Goal: Task Accomplishment & Management: Manage account settings

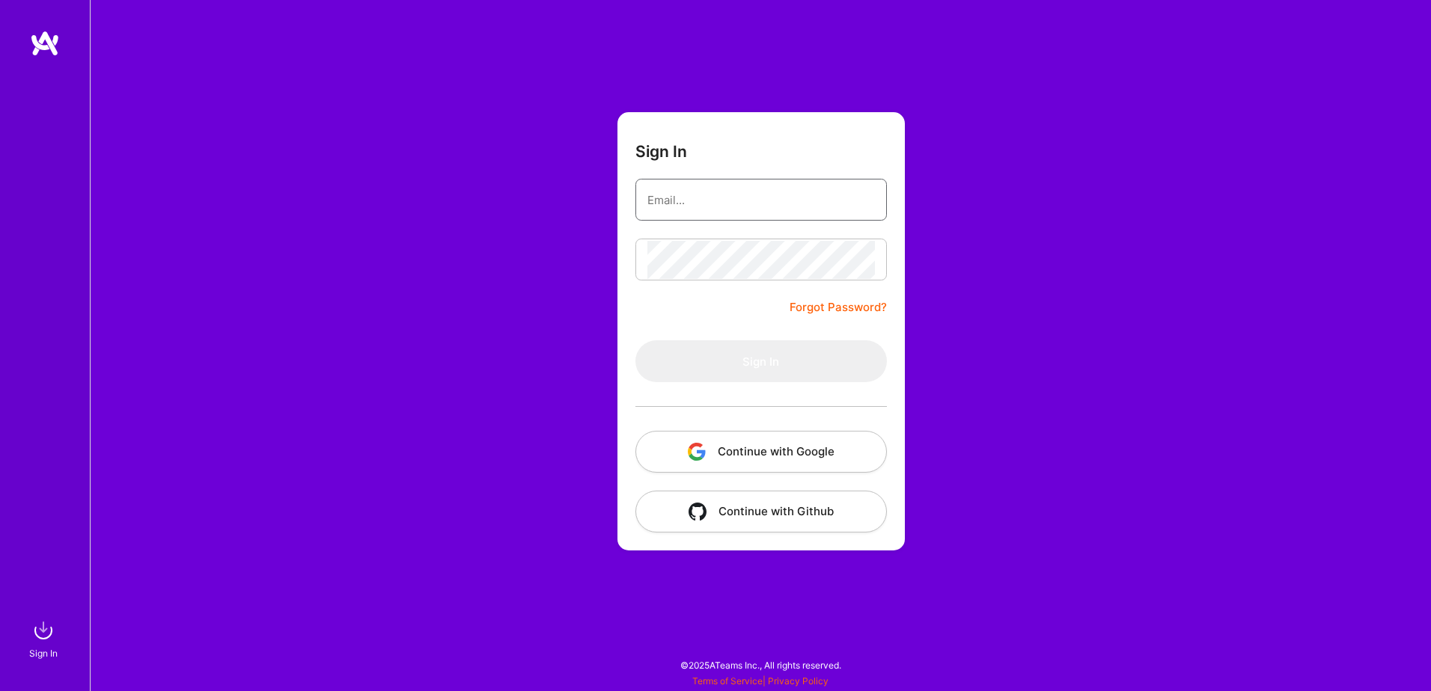
type input "[EMAIL_ADDRESS][DOMAIN_NAME]"
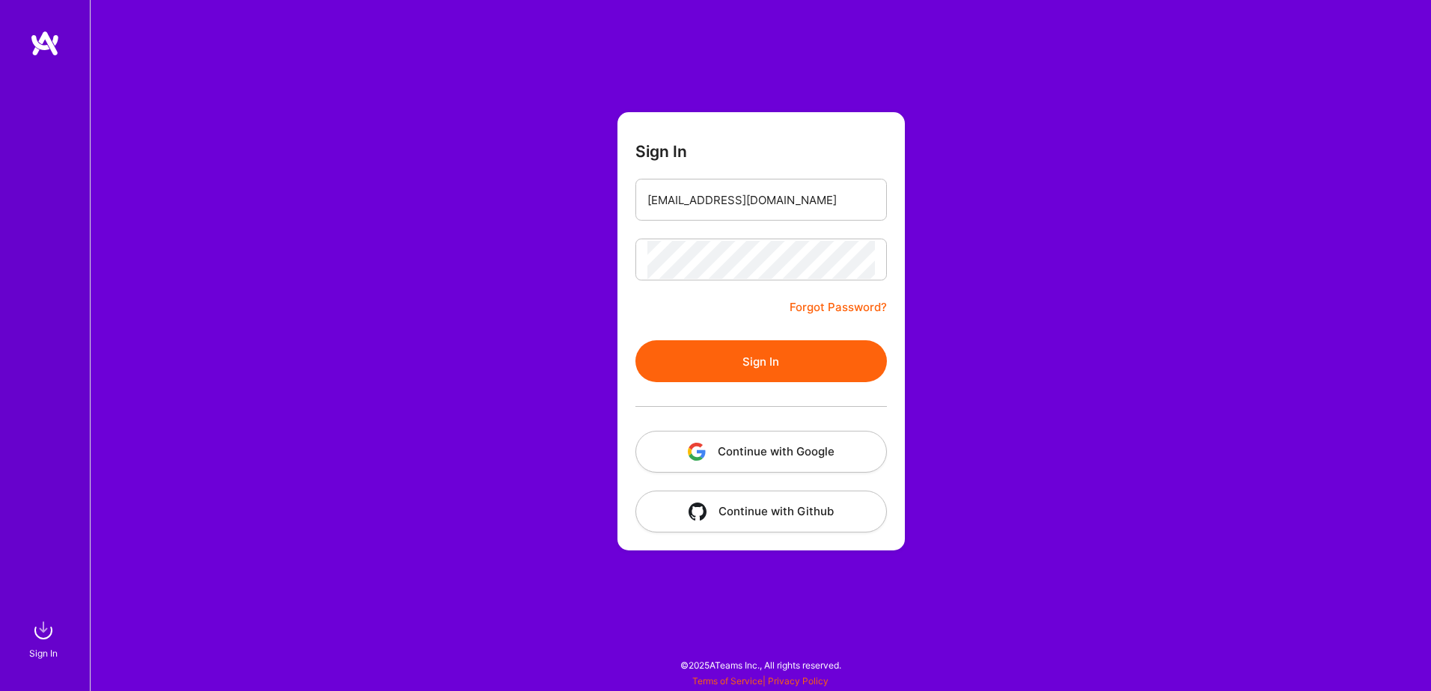
click at [744, 458] on button "Continue with Google" at bounding box center [760, 452] width 251 height 42
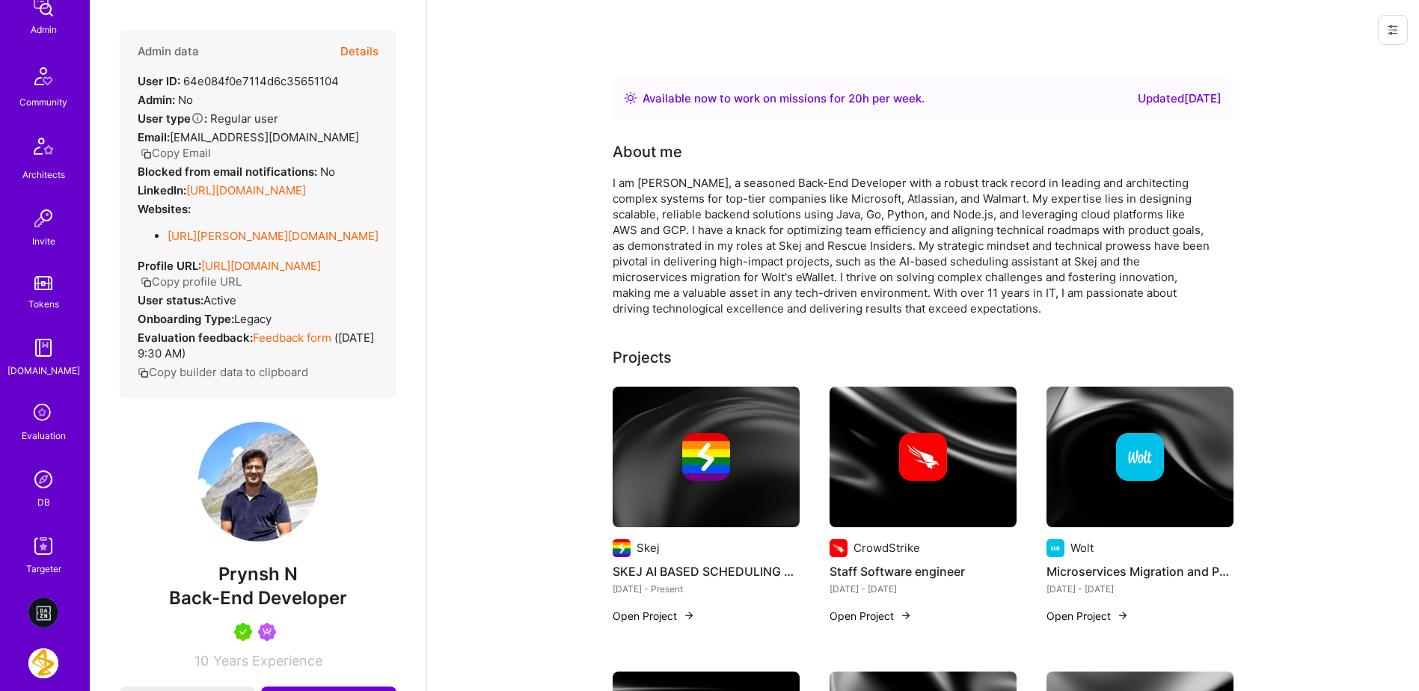
scroll to position [449, 0]
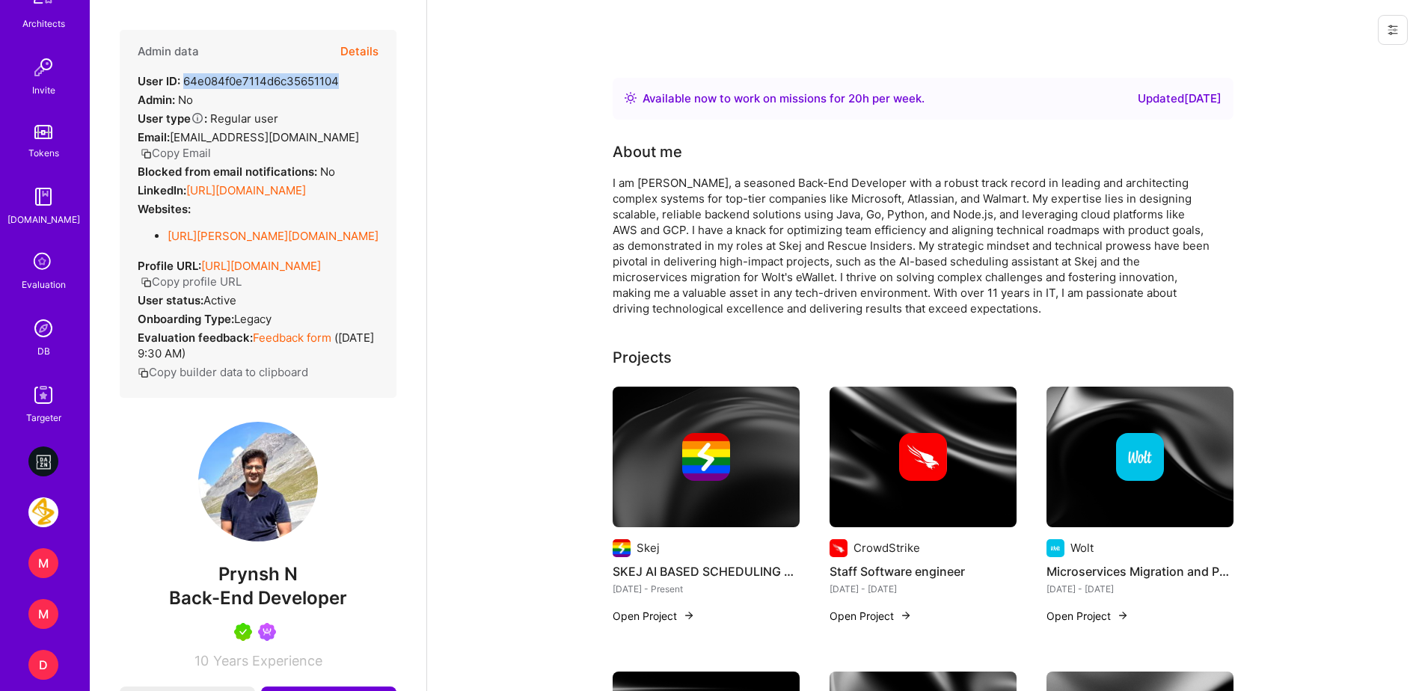
drag, startPoint x: 338, startPoint y: 83, endPoint x: 183, endPoint y: 87, distance: 154.9
click at [183, 87] on div "User ID: 64e084f0e7114d6c35651104" at bounding box center [238, 81] width 201 height 16
copy div "64e084f0e7114d6c35651104"
click at [349, 49] on button "Details" at bounding box center [359, 51] width 38 height 43
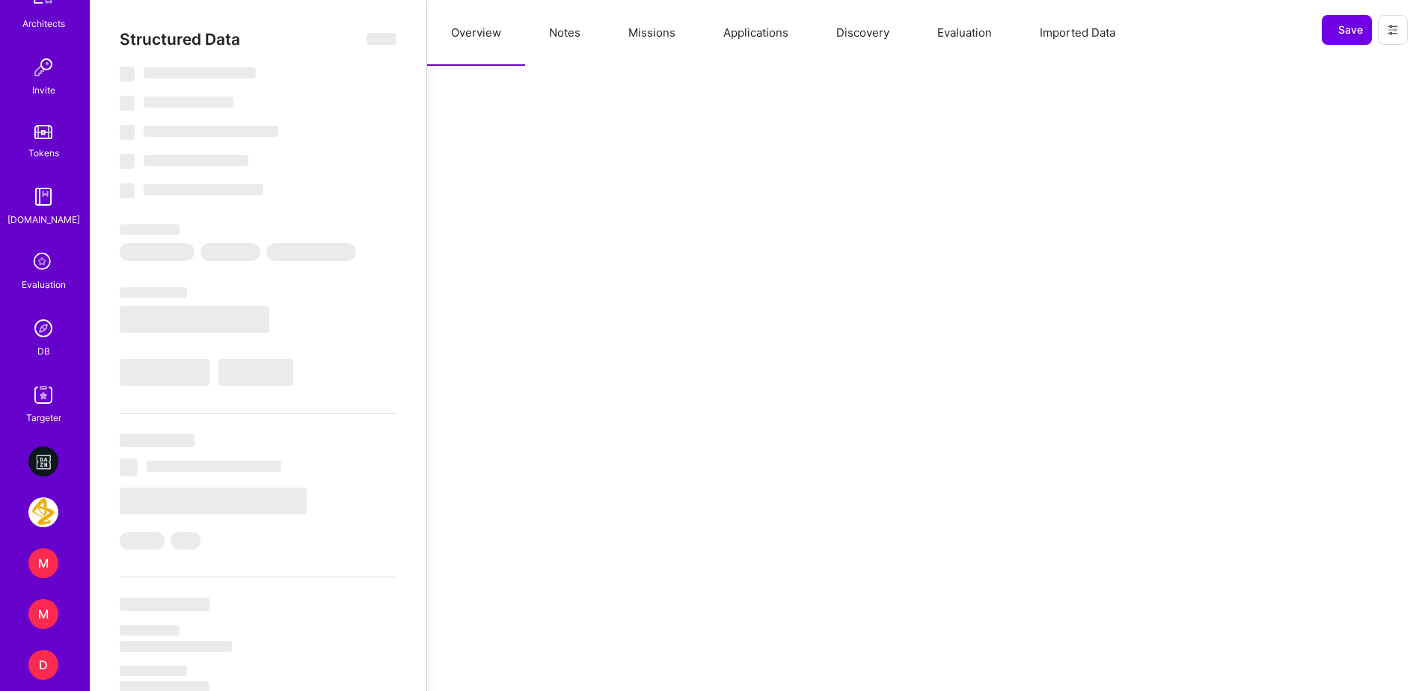
click at [637, 42] on button "Missions" at bounding box center [652, 33] width 95 height 66
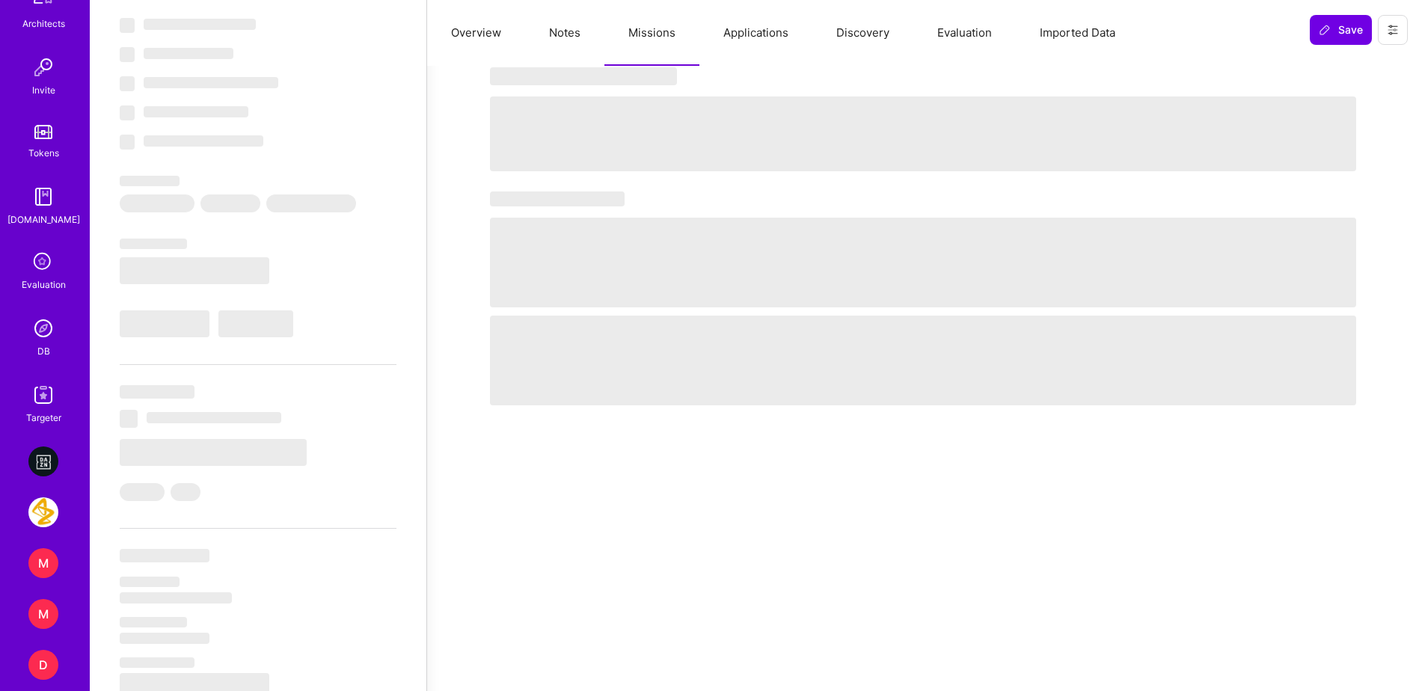
scroll to position [75, 0]
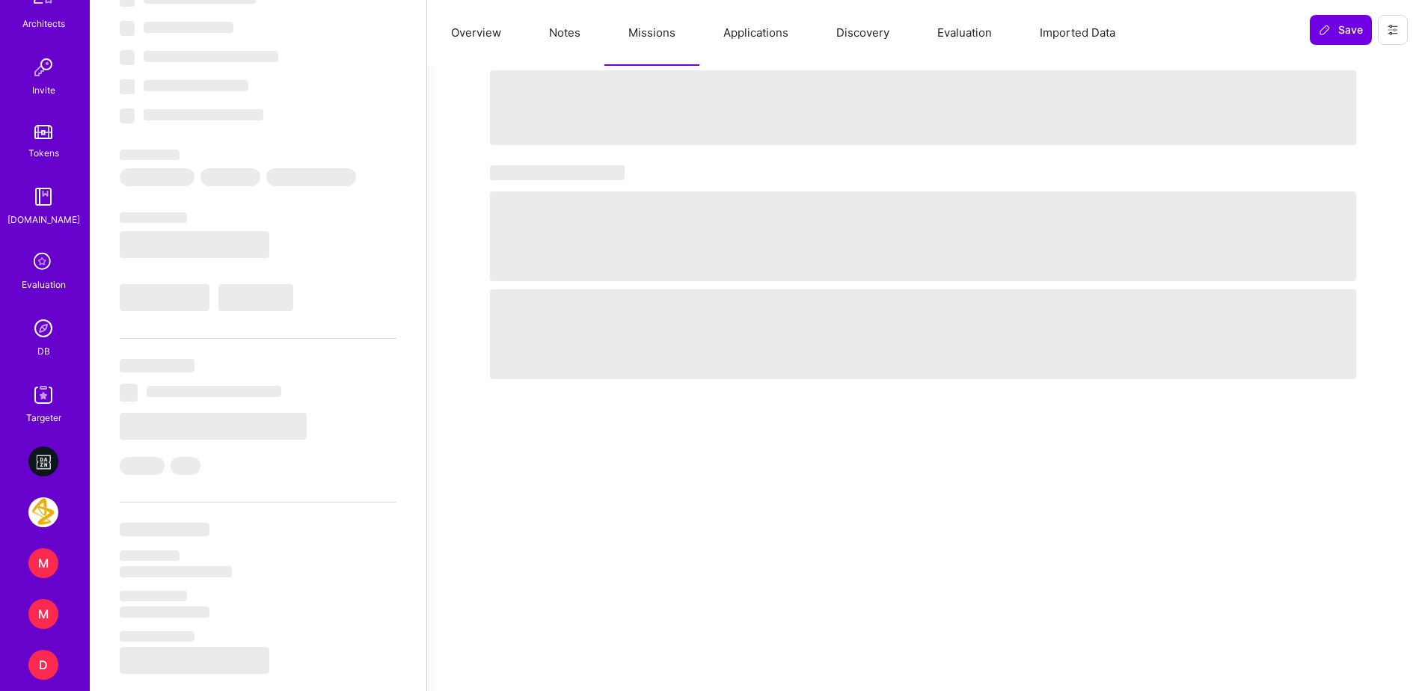
select select "Right Now"
select select "5"
select select "4"
select select "7"
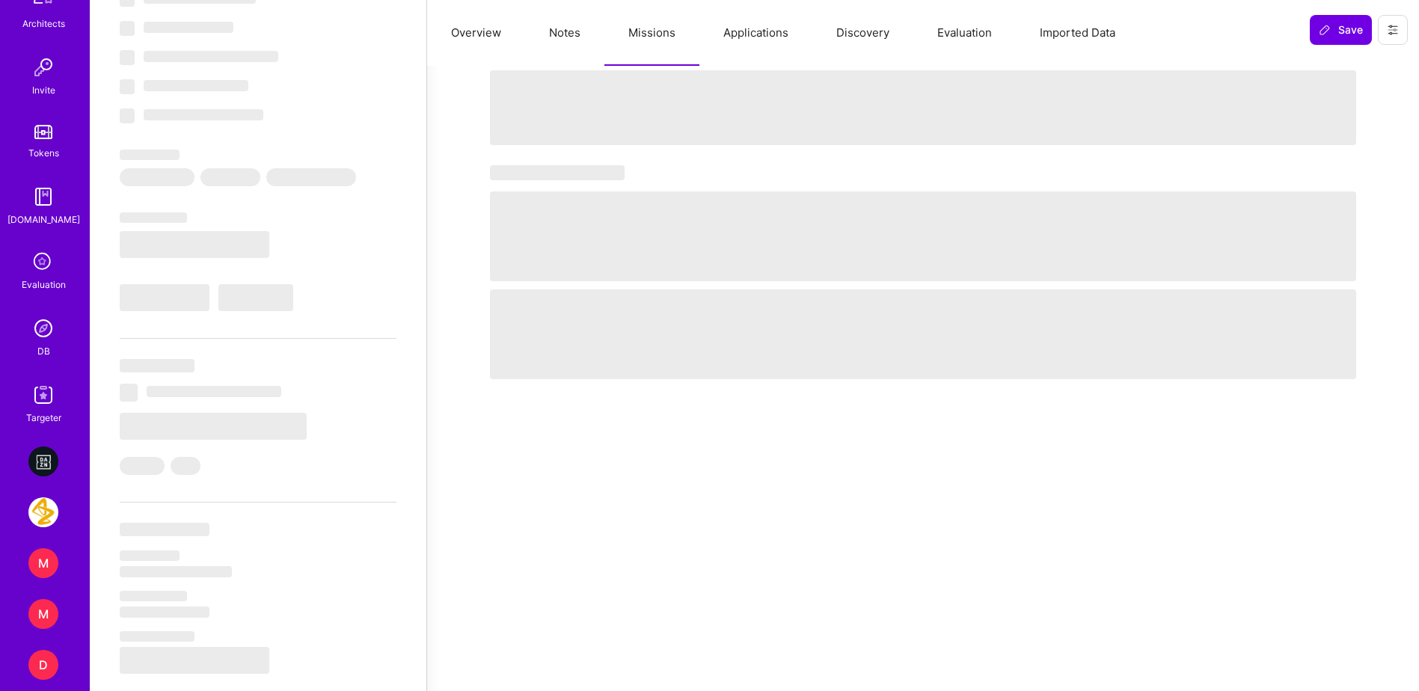
select select "DE"
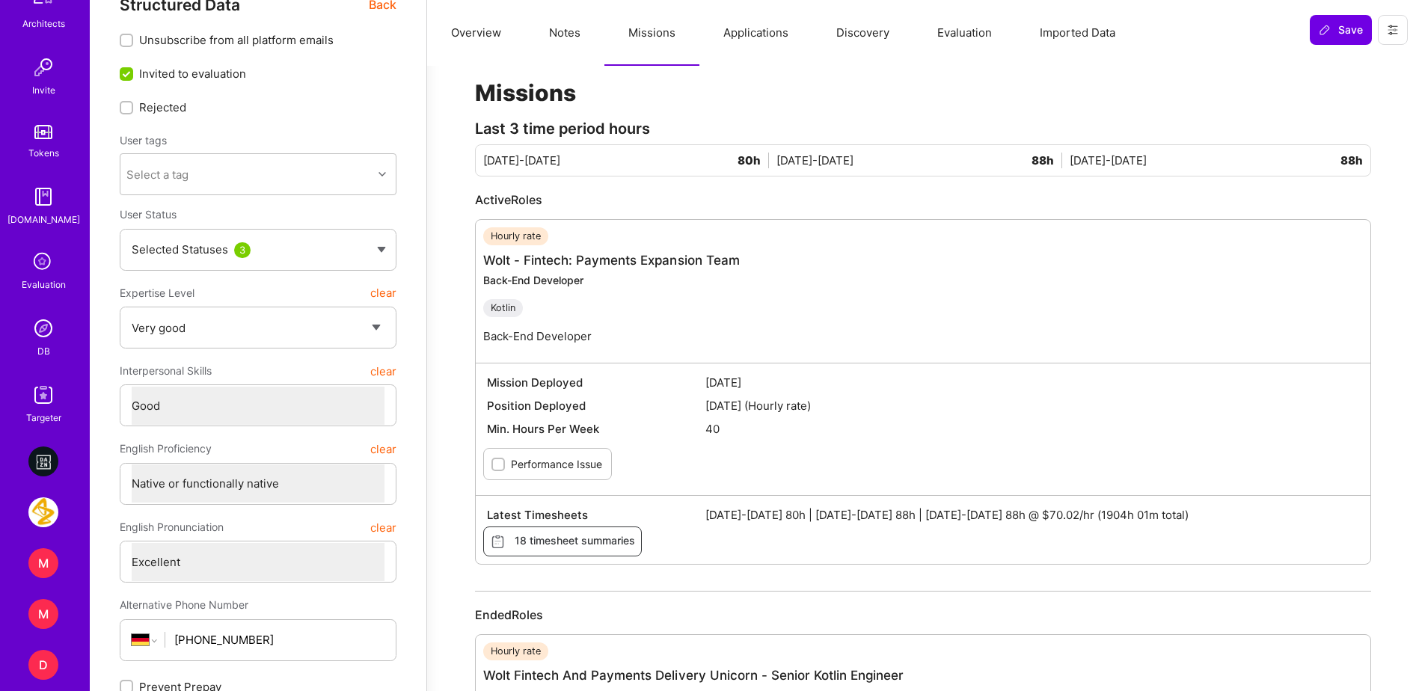
scroll to position [0, 0]
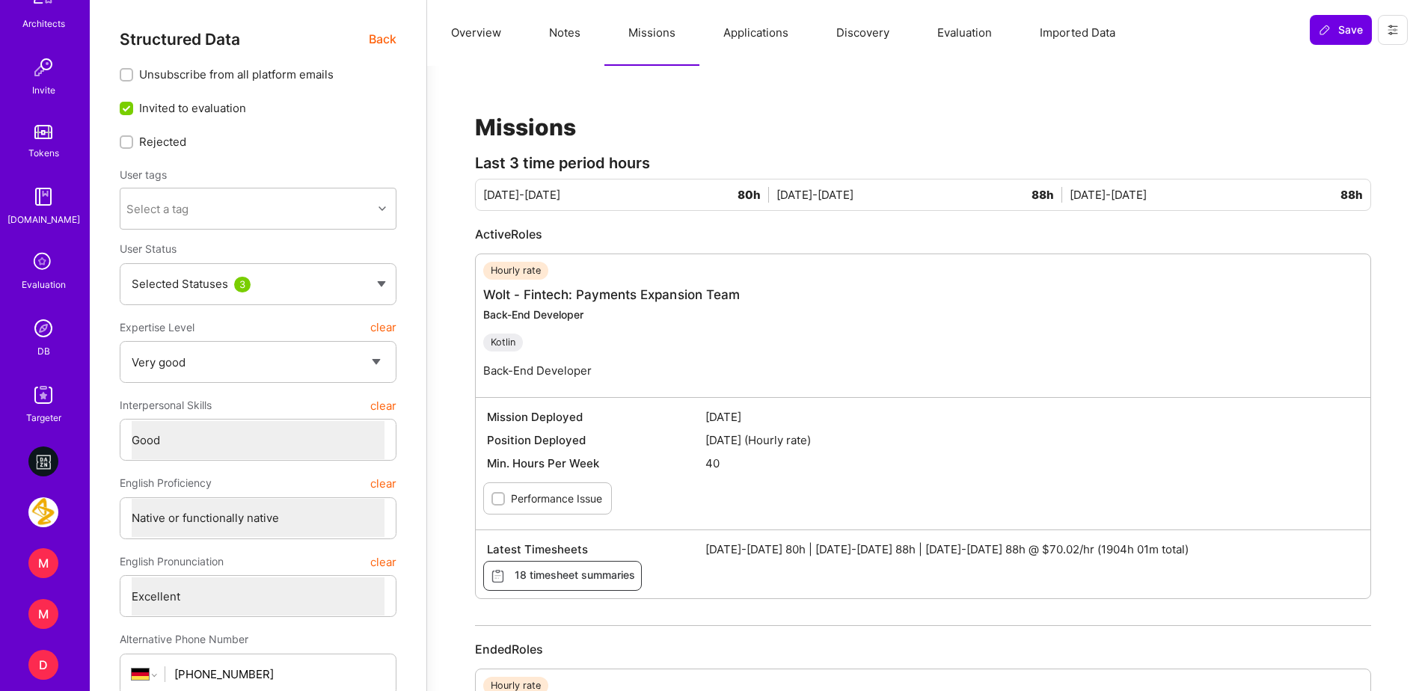
click at [364, 37] on div "Structured Data Back" at bounding box center [258, 39] width 277 height 19
click at [382, 34] on span "Back" at bounding box center [383, 39] width 28 height 19
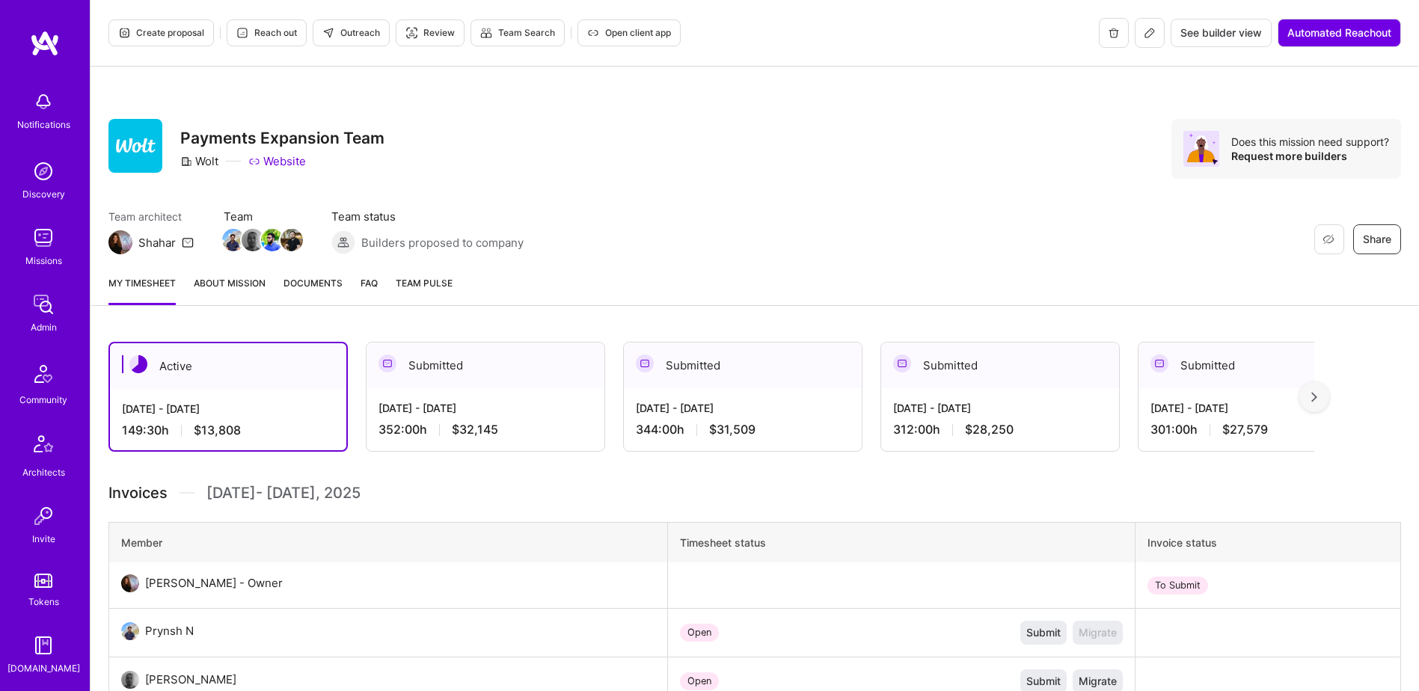
click at [1144, 40] on button at bounding box center [1150, 33] width 30 height 30
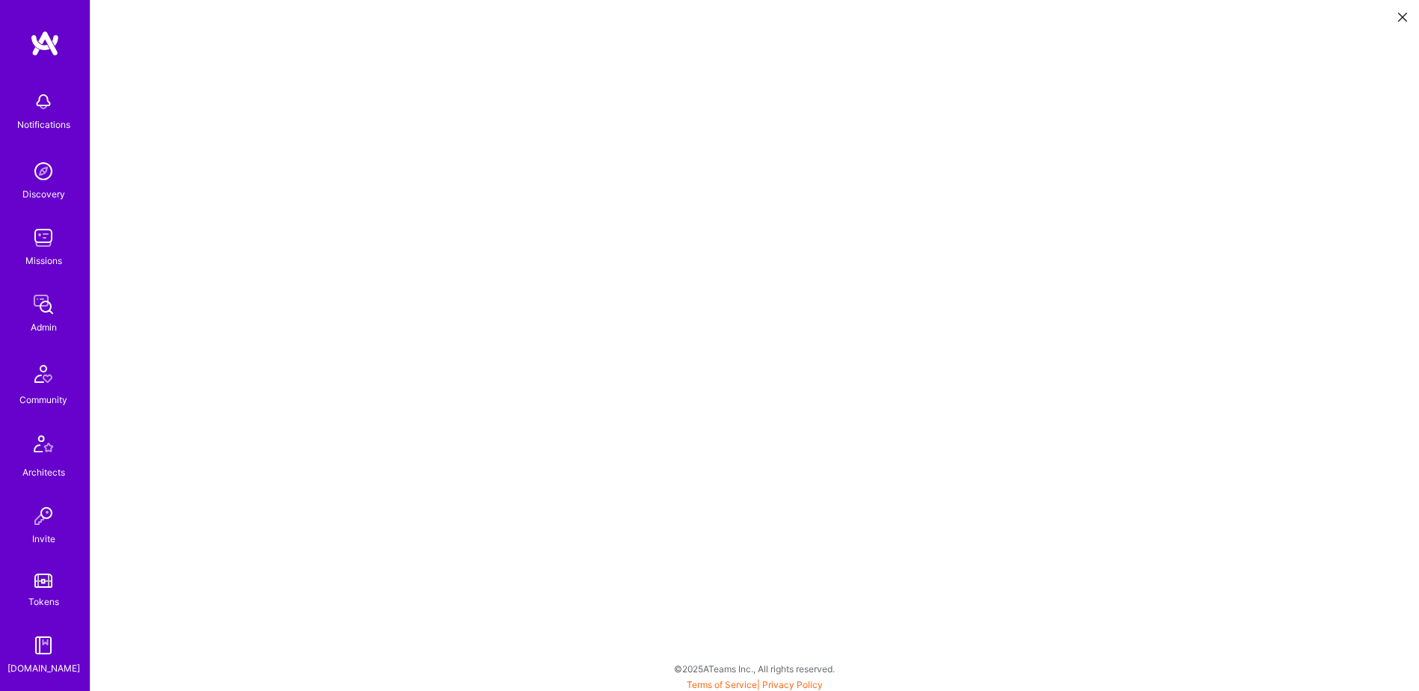
click at [1404, 16] on icon at bounding box center [1402, 17] width 9 height 9
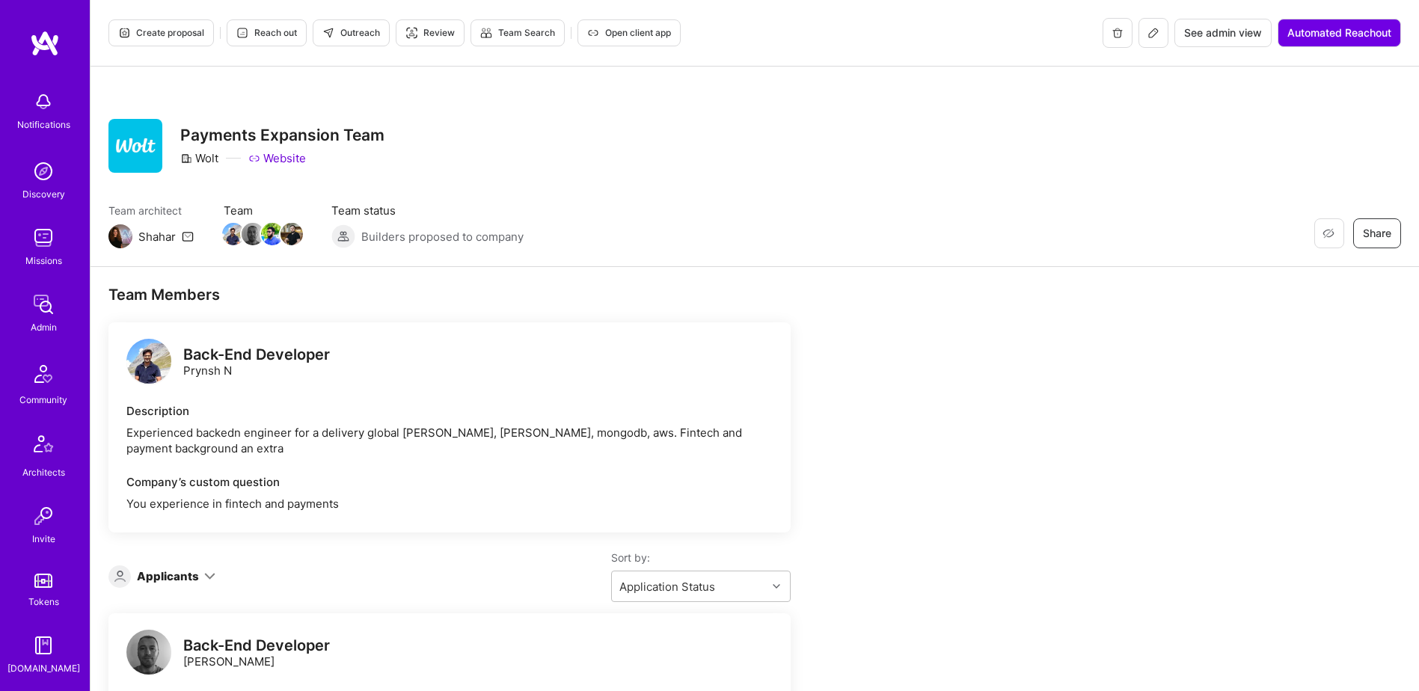
click at [1214, 23] on button "See admin view" at bounding box center [1223, 33] width 97 height 28
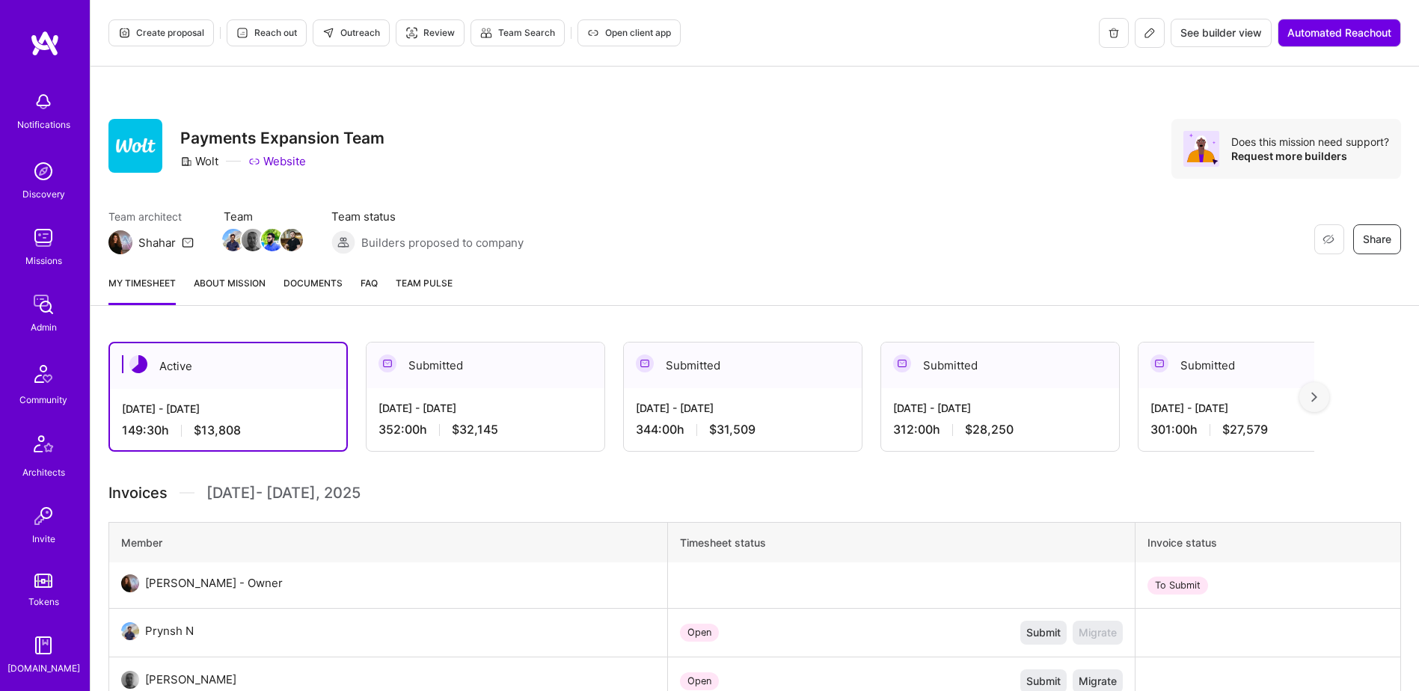
click at [312, 298] on link "Documents" at bounding box center [313, 290] width 59 height 30
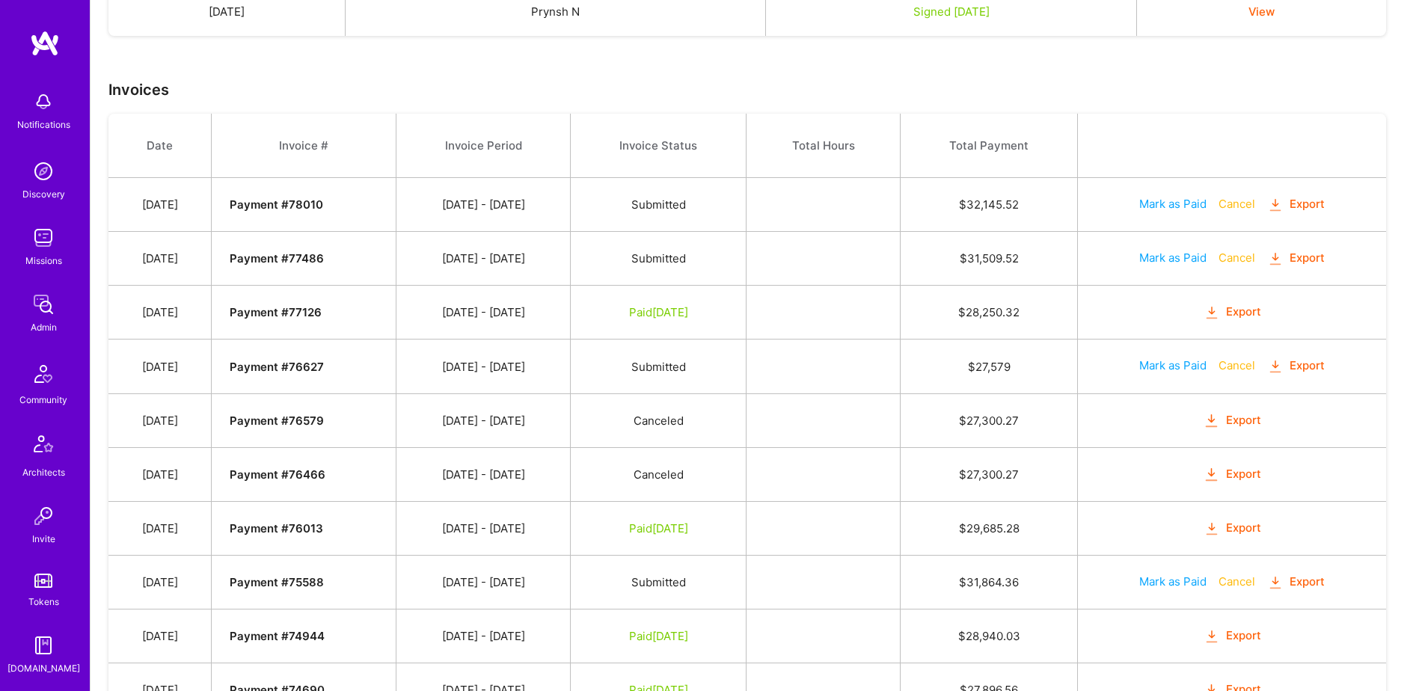
scroll to position [599, 0]
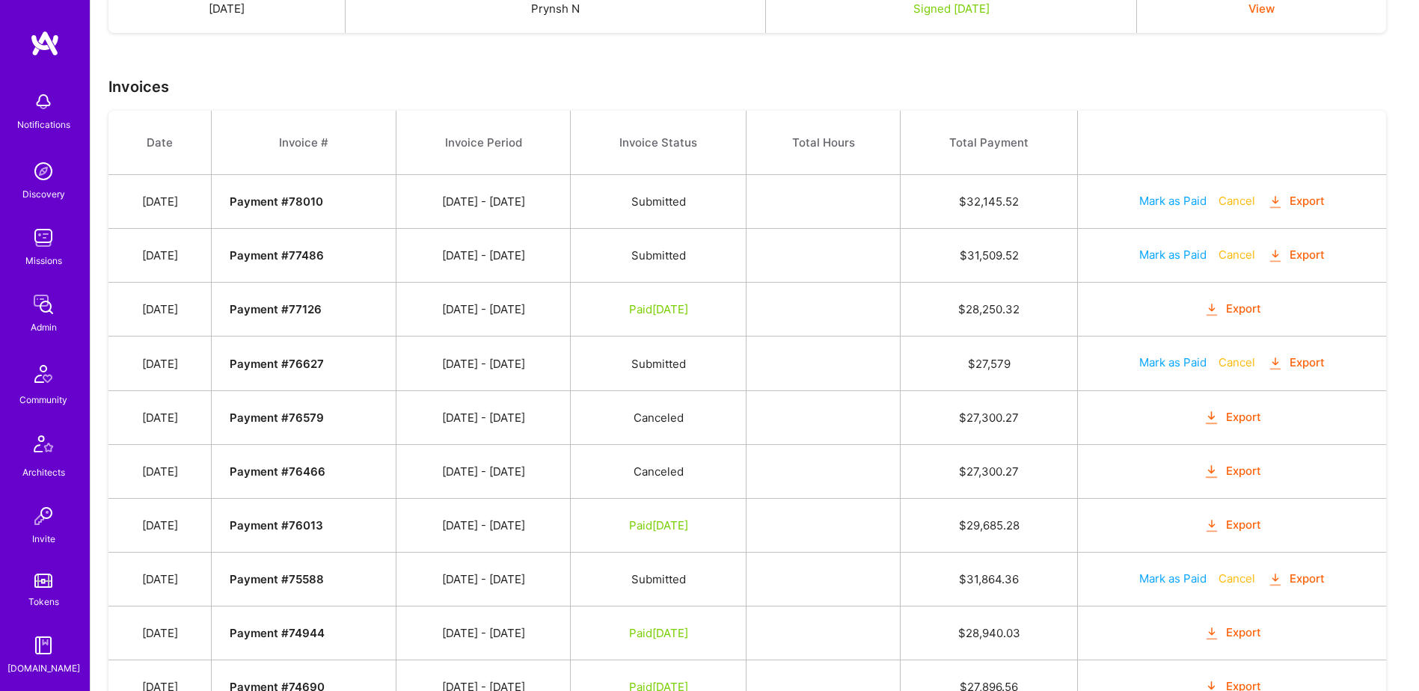
click at [1310, 260] on button "Export" at bounding box center [1297, 255] width 58 height 17
click at [1304, 198] on button "Export" at bounding box center [1297, 201] width 58 height 17
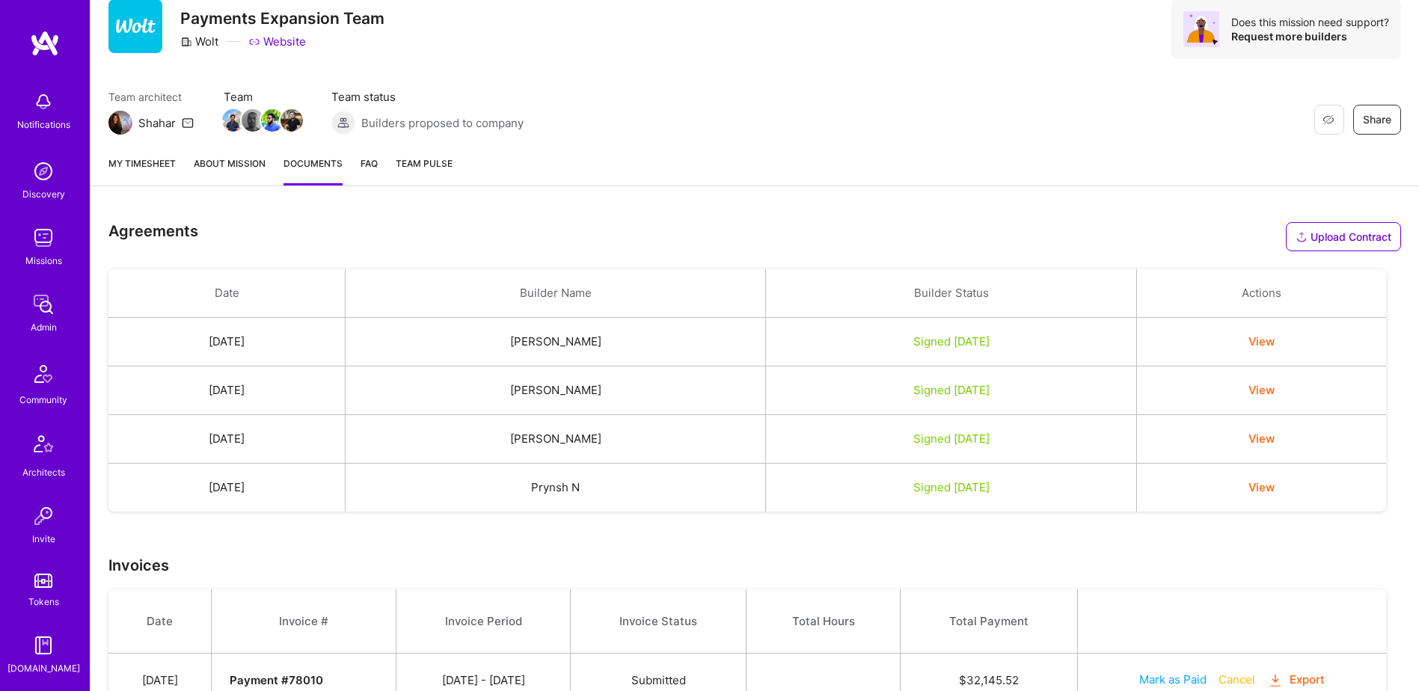
scroll to position [0, 0]
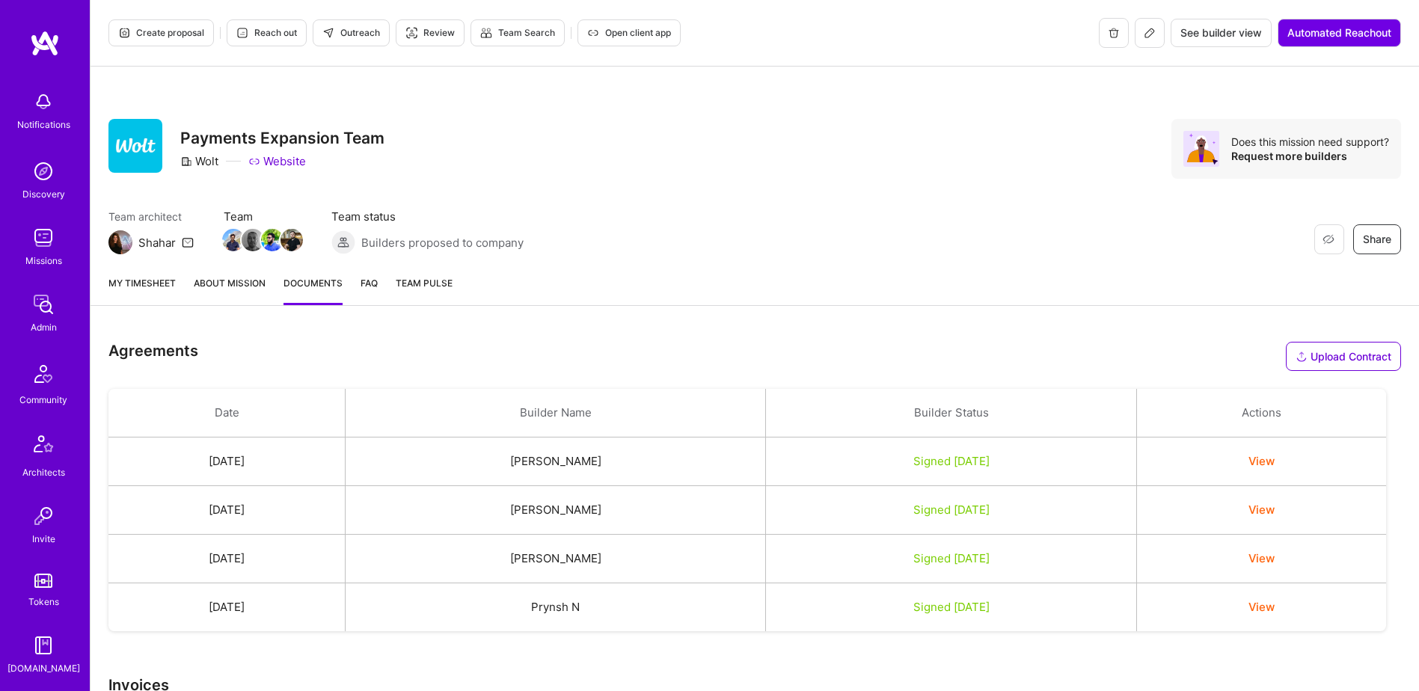
click at [175, 290] on link "My timesheet" at bounding box center [141, 290] width 67 height 30
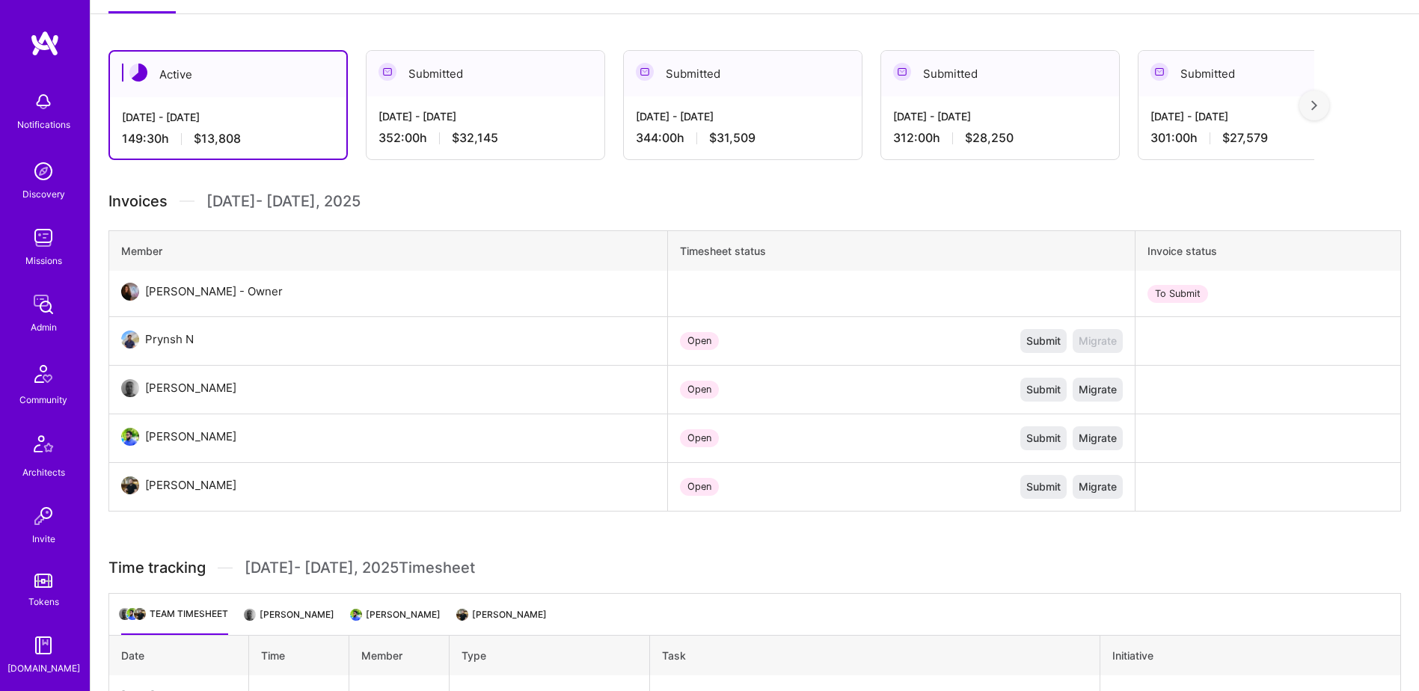
scroll to position [150, 0]
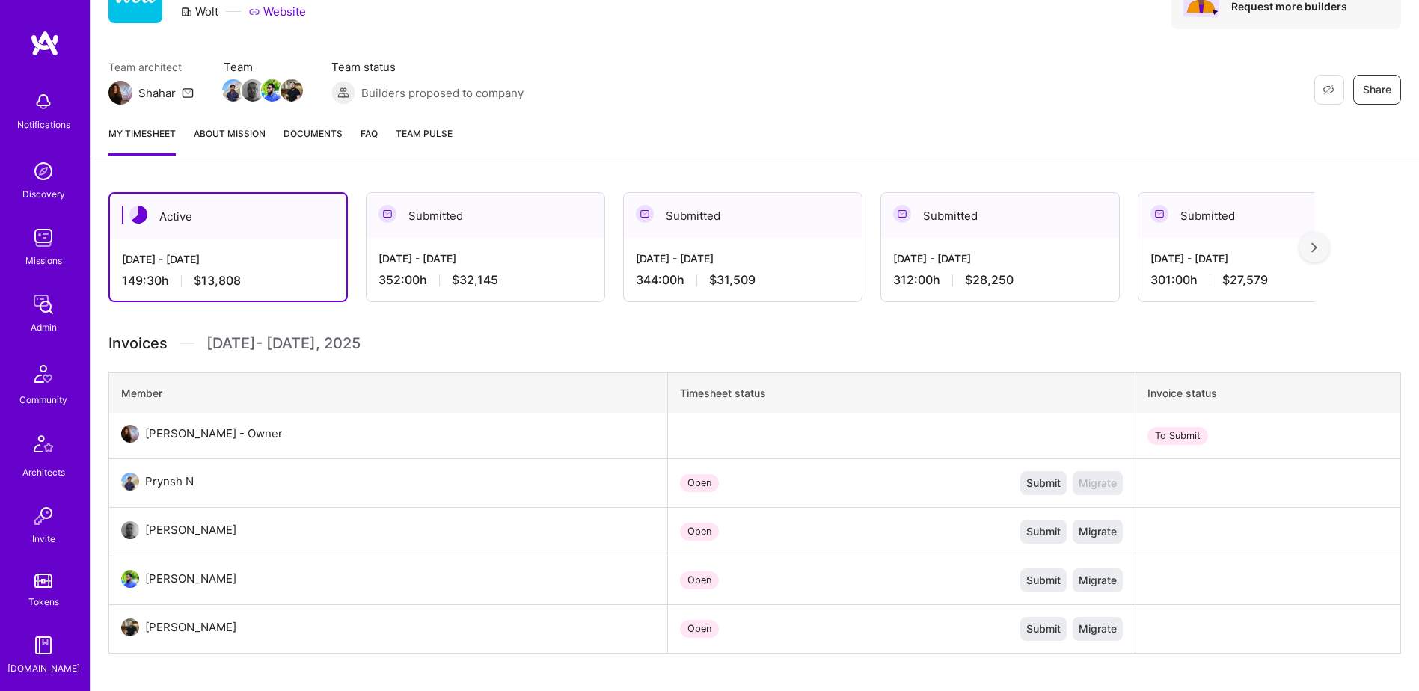
click at [748, 250] on div "Sep 1 - Sep 15, 2025 344:00 h $31,509" at bounding box center [743, 269] width 238 height 61
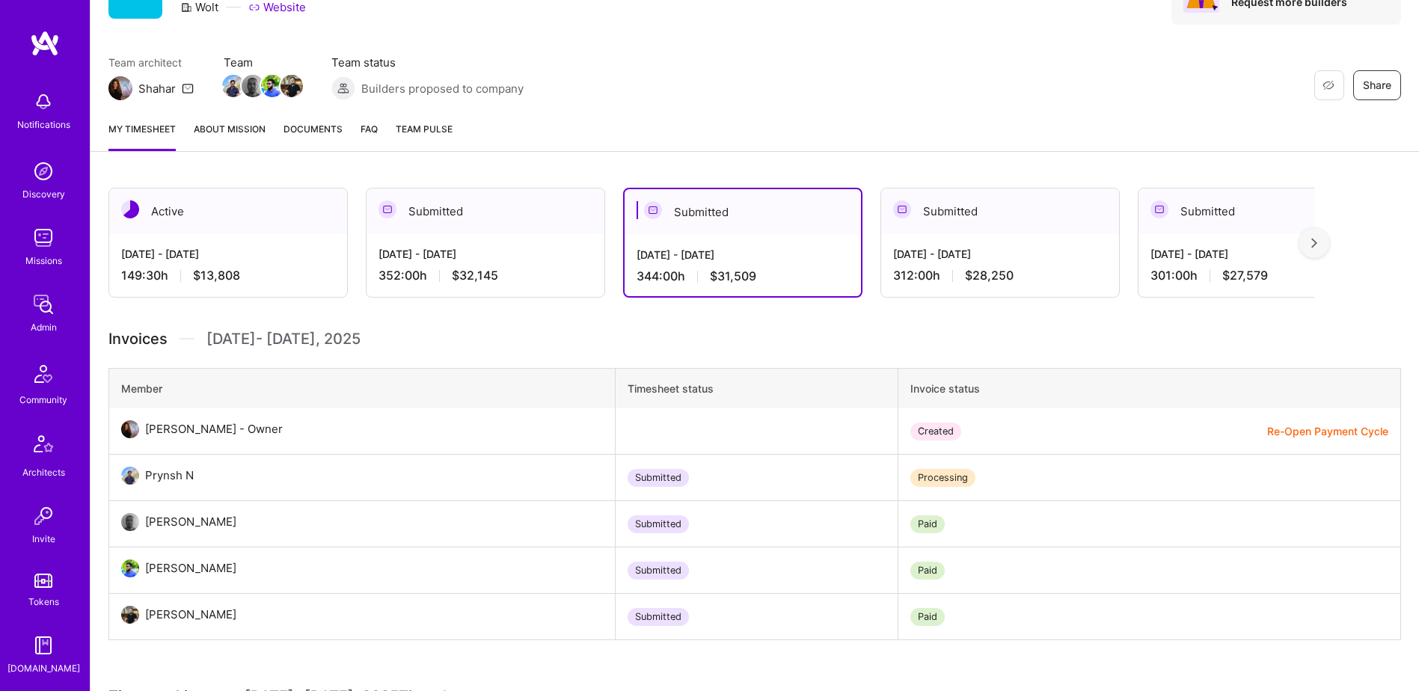
scroll to position [224, 0]
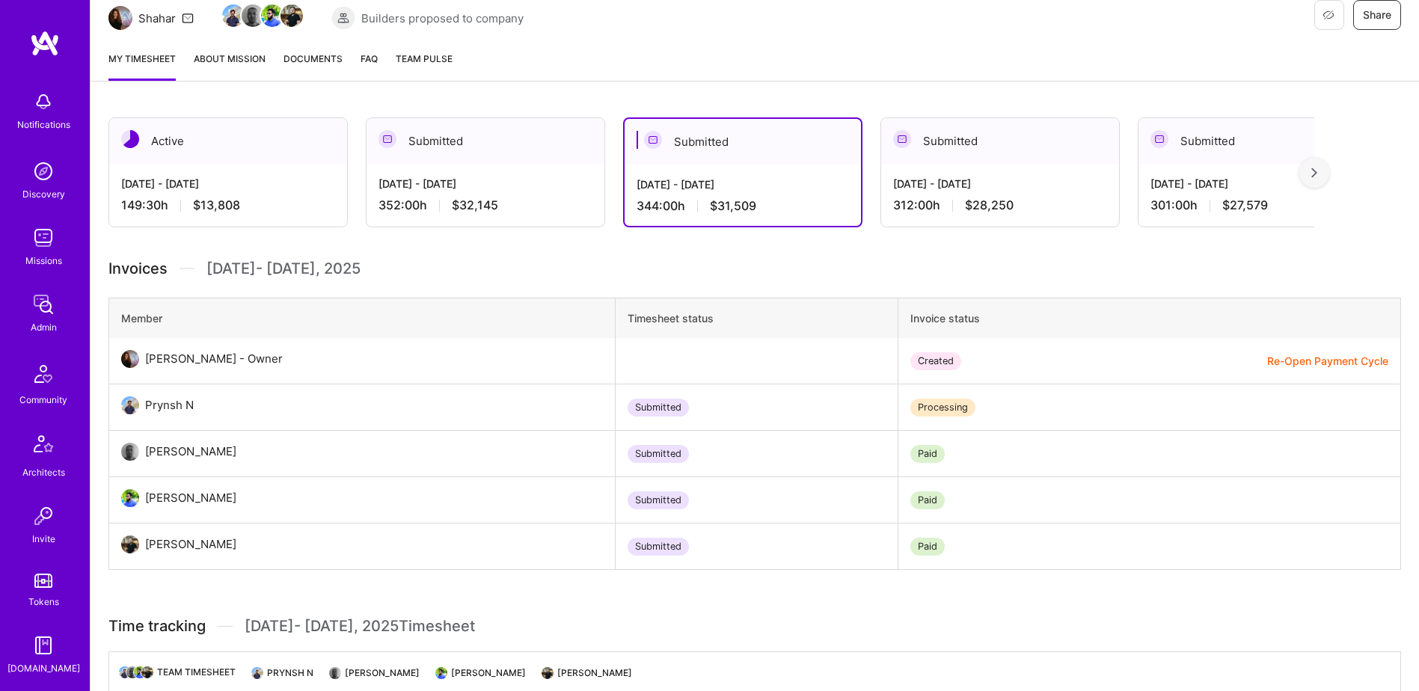
click at [435, 178] on div "[DATE] - [DATE]" at bounding box center [486, 184] width 214 height 16
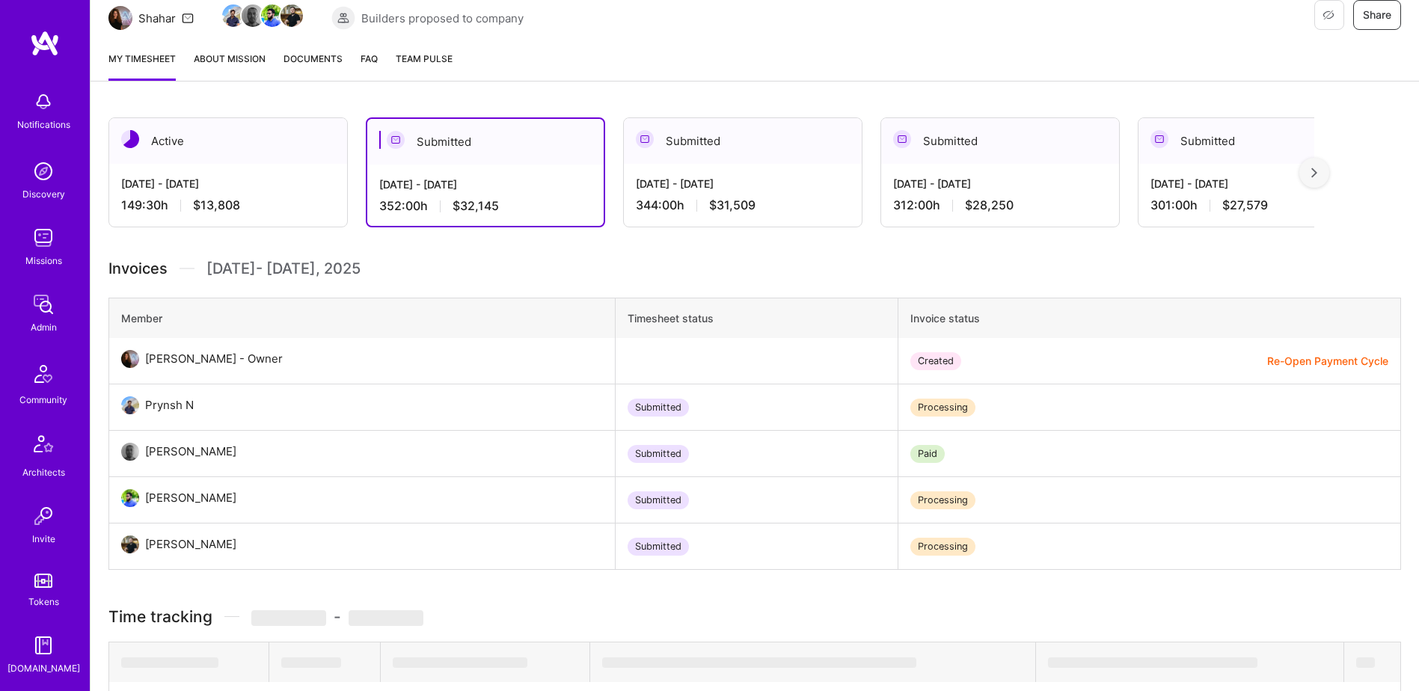
click at [261, 174] on div "Oct 1 - Oct 15, 2025 149:30 h $13,808" at bounding box center [228, 194] width 238 height 61
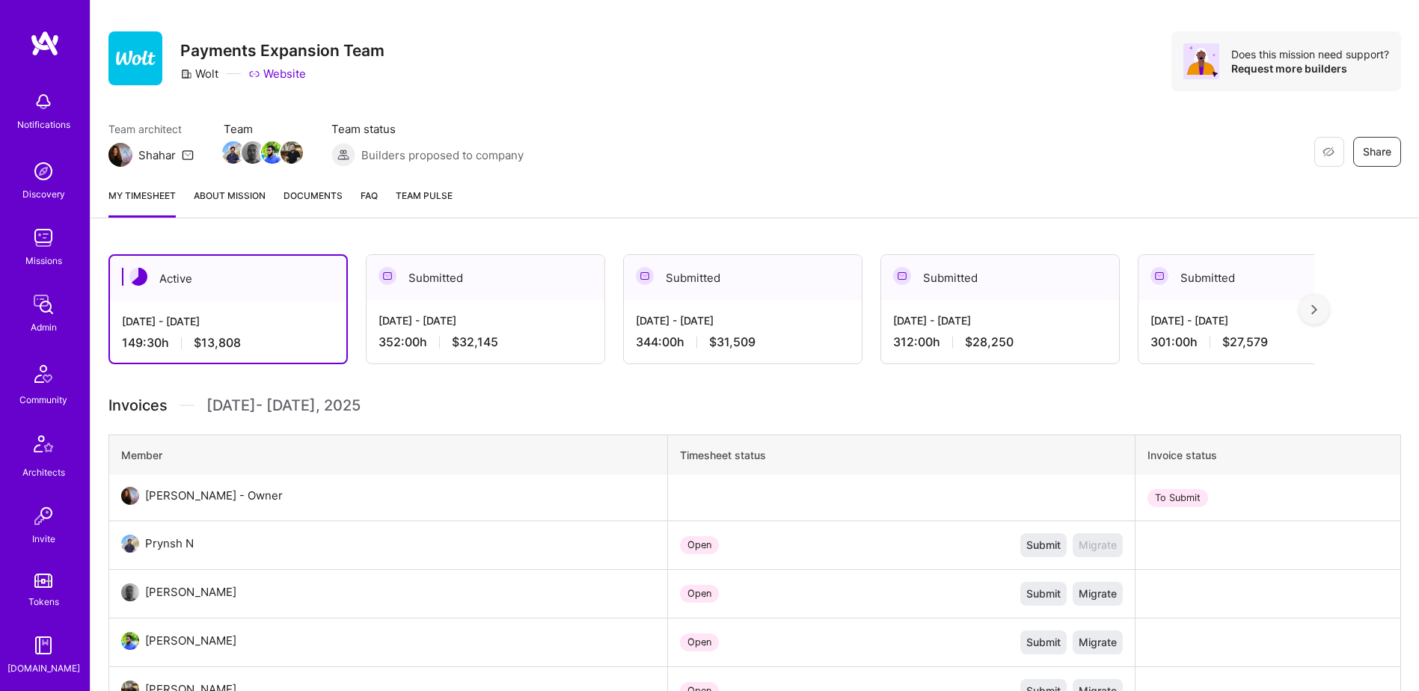
scroll to position [75, 0]
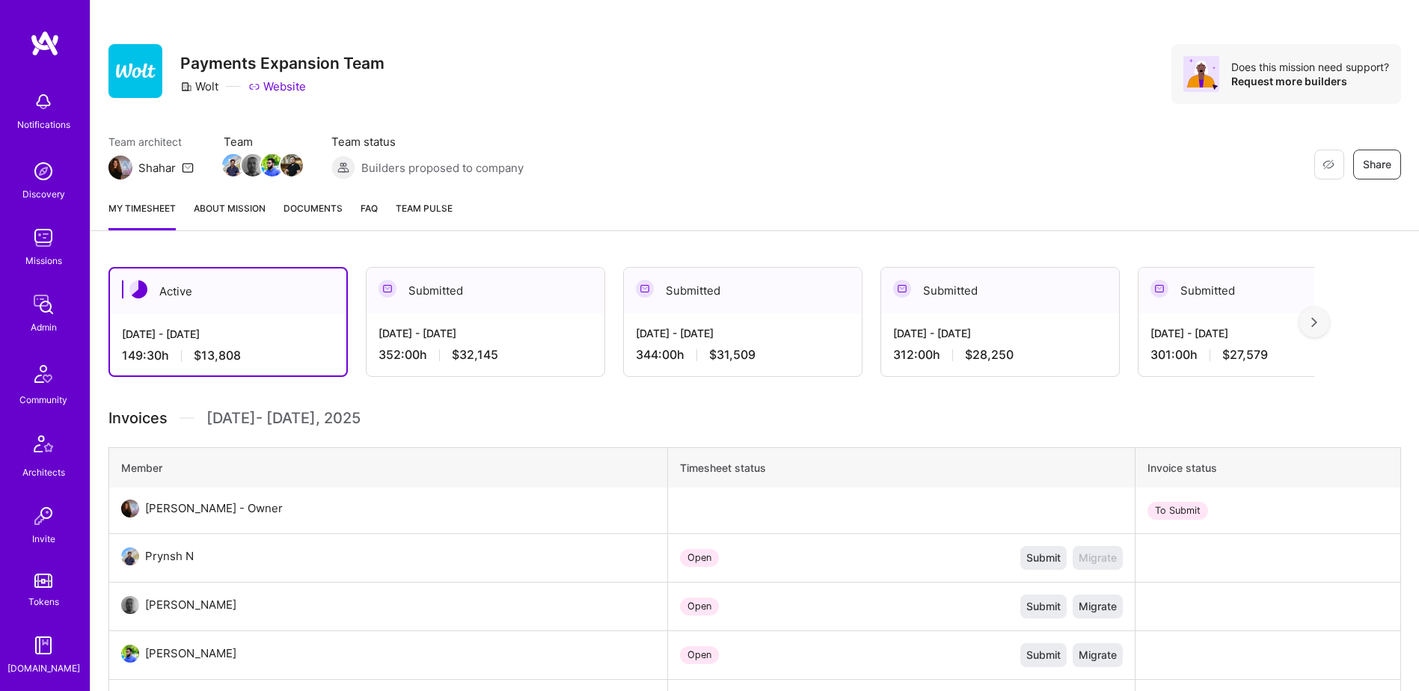
click at [776, 286] on div "Submitted" at bounding box center [743, 291] width 238 height 46
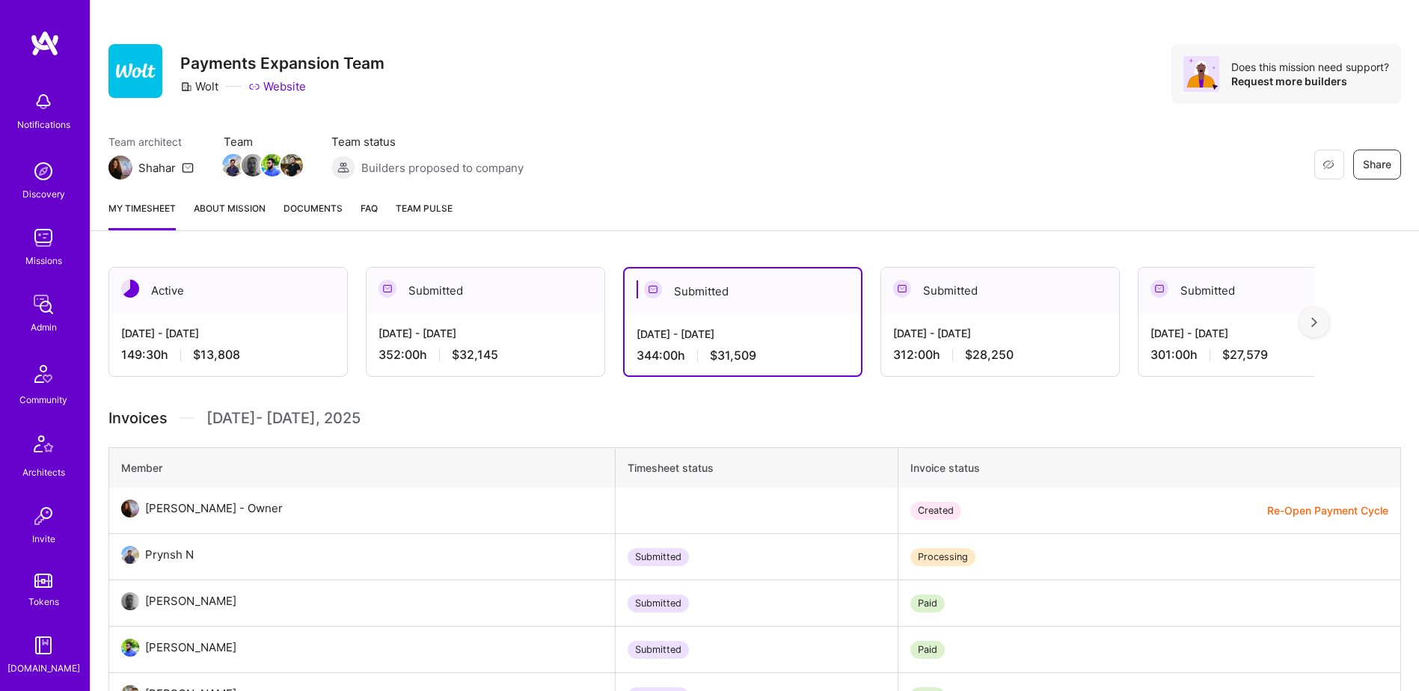
click at [1057, 315] on div "Aug 16 - Aug 31, 2025 312:00 h $28,250" at bounding box center [1000, 344] width 238 height 61
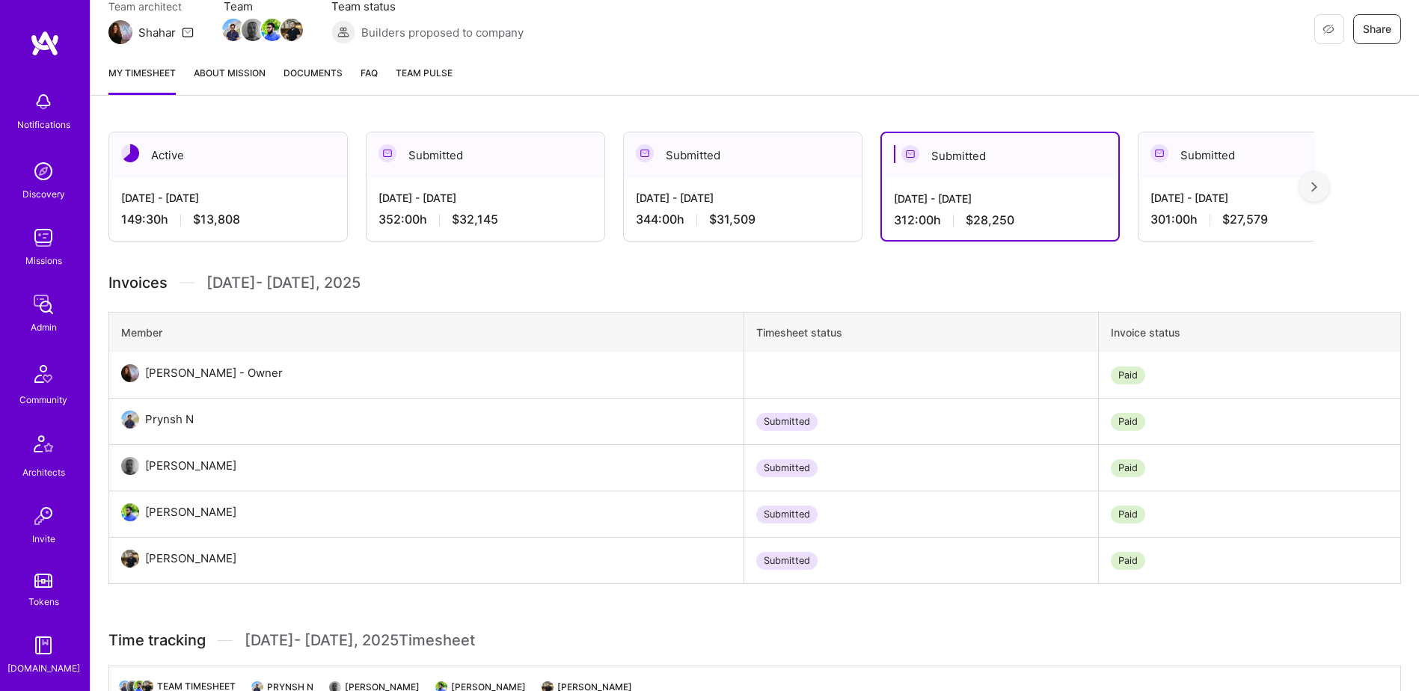
scroll to position [224, 0]
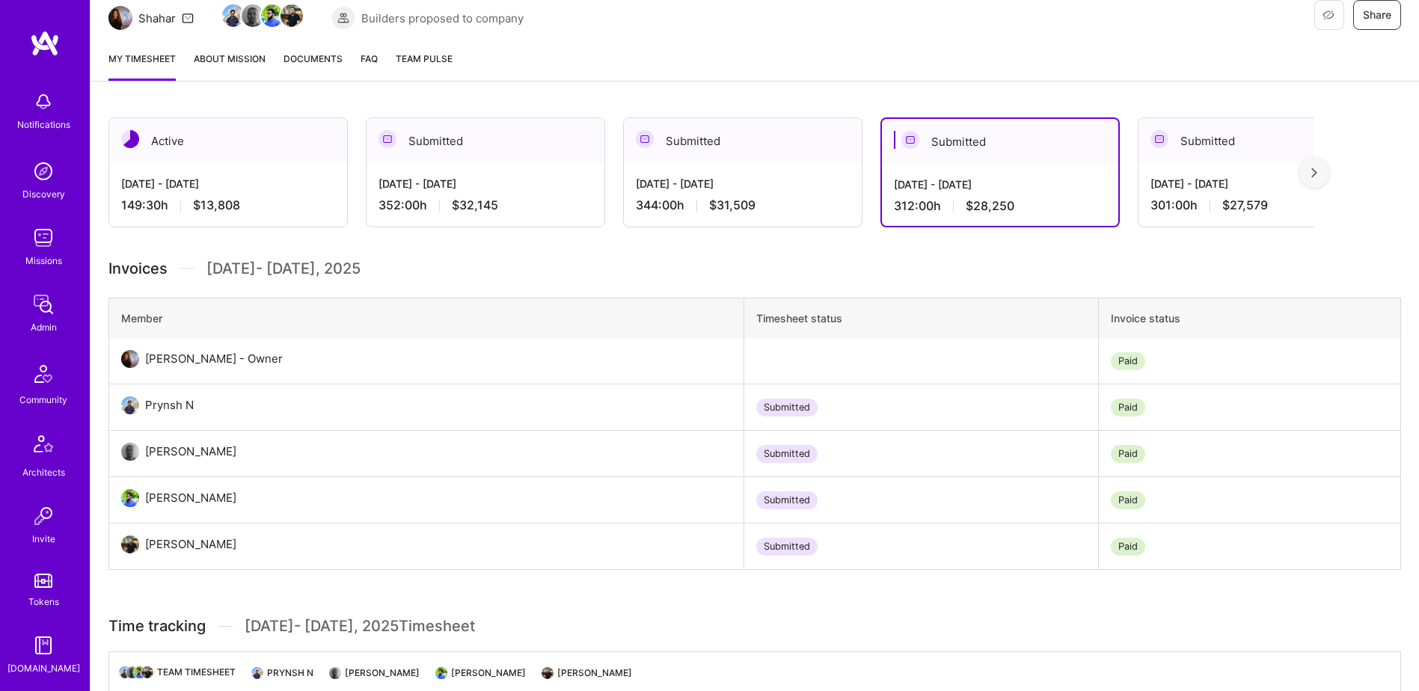
click at [1235, 192] on div "Aug 1 - Aug 15, 2025 301:00 h $27,579" at bounding box center [1258, 194] width 238 height 61
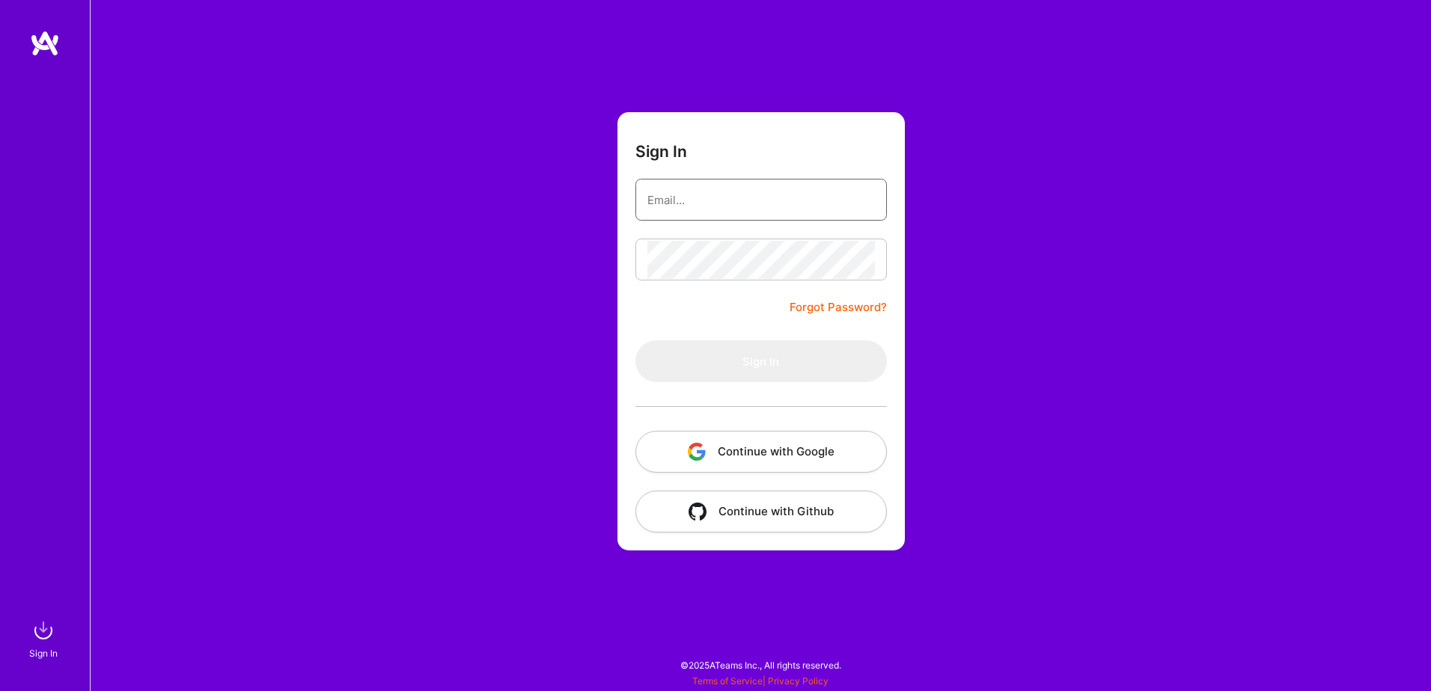
type input "Michaelgombos@a.team"
click at [734, 443] on button "Continue with Google" at bounding box center [760, 452] width 251 height 42
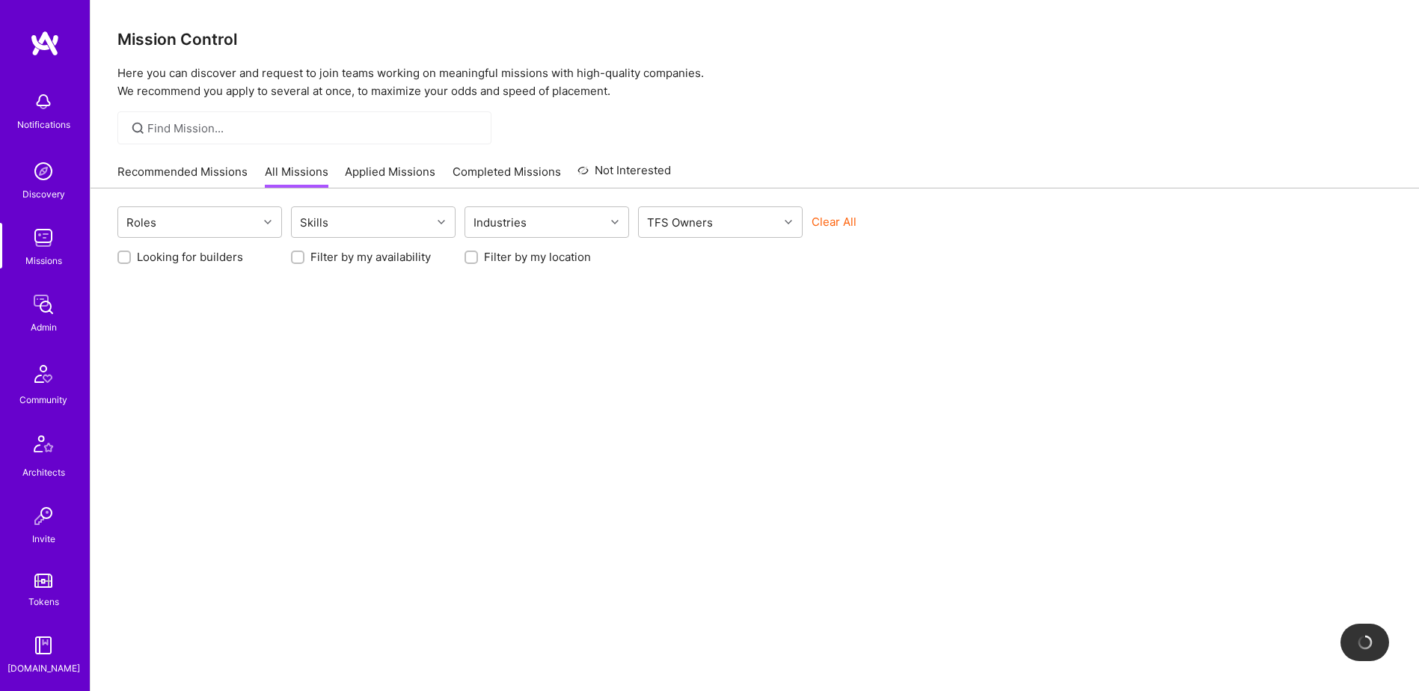
click at [31, 322] on div "Admin" at bounding box center [44, 327] width 26 height 16
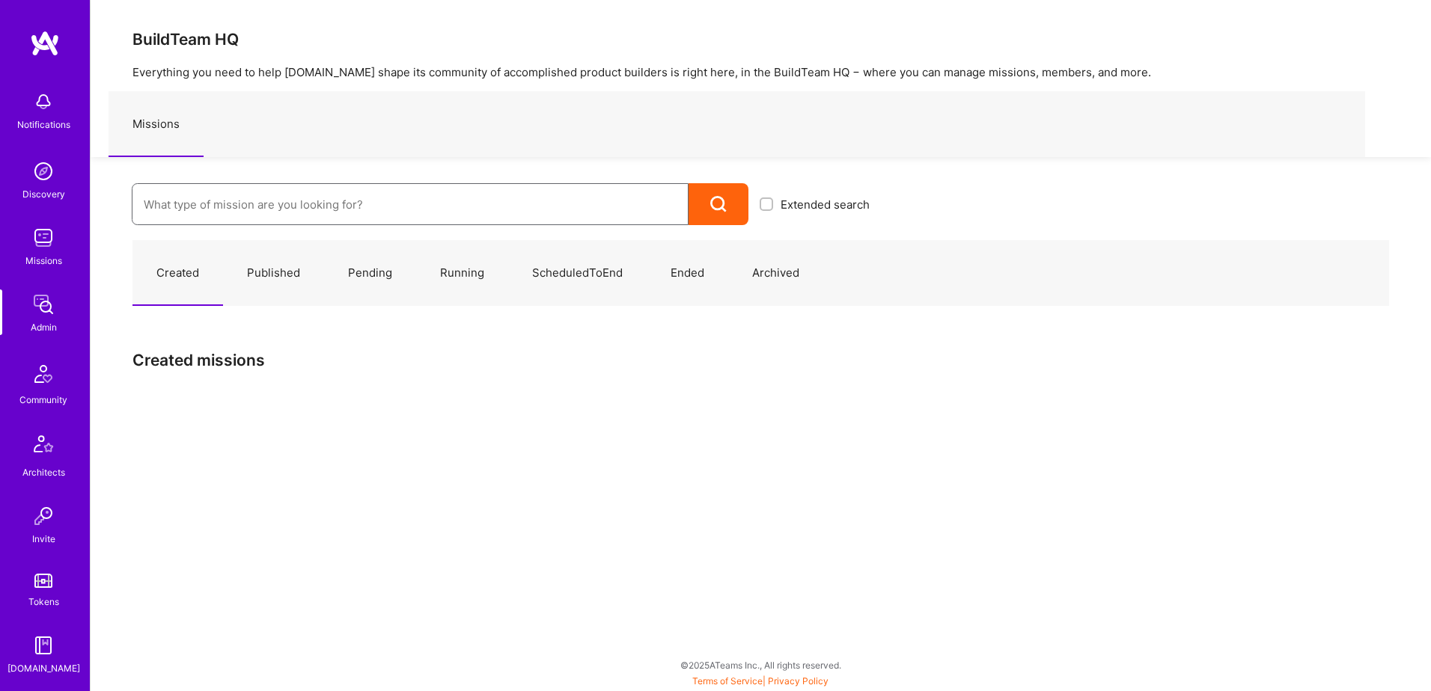
click at [316, 216] on input at bounding box center [410, 205] width 533 height 38
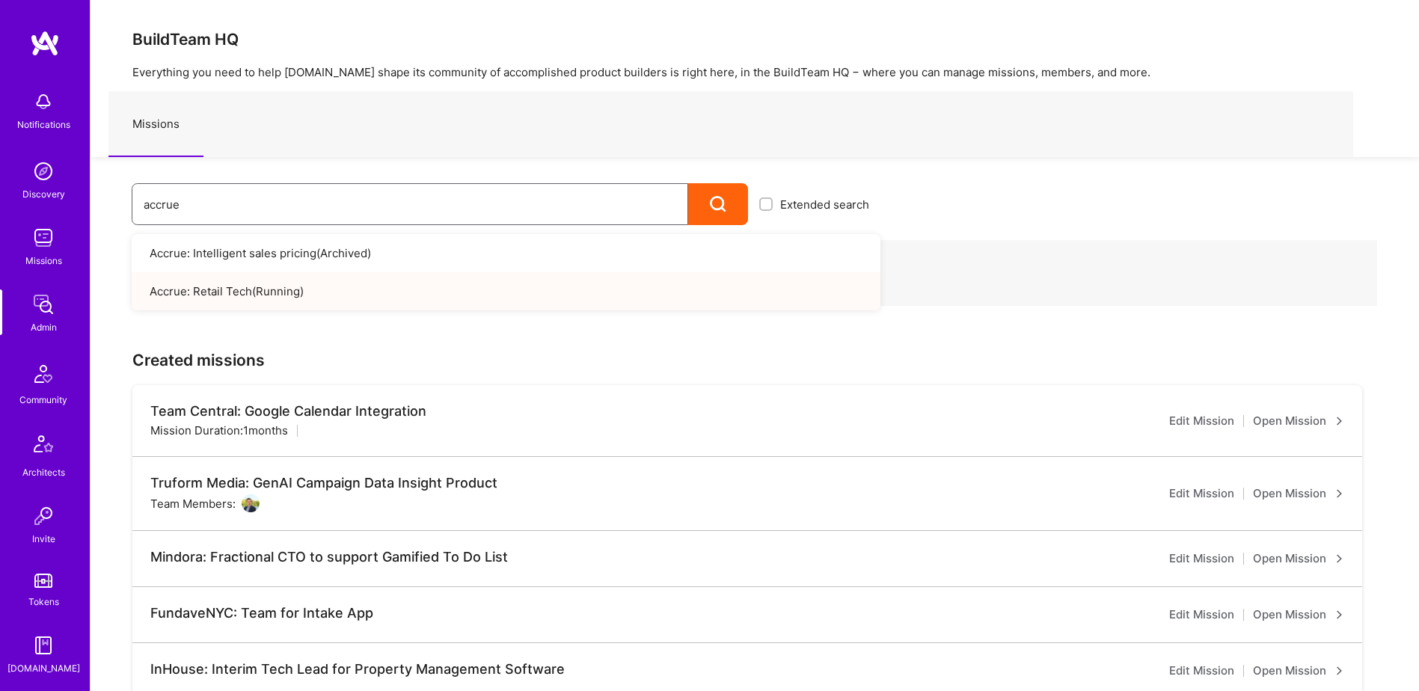
type input "accrue"
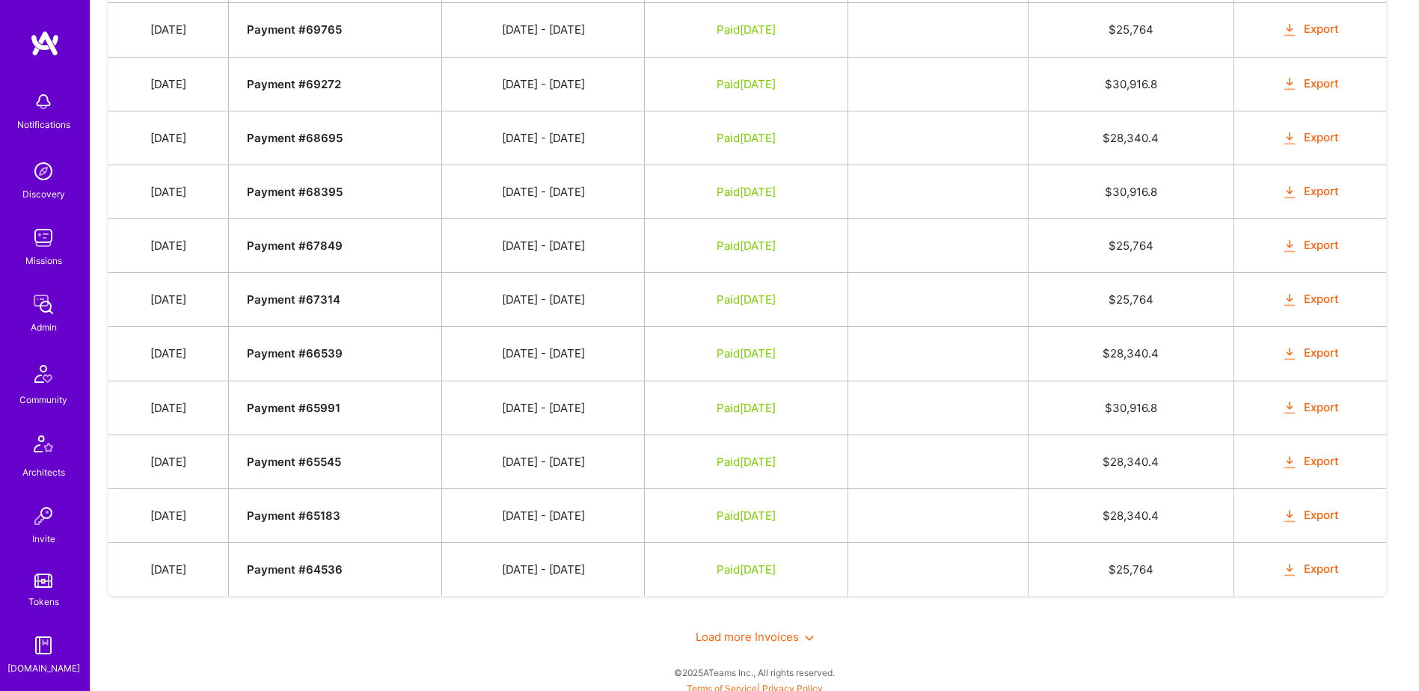
scroll to position [1604, 0]
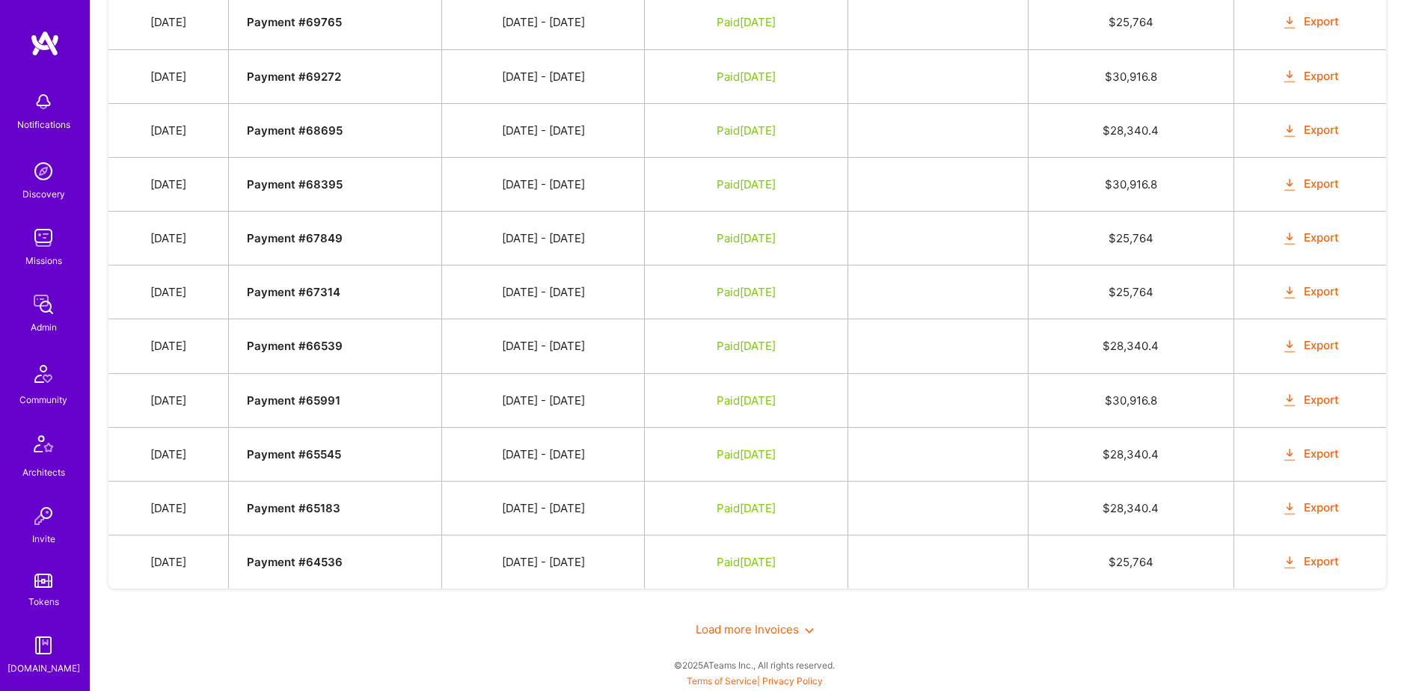
click at [783, 621] on div "Load more Invoices" at bounding box center [754, 630] width 1293 height 52
click at [757, 617] on div "Load more Invoices" at bounding box center [754, 630] width 1293 height 52
click at [738, 629] on span "Load more Invoices" at bounding box center [755, 630] width 118 height 14
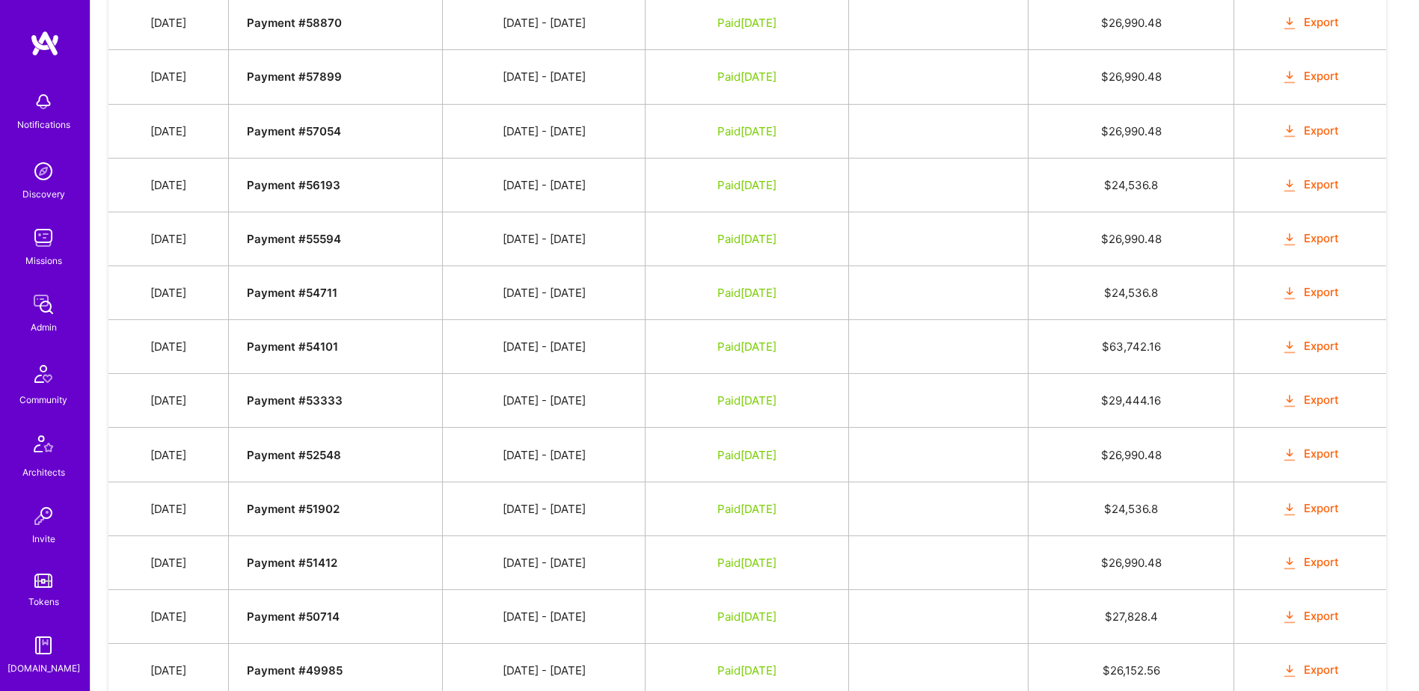
scroll to position [2684, 0]
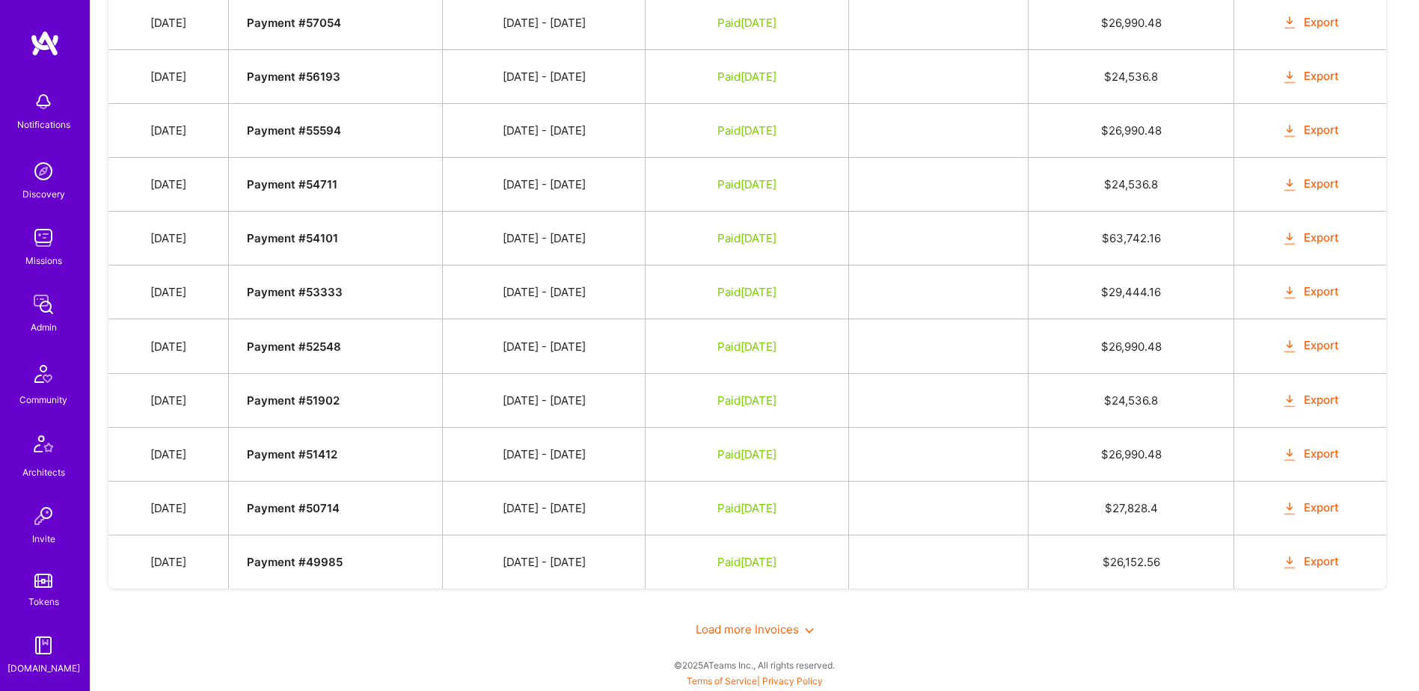
click at [733, 629] on span "Load more Invoices" at bounding box center [755, 630] width 118 height 14
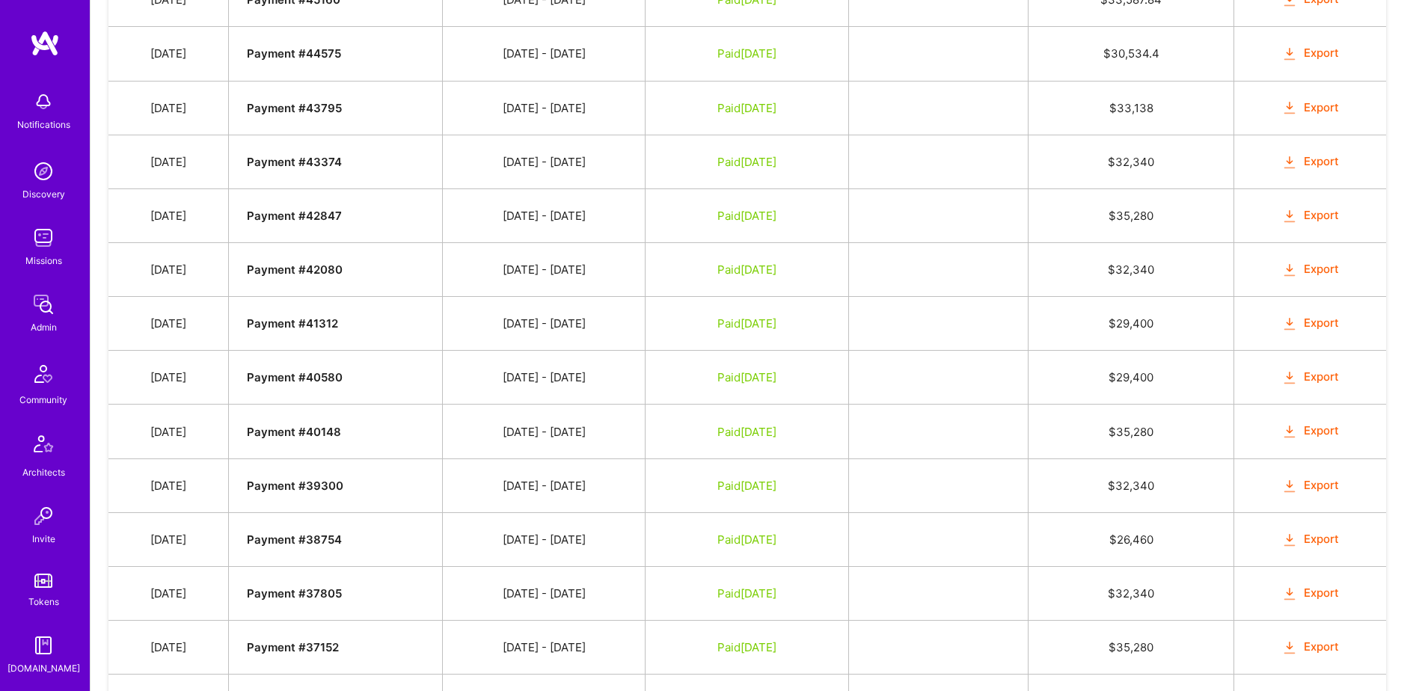
scroll to position [3764, 0]
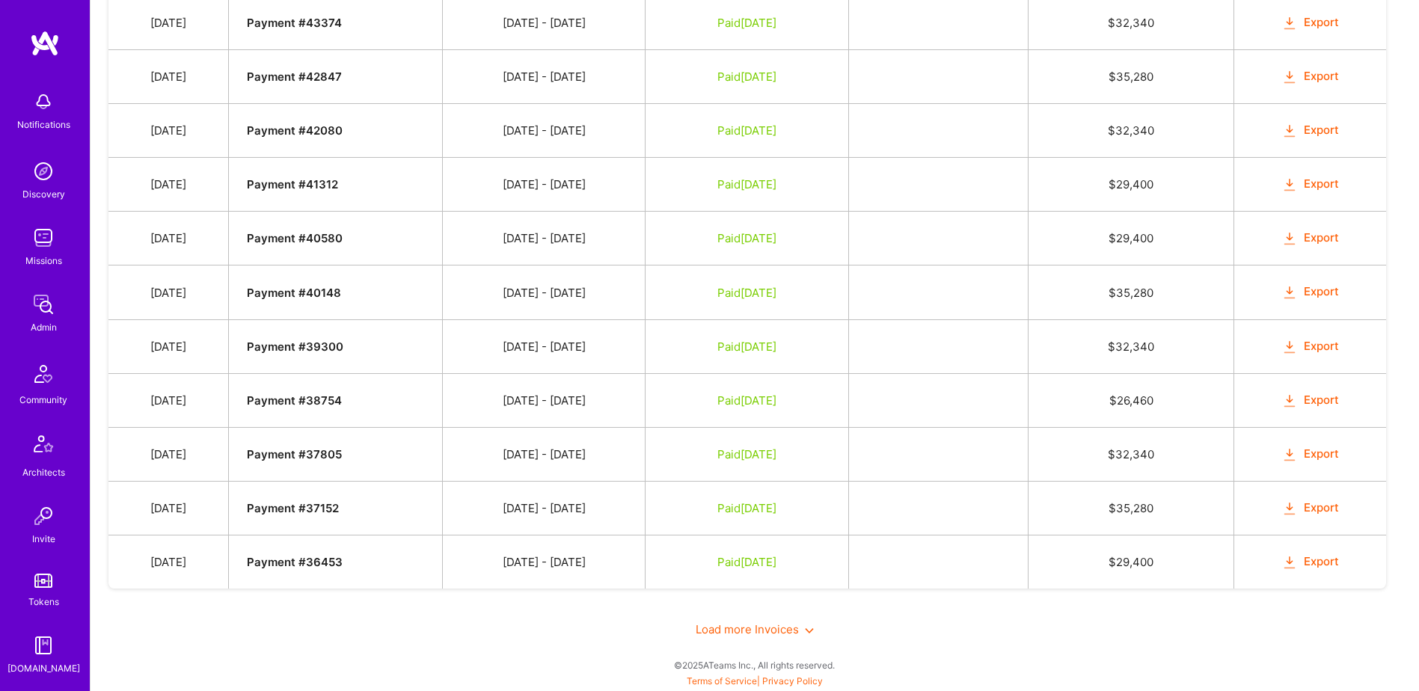
click at [758, 622] on div "Load more Invoices" at bounding box center [754, 630] width 1293 height 52
click at [762, 628] on span "Load more Invoices" at bounding box center [755, 630] width 118 height 14
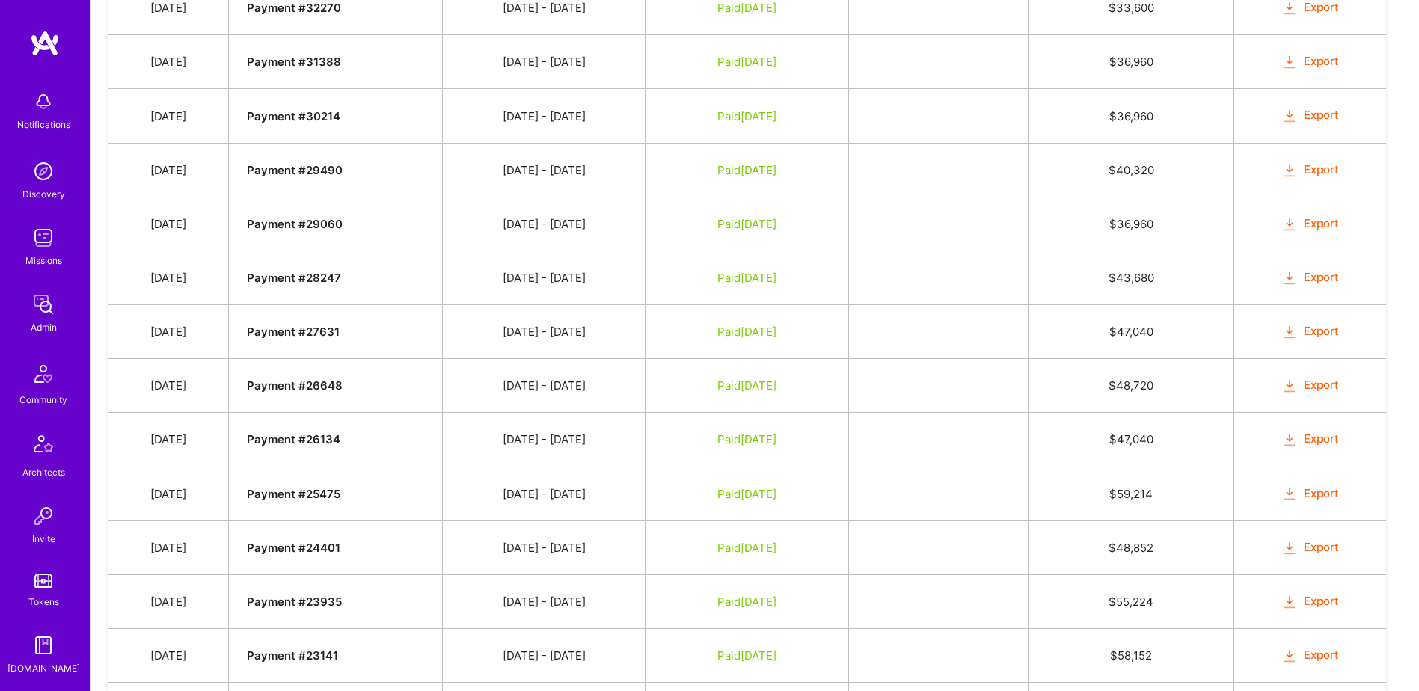
scroll to position [4844, 0]
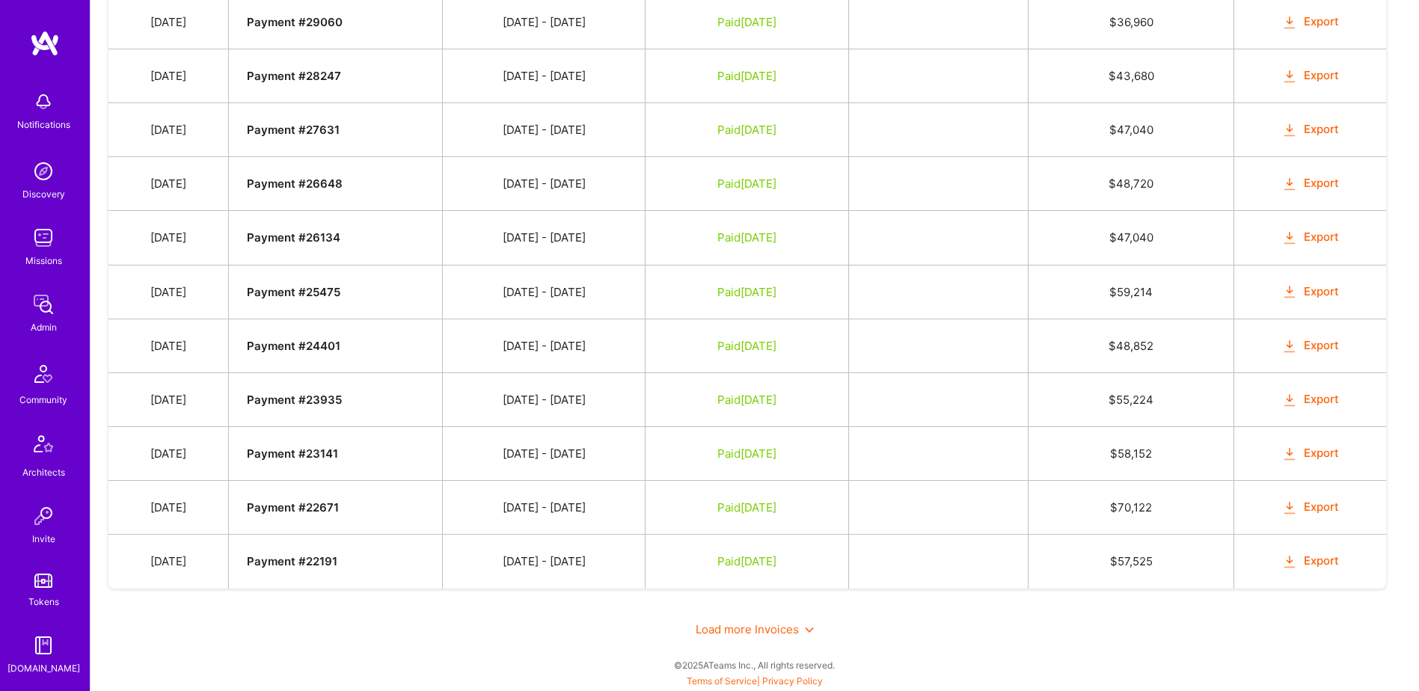
click at [775, 635] on span "Load more Invoices" at bounding box center [755, 630] width 118 height 14
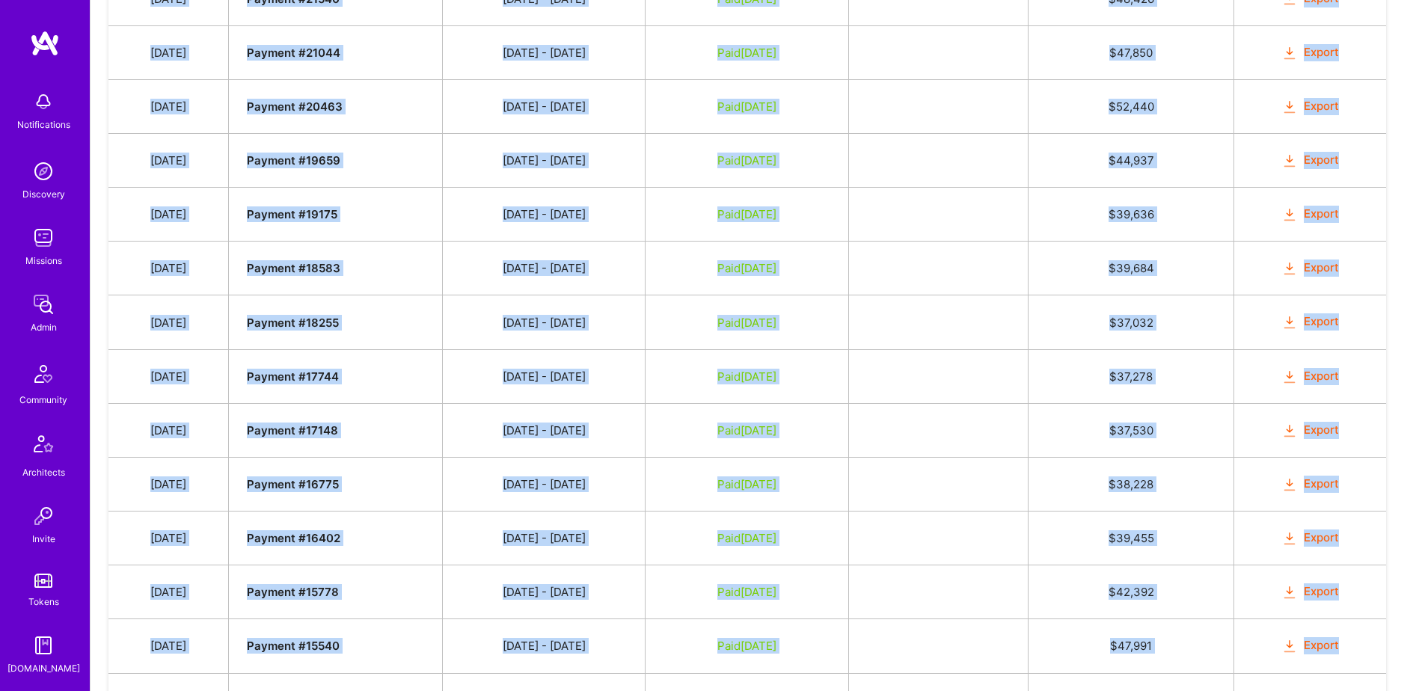
scroll to position [5764, 0]
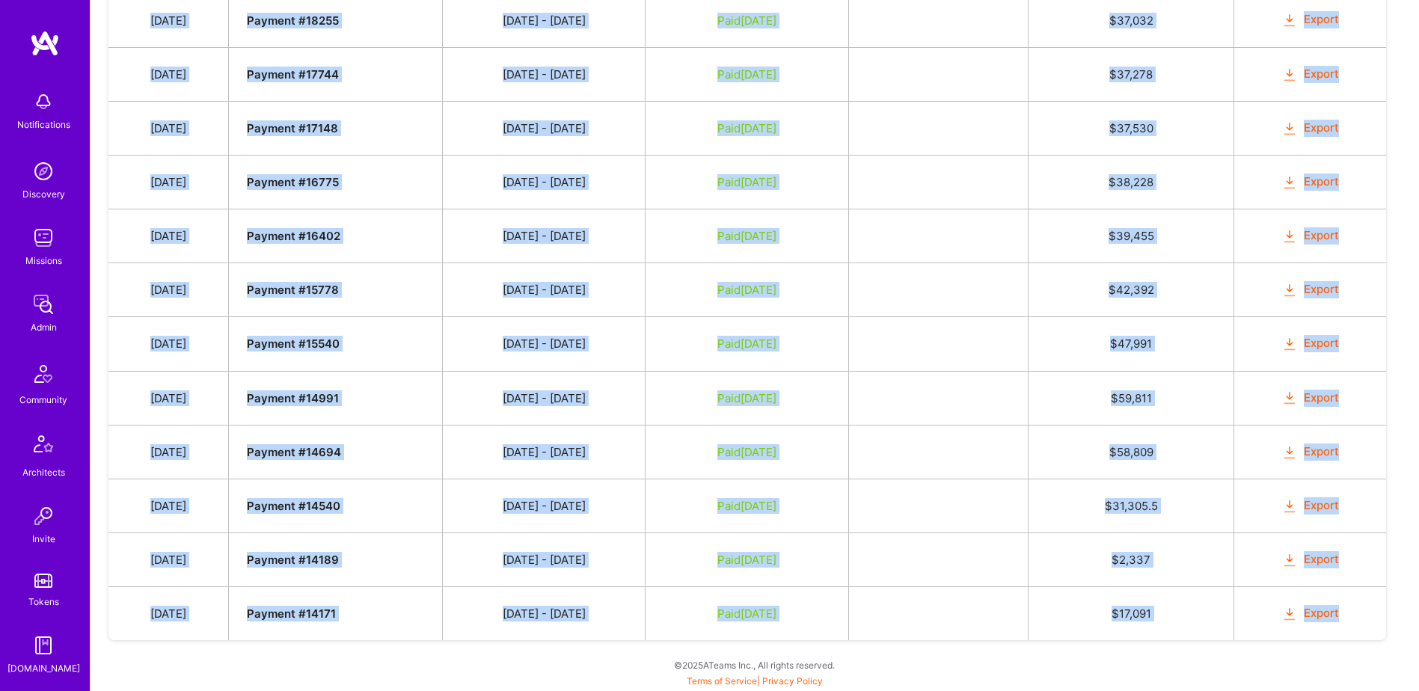
drag, startPoint x: 162, startPoint y: 171, endPoint x: 1341, endPoint y: 624, distance: 1263.4
copy tbody "Jul 7, 2025 Payment # 75225 06/16 - 06/30/2025 Paid Jul 26, 2025 $ 28,340.4 Exp…"
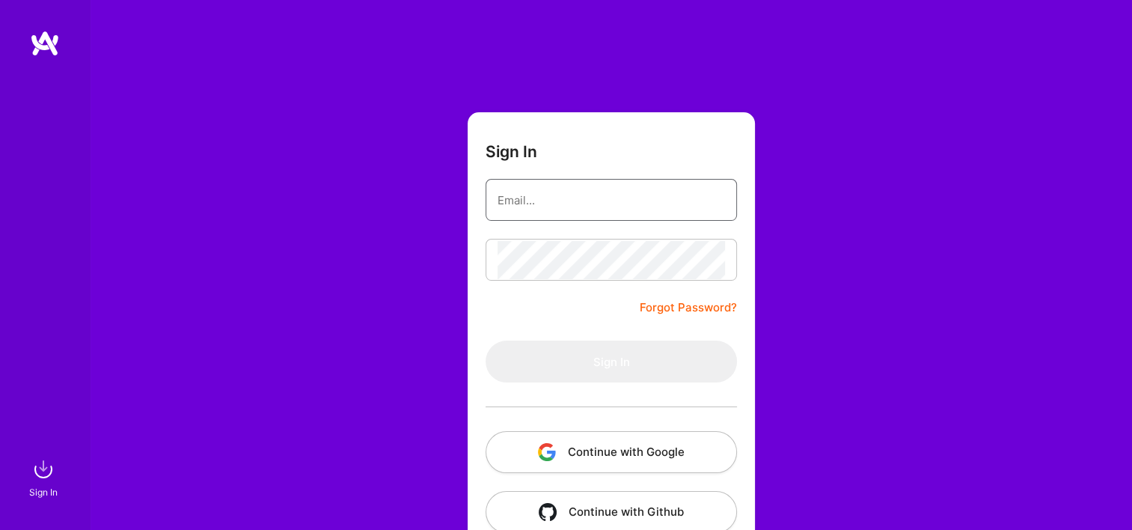
type input "[EMAIL_ADDRESS][DOMAIN_NAME]"
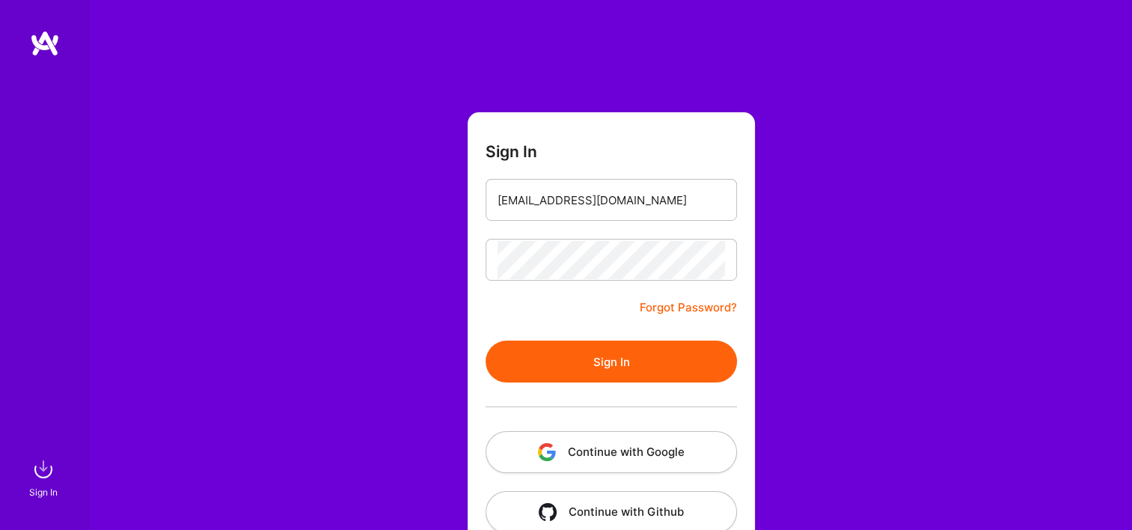
click at [575, 447] on button "Continue with Google" at bounding box center [611, 452] width 251 height 42
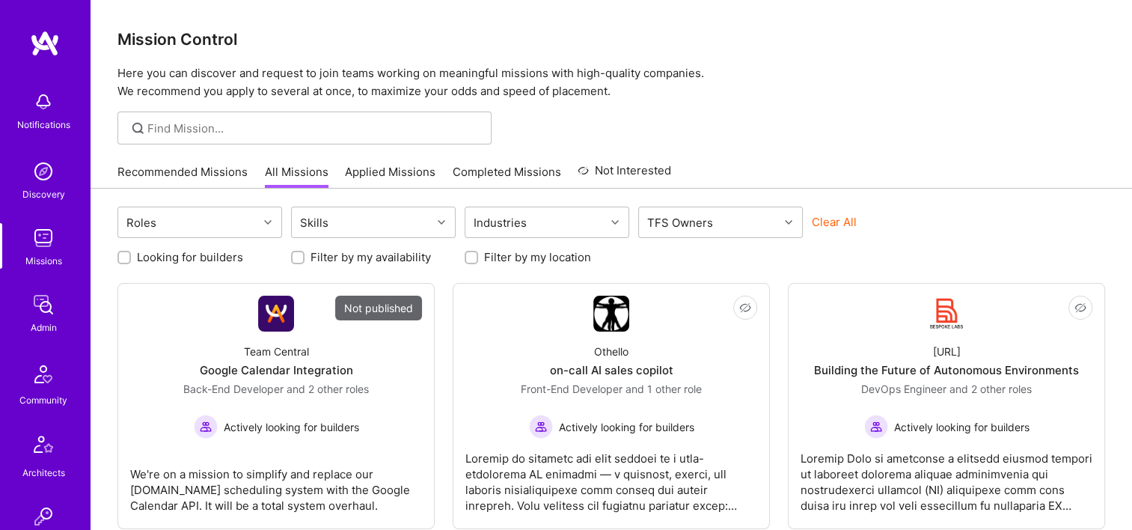
click at [46, 302] on img at bounding box center [43, 305] width 30 height 30
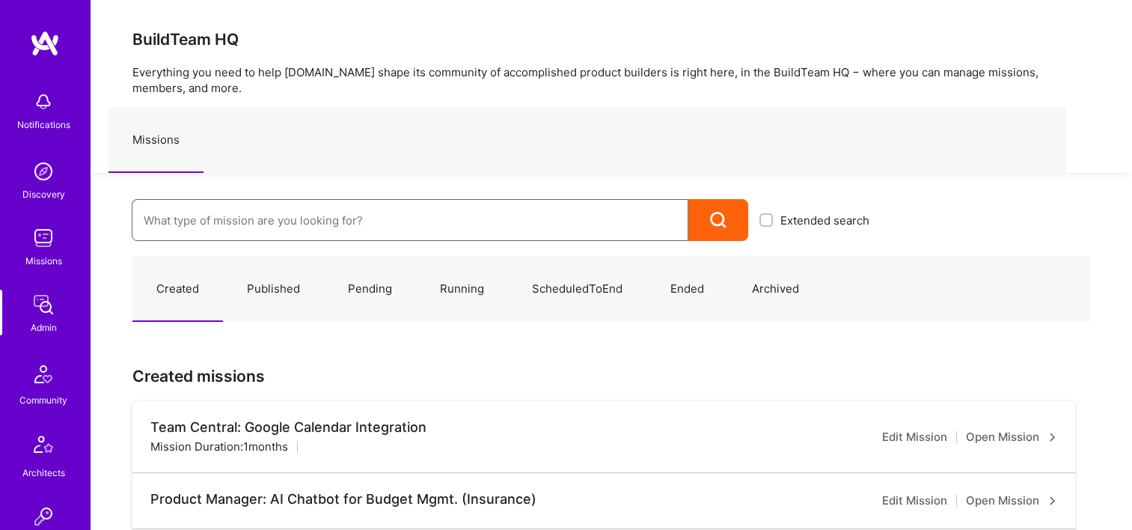
click at [203, 216] on input at bounding box center [410, 220] width 533 height 38
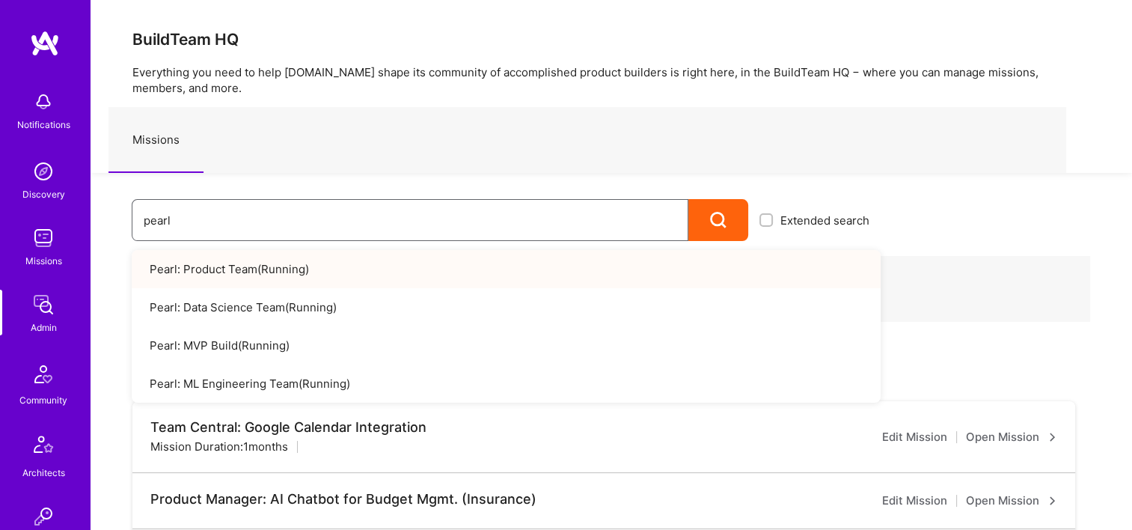
type input "pearl"
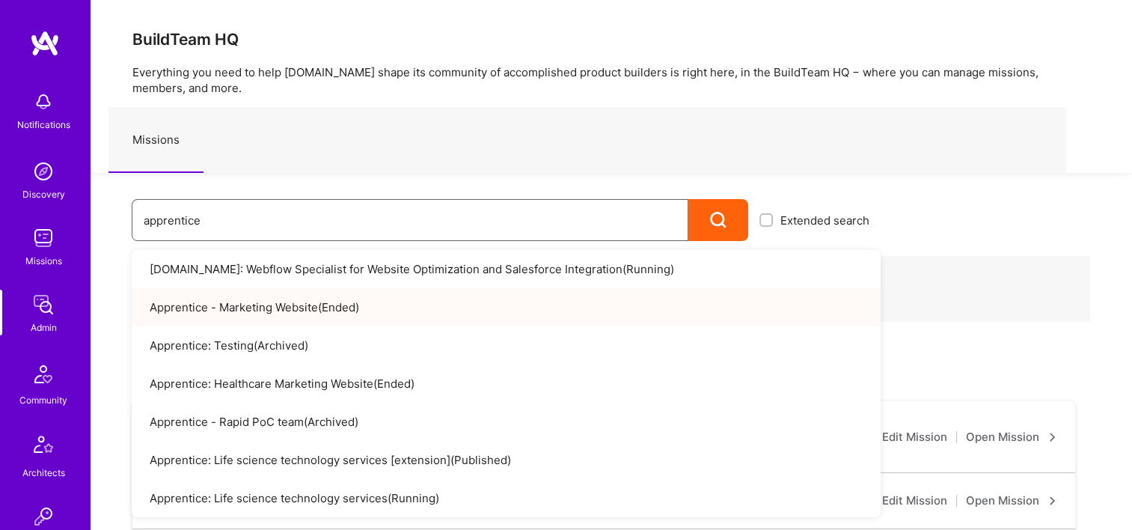
type input "apprentice"
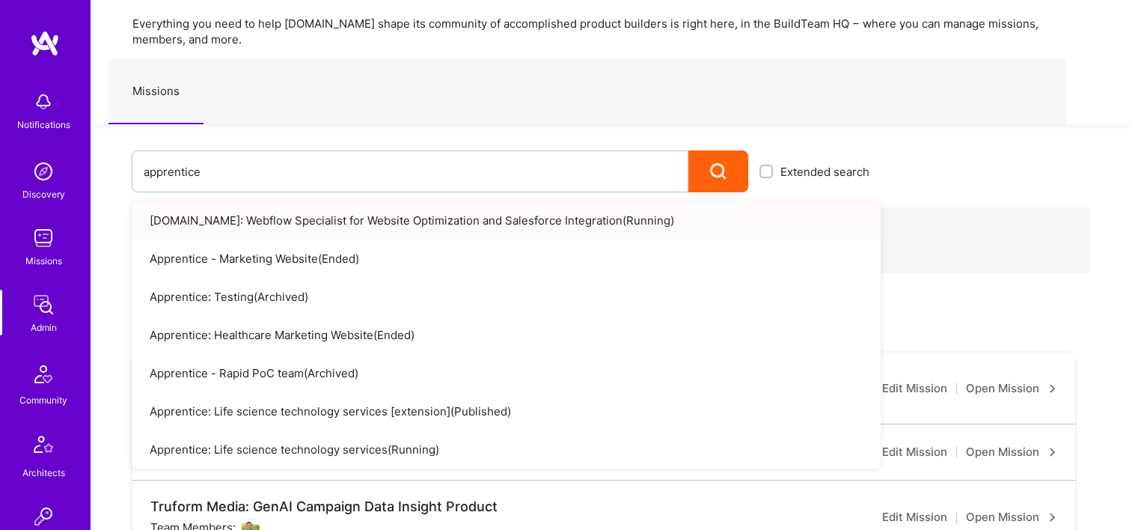
scroll to position [75, 0]
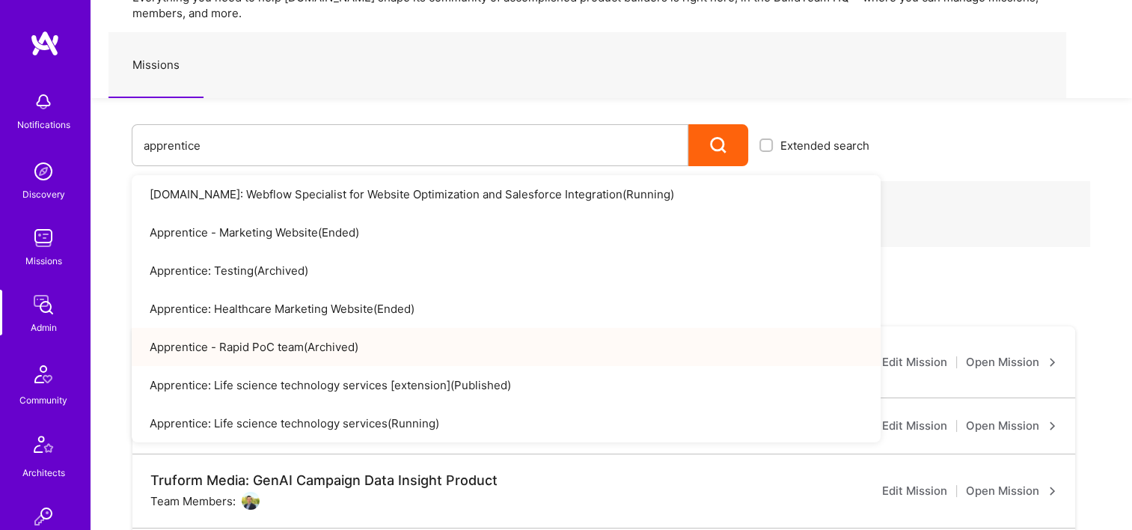
click at [437, 347] on link "Apprentice - Rapid PoC team ( Archived )" at bounding box center [506, 347] width 749 height 38
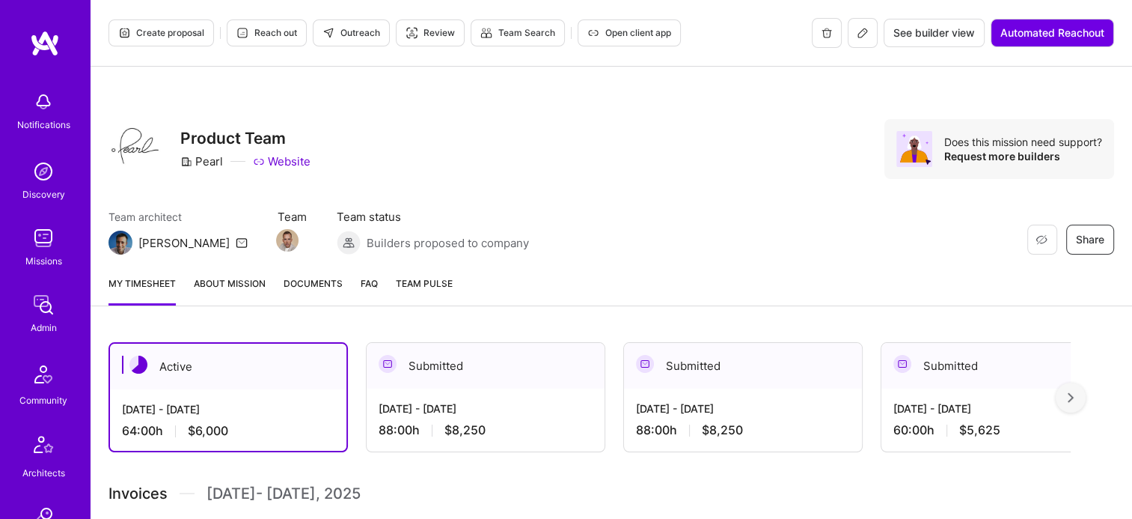
click at [310, 284] on span "Documents" at bounding box center [313, 283] width 59 height 16
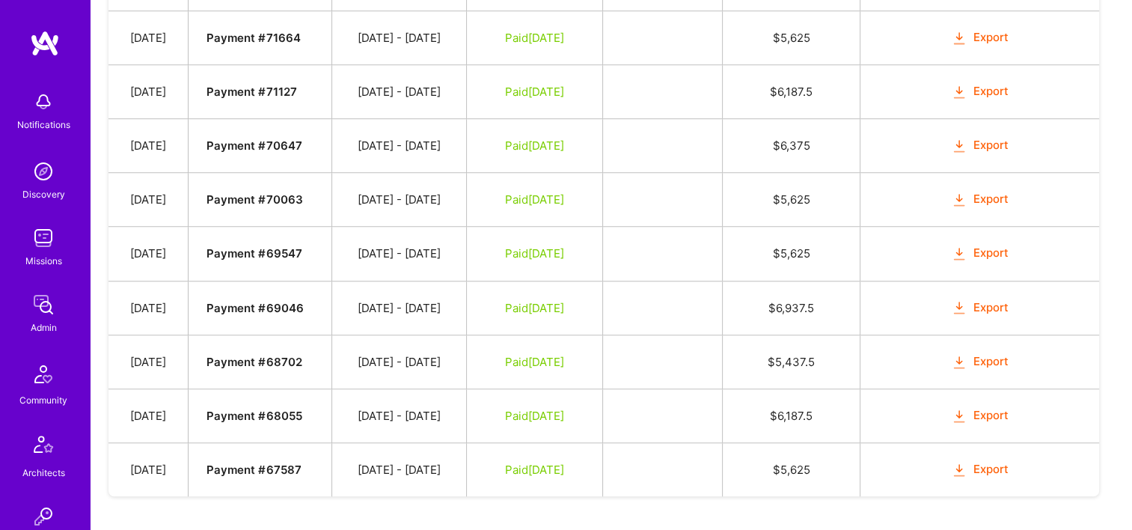
scroll to position [1185, 0]
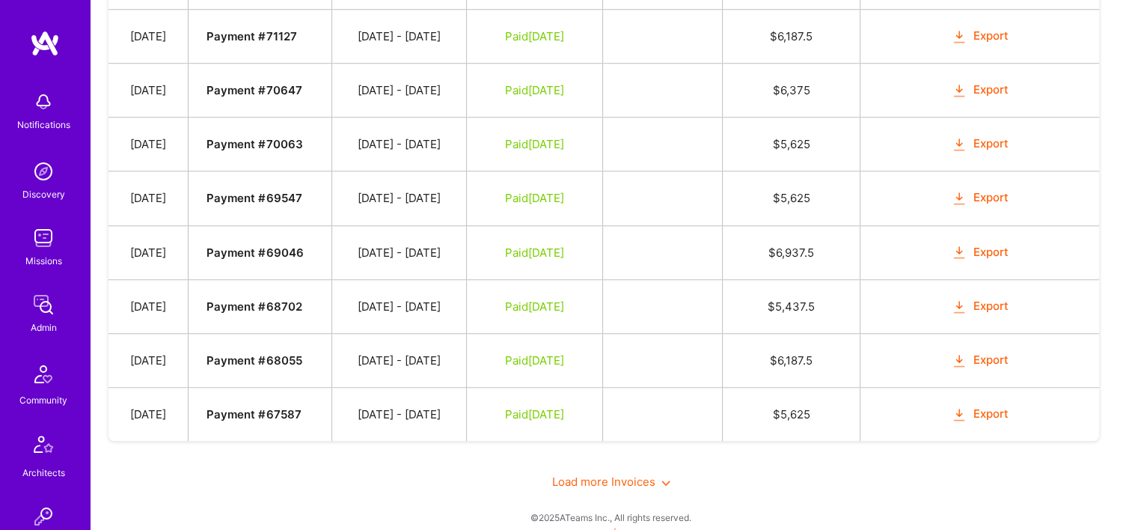
click at [605, 461] on div "Load more Invoices" at bounding box center [611, 482] width 1006 height 52
click at [608, 474] on span "Load more Invoices" at bounding box center [611, 481] width 118 height 14
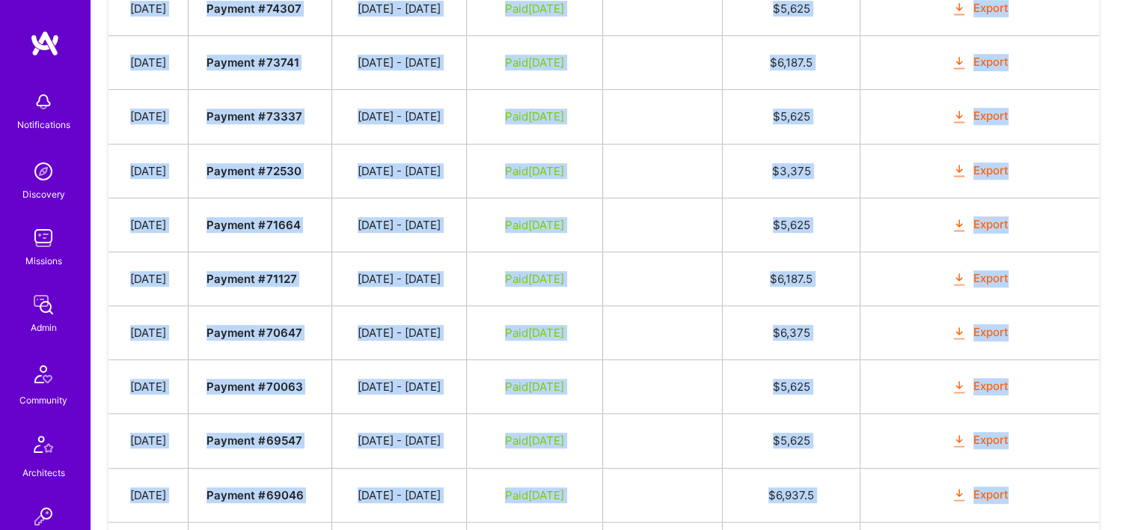
scroll to position [1240, 0]
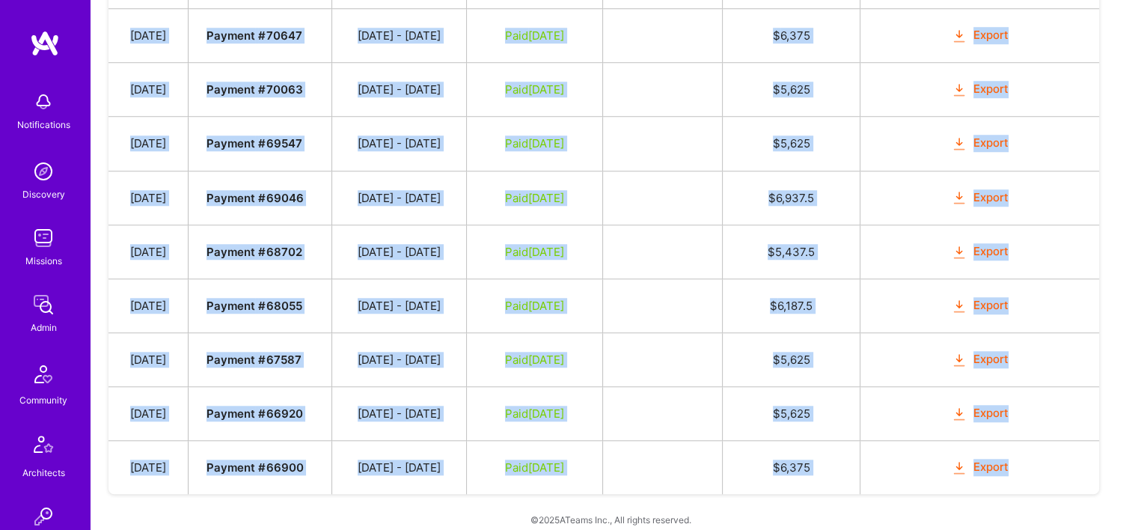
drag, startPoint x: 133, startPoint y: 223, endPoint x: 1027, endPoint y: 450, distance: 921.9
copy tbody "Oct 4, 2025 Payment # 78206 09/16 - 09/30/2025 Submitted $ 8,250 Mark as Paid C…"
drag, startPoint x: 512, startPoint y: 227, endPoint x: 516, endPoint y: 217, distance: 11.1
click at [513, 227] on td "Paid Feb 1, 2025" at bounding box center [535, 251] width 136 height 54
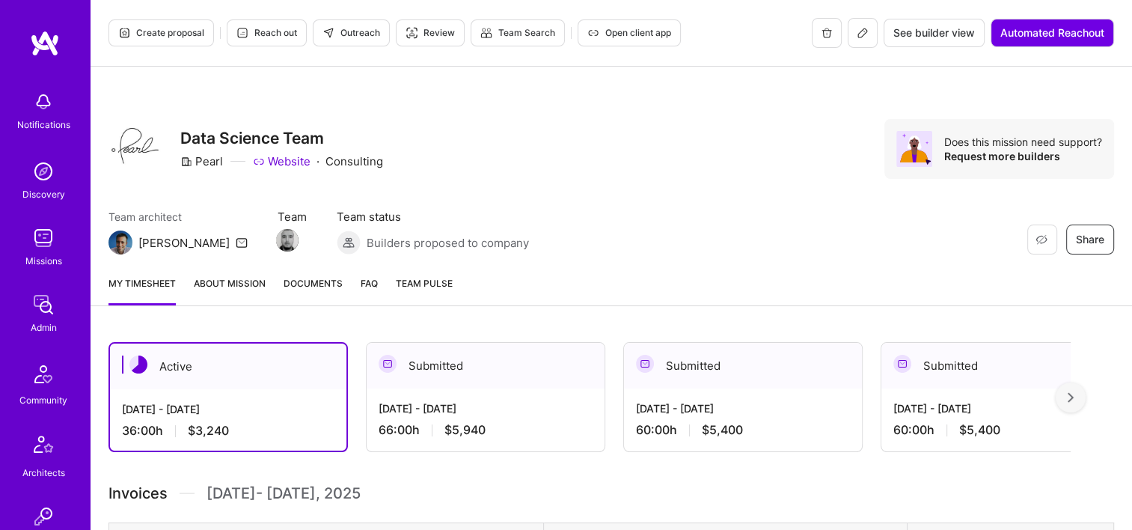
click at [320, 290] on span "Documents" at bounding box center [313, 283] width 59 height 16
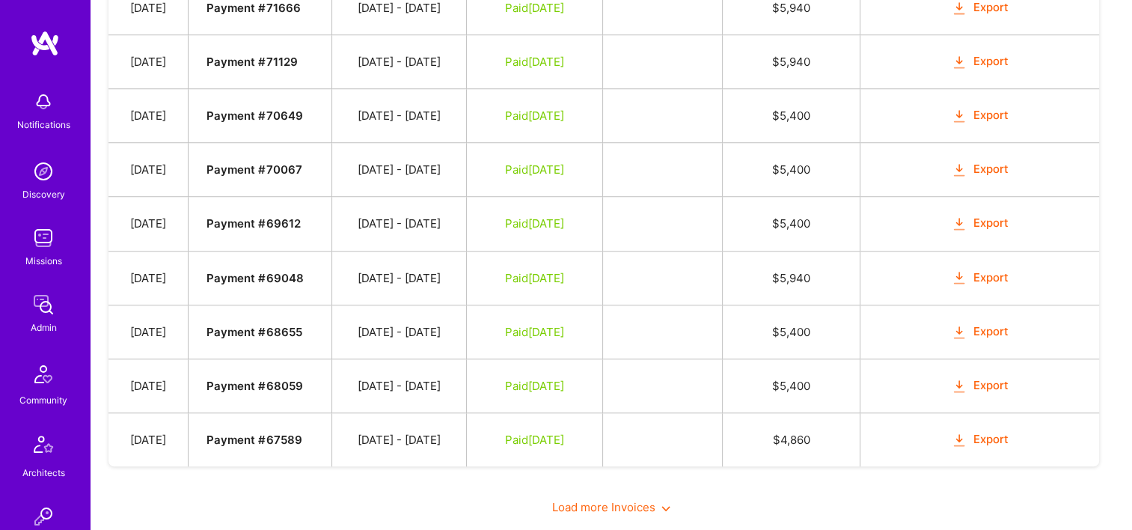
scroll to position [1185, 0]
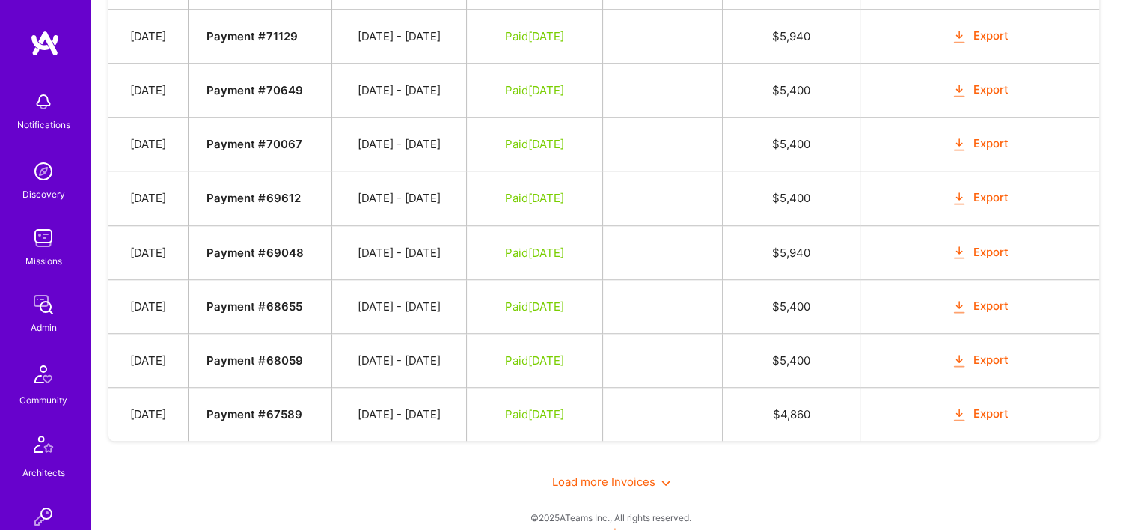
click at [593, 476] on div "Load more Invoices" at bounding box center [611, 482] width 1006 height 52
click at [598, 474] on span "Load more Invoices" at bounding box center [611, 481] width 118 height 14
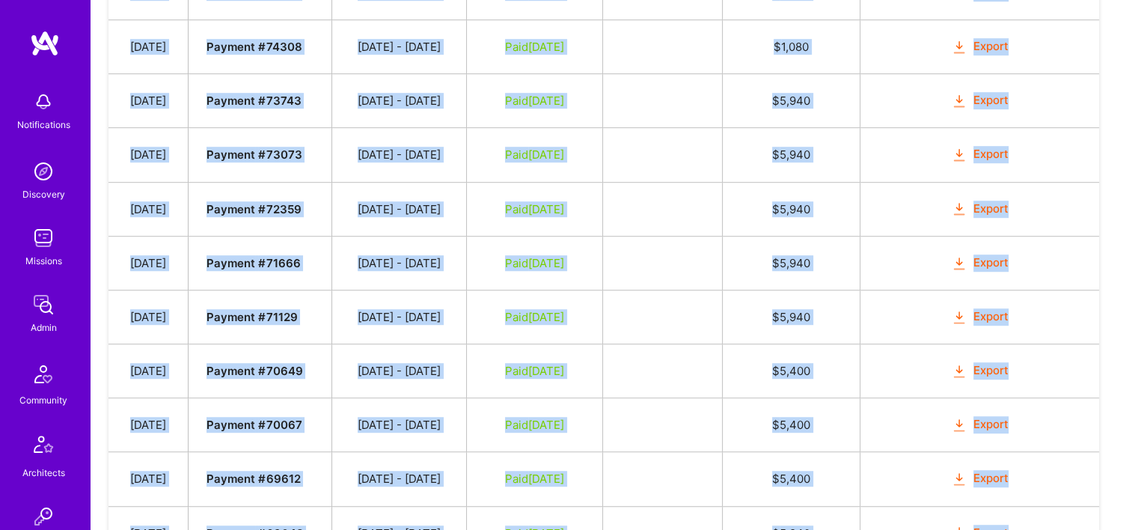
scroll to position [1240, 0]
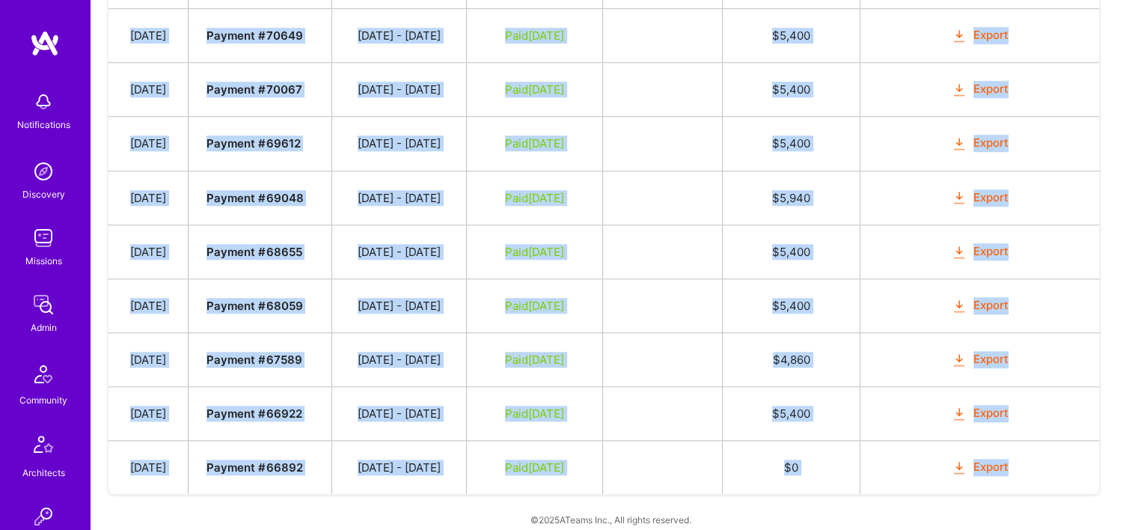
drag, startPoint x: 133, startPoint y: 303, endPoint x: 1042, endPoint y: 447, distance: 920.5
copy tbody "Oct 4, 2025 Payment # 78216 09/16 - 09/30/2025 Submitted $ 5,940 Mark as Paid C…"
click at [655, 254] on td at bounding box center [663, 251] width 120 height 54
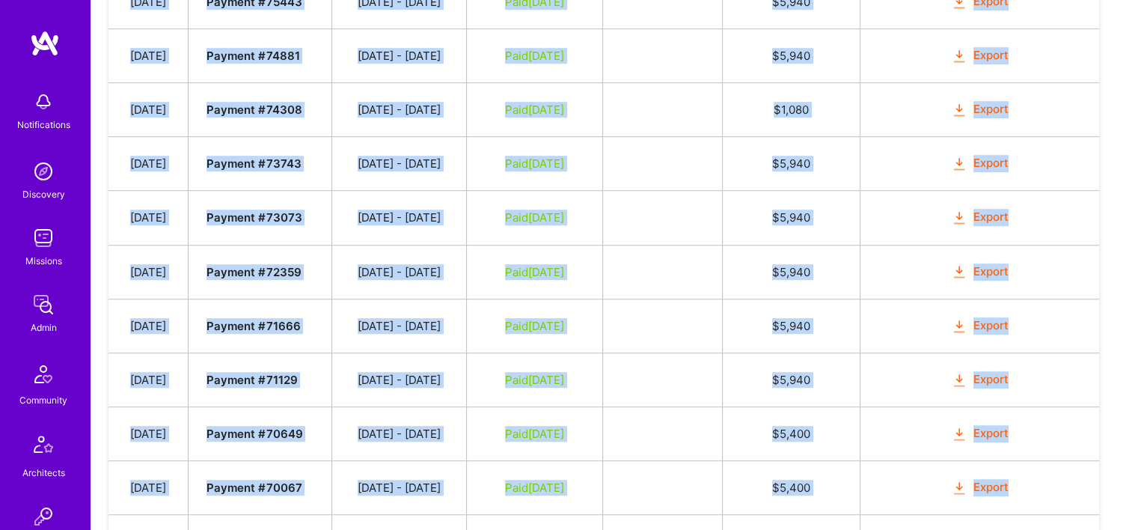
scroll to position [716, 0]
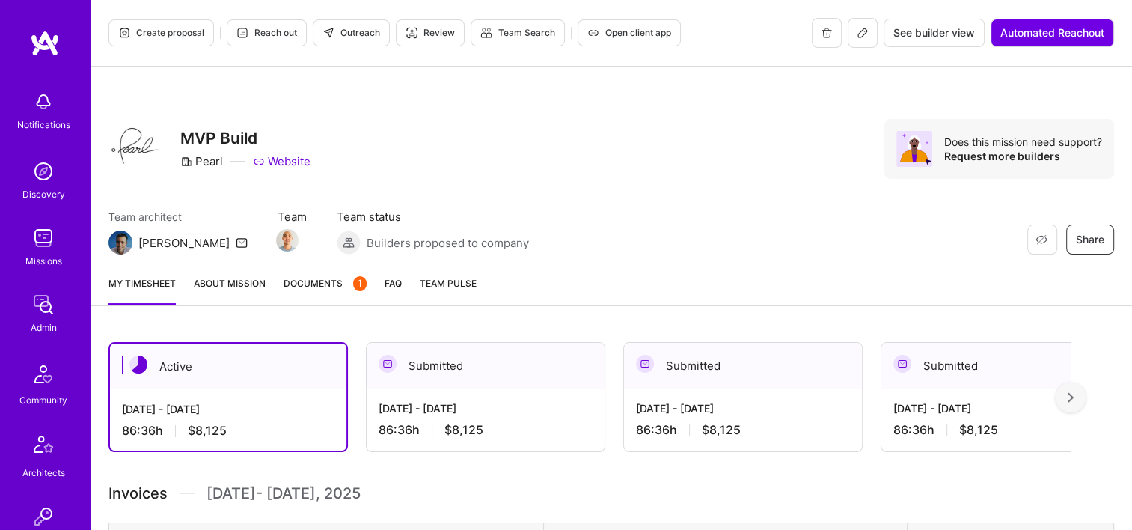
click at [343, 305] on div "Create proposal Reach out Outreach Review Team Search Open client app See build…" at bounding box center [611, 468] width 1042 height 936
click at [335, 280] on span "Documents 1" at bounding box center [325, 283] width 83 height 16
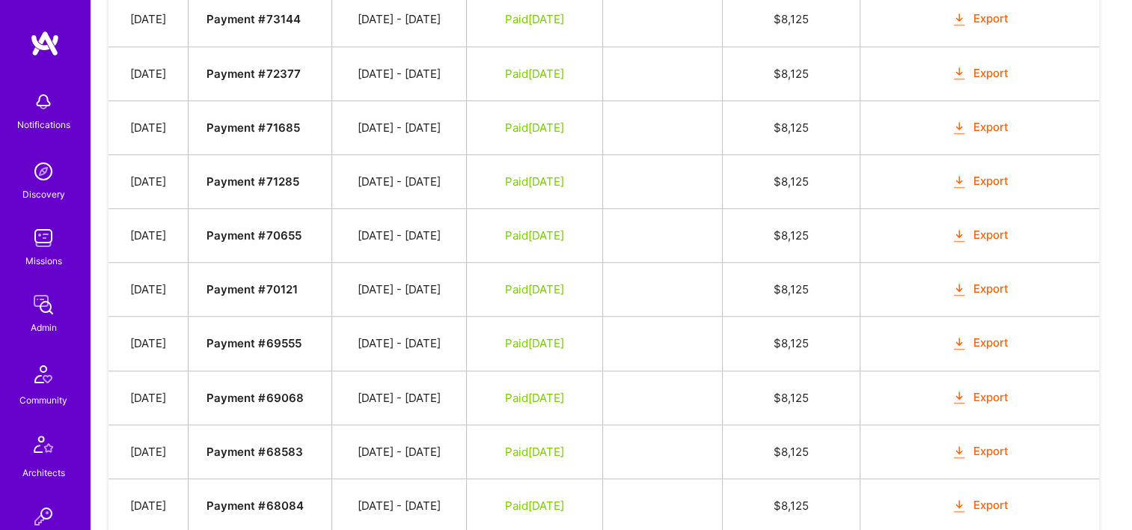
scroll to position [1460, 0]
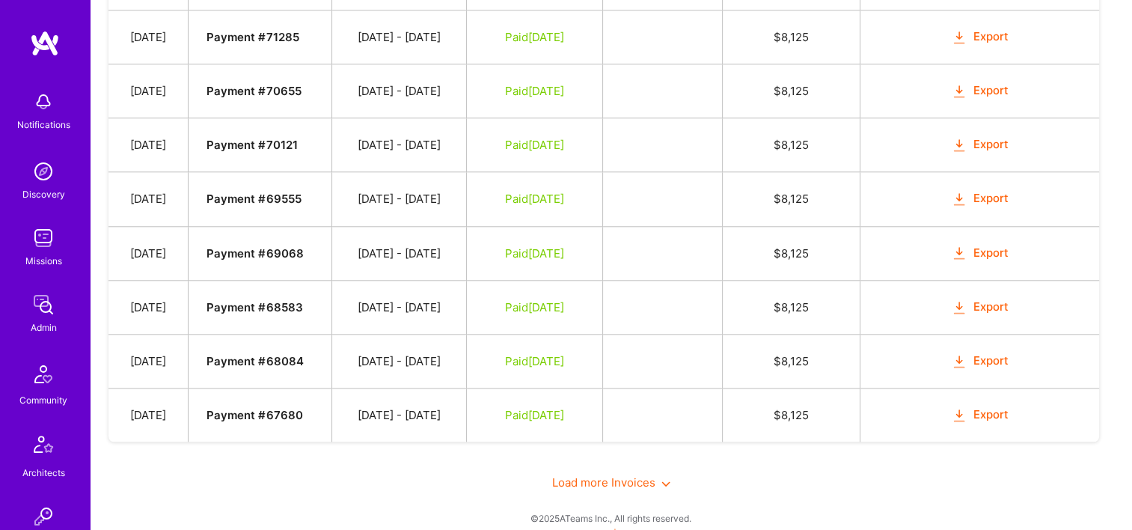
drag, startPoint x: 609, startPoint y: 485, endPoint x: 604, endPoint y: 473, distance: 13.1
click at [608, 483] on div "Load more Invoices" at bounding box center [611, 482] width 1006 height 52
click at [604, 475] on span "Load more Invoices" at bounding box center [611, 482] width 118 height 14
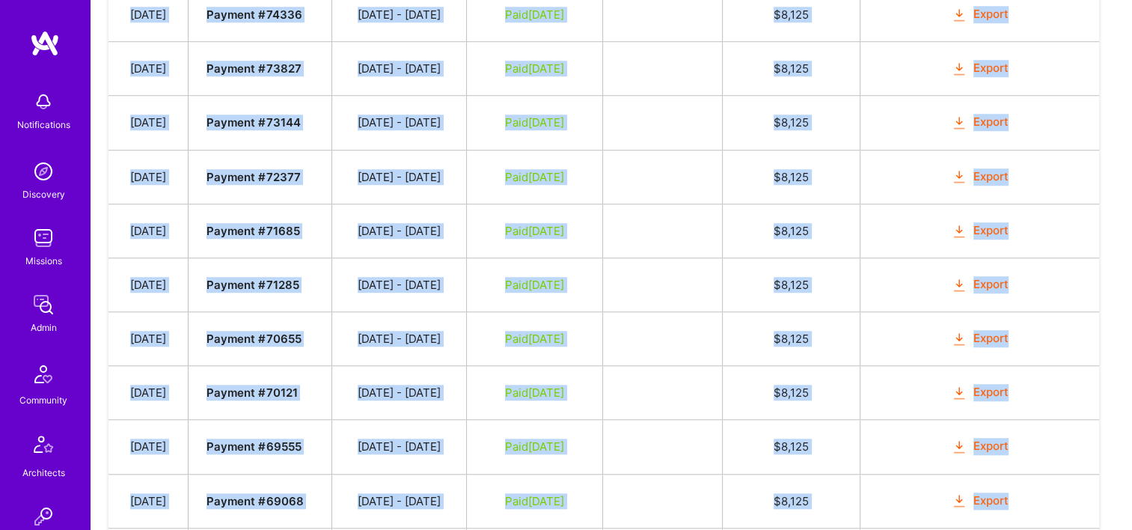
scroll to position [1568, 0]
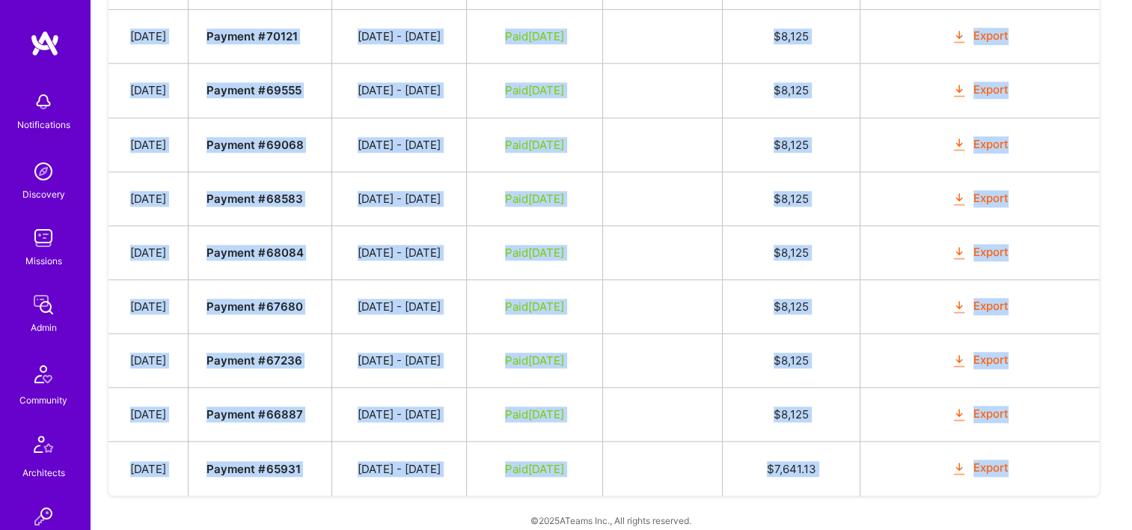
drag, startPoint x: 132, startPoint y: 322, endPoint x: 1023, endPoint y: 457, distance: 901.4
copy tbody "Oct 4, 2025 Payment # 78238 09/16 - 09/30/2025 Submitted $ 8,125 Mark as Paid C…"
click at [661, 233] on td at bounding box center [663, 252] width 120 height 54
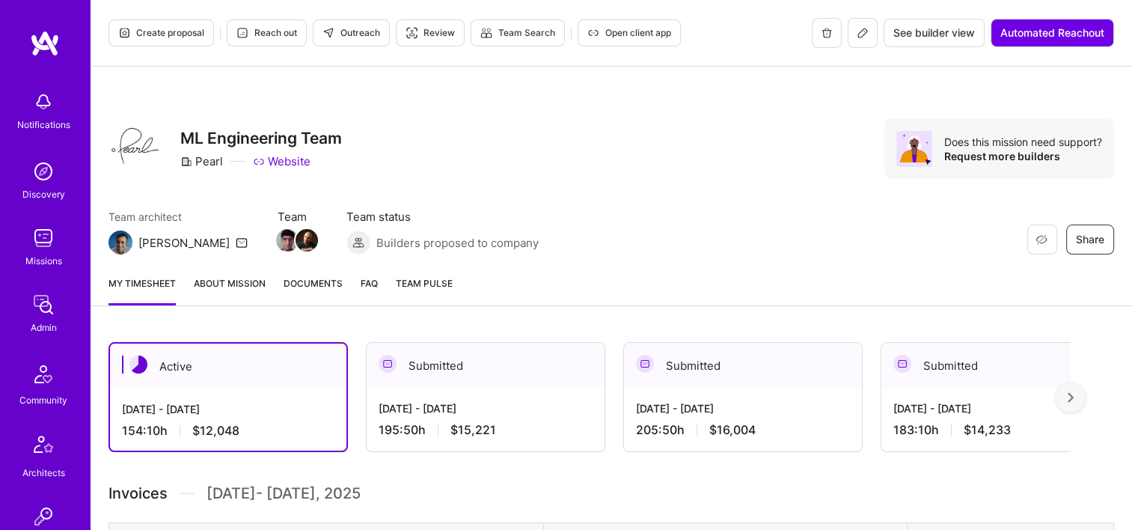
click at [306, 291] on link "Documents" at bounding box center [313, 290] width 59 height 30
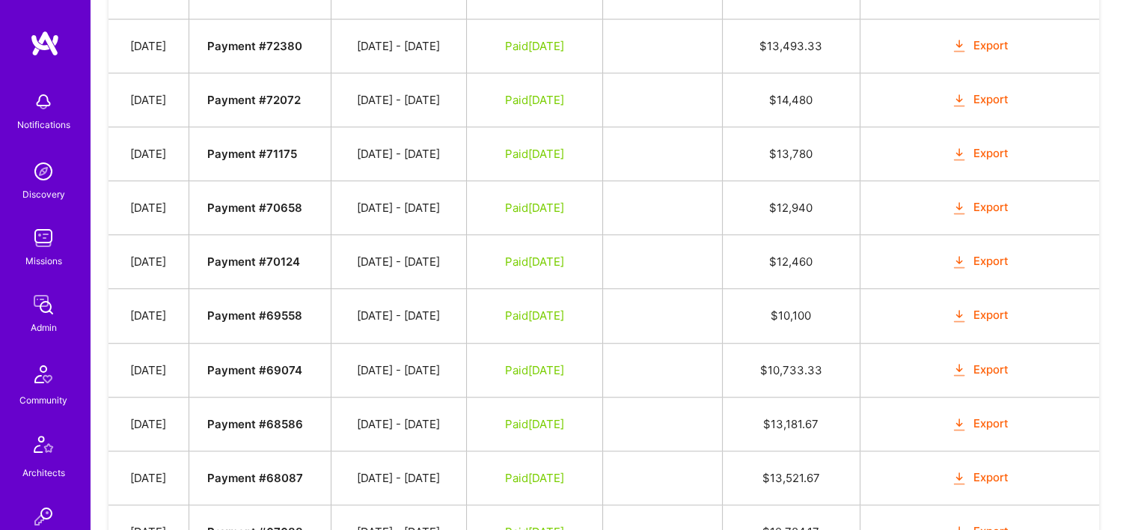
scroll to position [1314, 0]
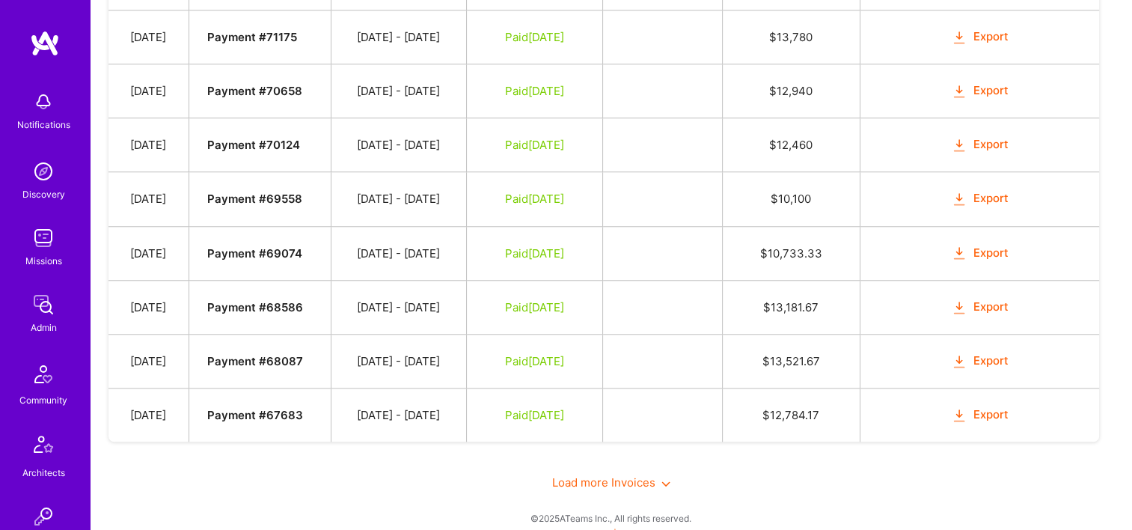
click at [575, 457] on div "Load more Invoices" at bounding box center [611, 482] width 1006 height 52
click at [578, 475] on span "Load more Invoices" at bounding box center [611, 482] width 118 height 14
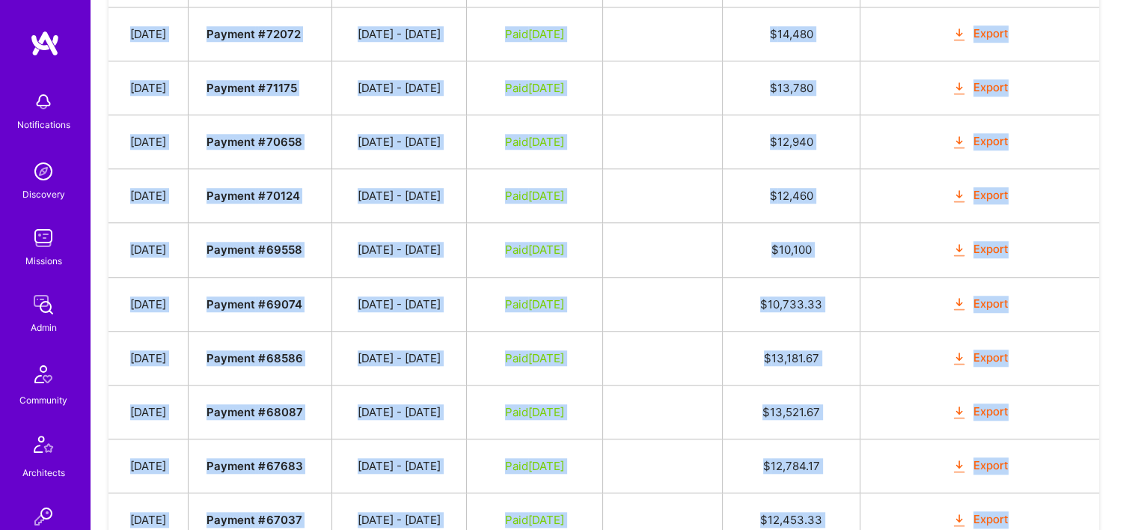
scroll to position [1422, 0]
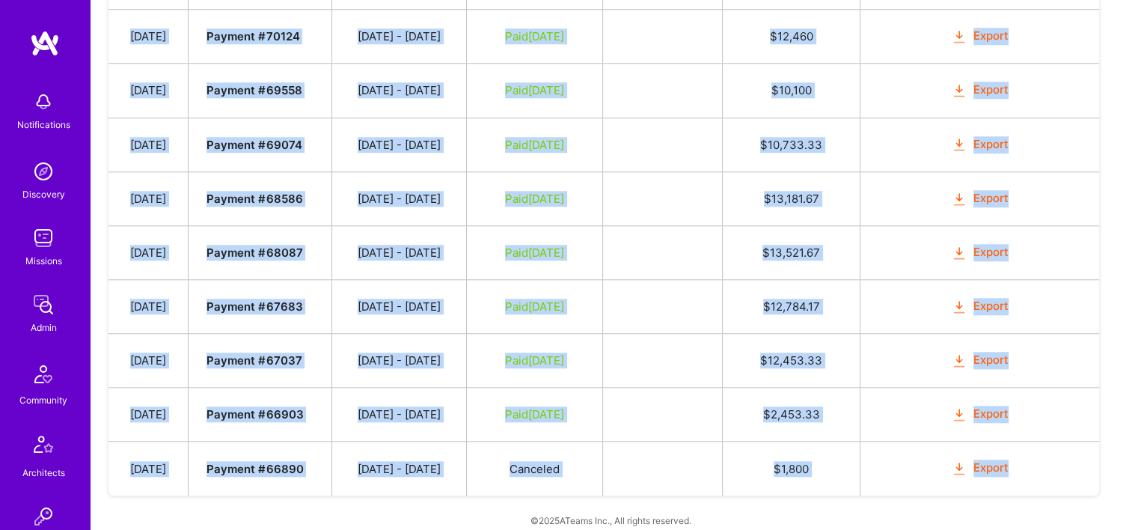
drag, startPoint x: 132, startPoint y: 100, endPoint x: 1036, endPoint y: 446, distance: 968.0
copy tbody "Oct 4, 2025 Payment # 78245 09/16 - 09/30/2025 Submitted $ 15,221.67 Mark as Pa…"
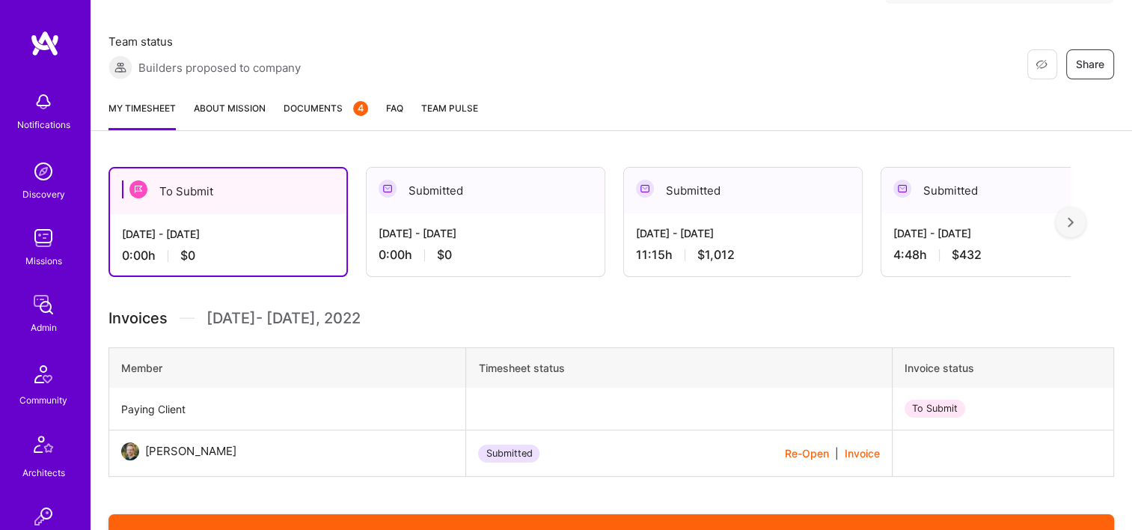
scroll to position [150, 0]
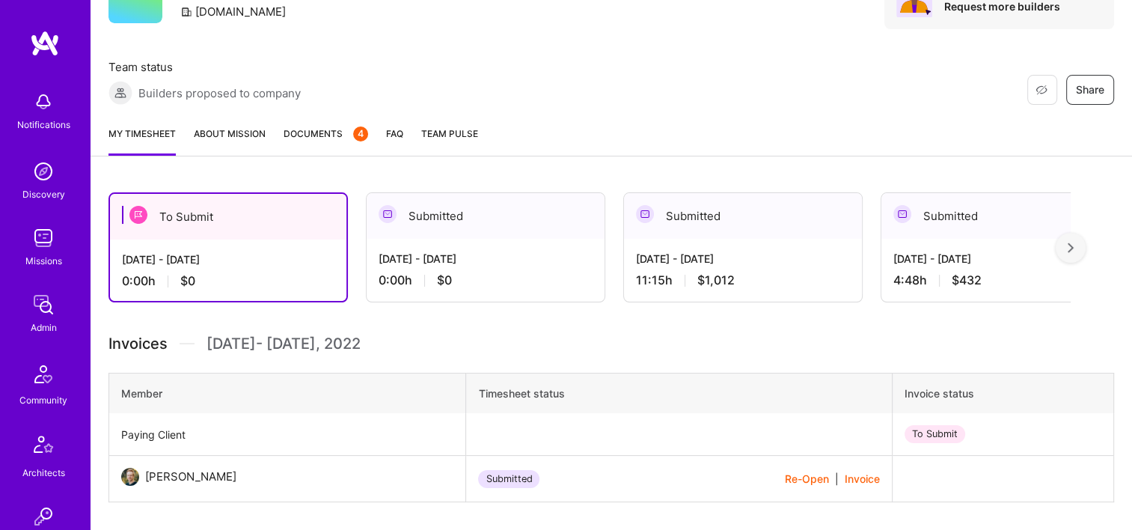
click at [309, 141] on span "Documents 4" at bounding box center [326, 134] width 85 height 16
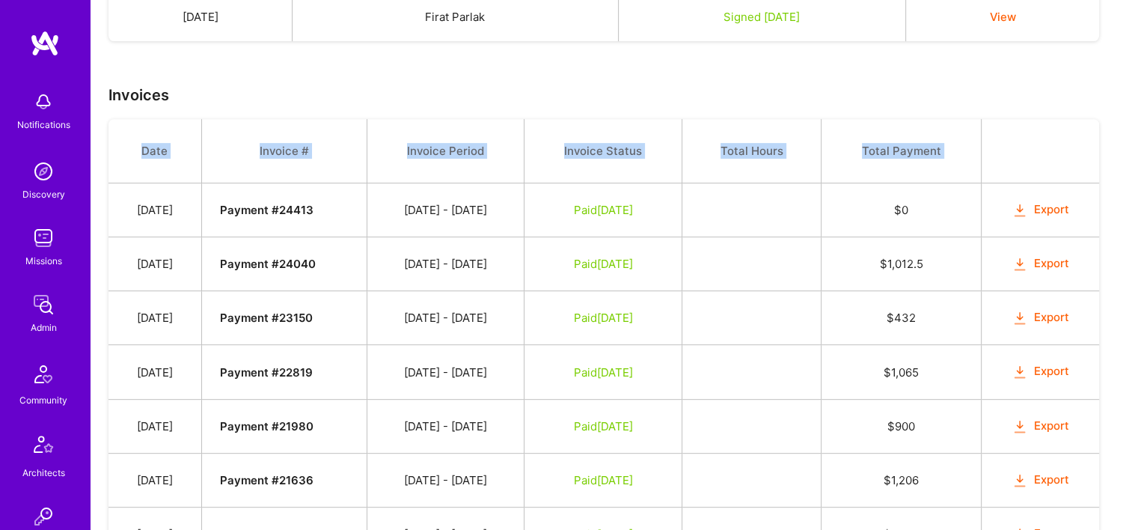
scroll to position [1039, 0]
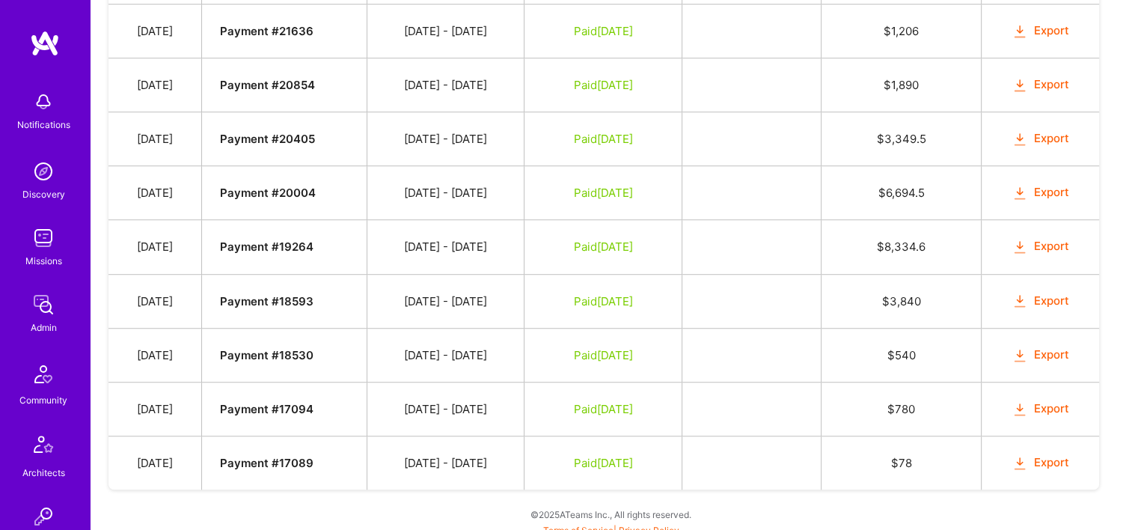
drag, startPoint x: 136, startPoint y: 207, endPoint x: 1110, endPoint y: 464, distance: 1007.4
copy tbody "Date Invoice # Invoice Period Invoice Status Total Hours Total Payment"
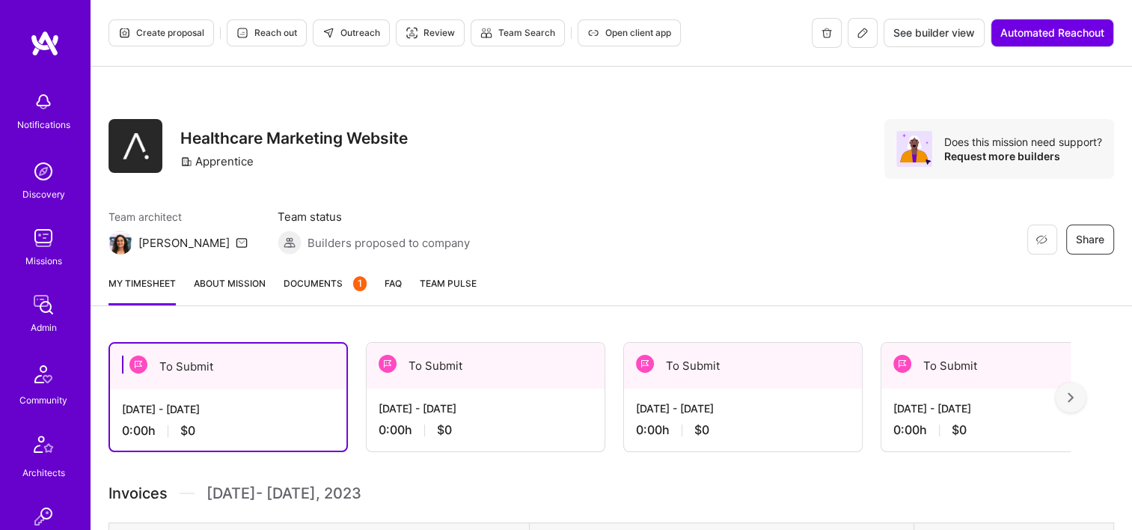
click at [324, 294] on link "Documents 1" at bounding box center [325, 290] width 83 height 30
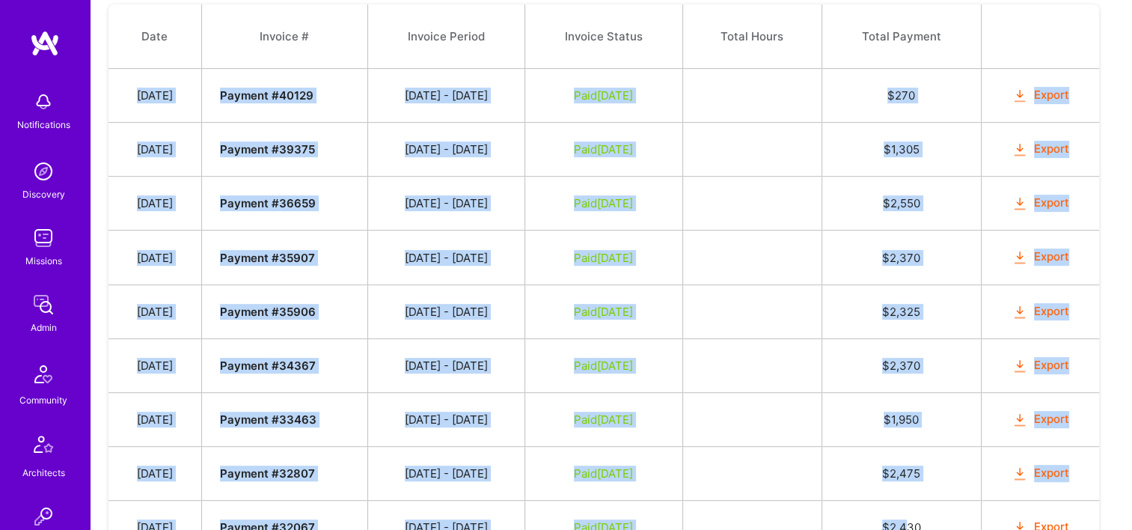
scroll to position [787, 0]
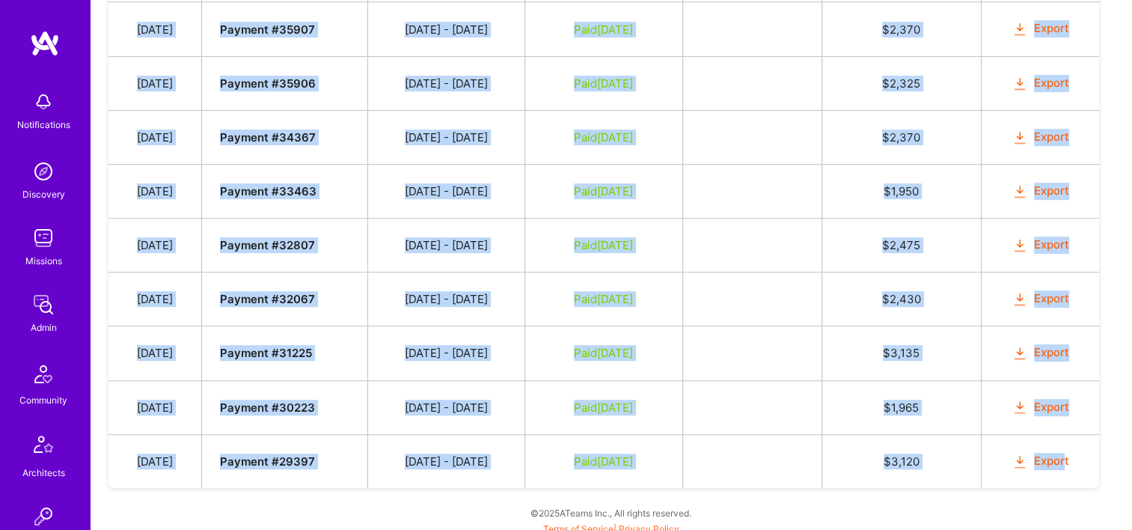
drag, startPoint x: 141, startPoint y: 312, endPoint x: 1069, endPoint y: 459, distance: 939.4
click at [1069, 459] on tbody "Date Invoice # Invoice Period Invoice Status Total Hours Total Payment [DATE] P…" at bounding box center [603, 132] width 991 height 712
copy tbody "[DATE] Payment # 40129 [DATE] - [DATE] Paid [DATE] $ 270 Export [DATE] Payment …"
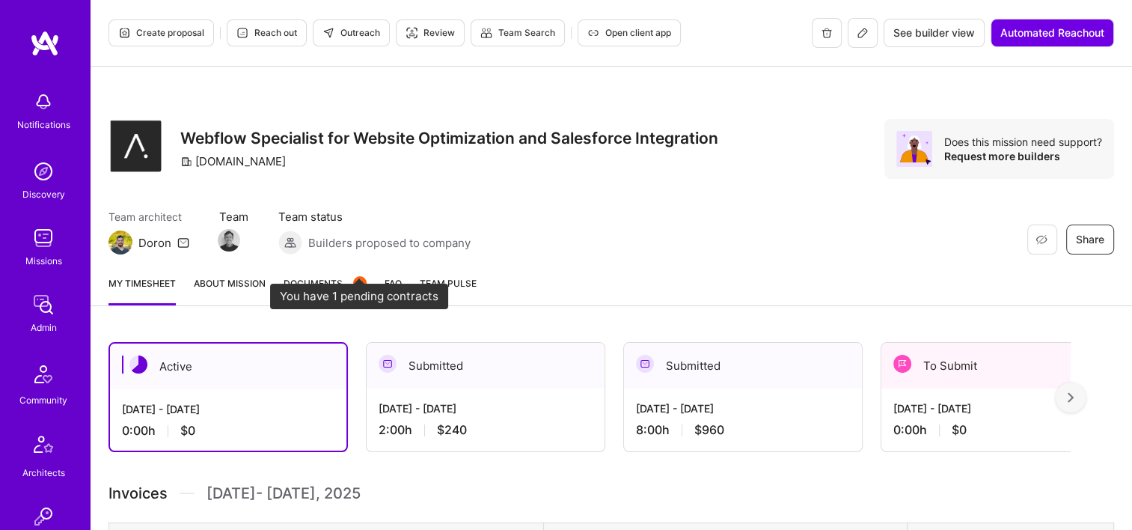
click at [339, 284] on span "Documents 1" at bounding box center [325, 283] width 83 height 16
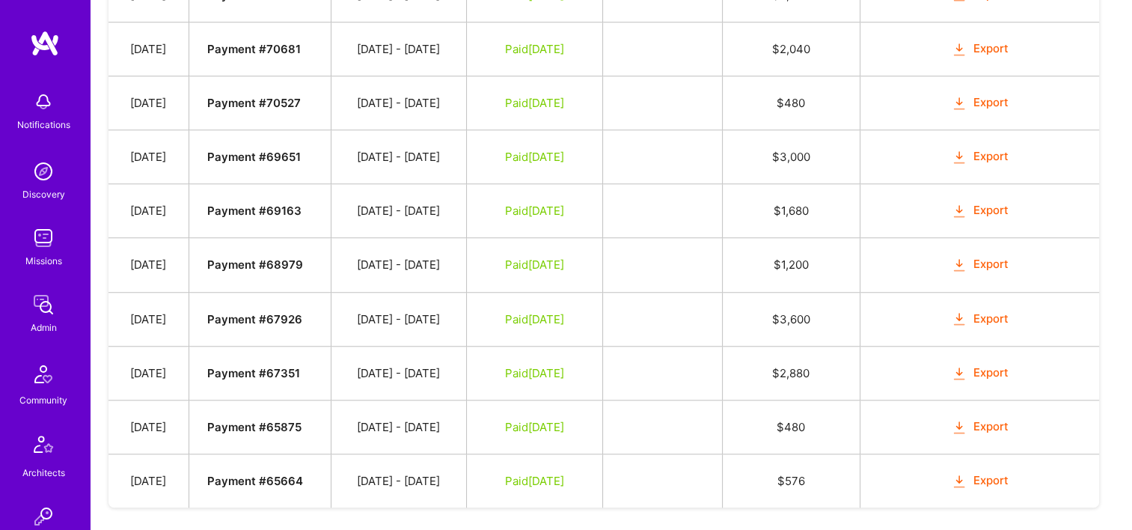
scroll to position [1314, 0]
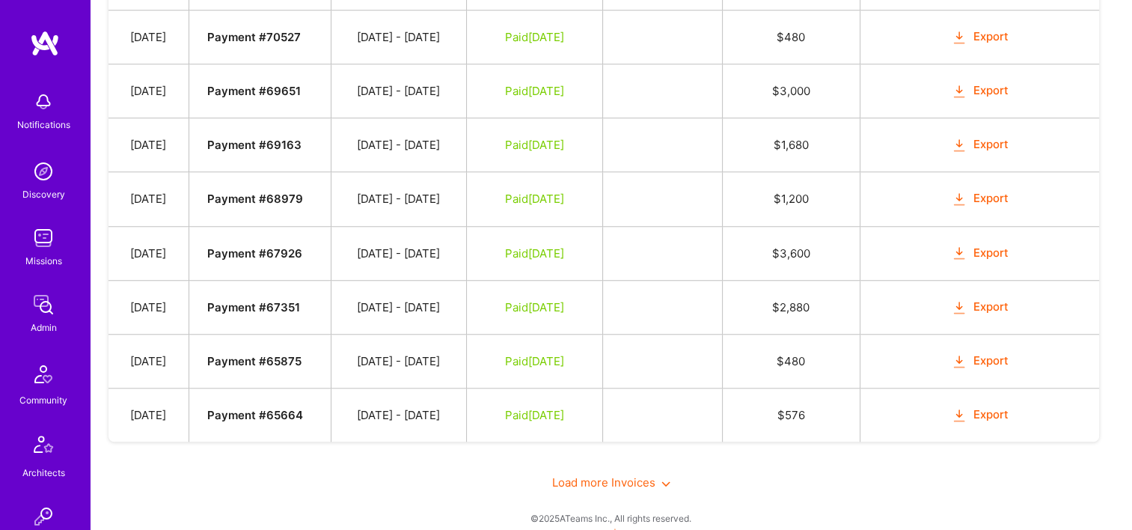
click at [566, 475] on span "Load more Invoices" at bounding box center [611, 482] width 118 height 14
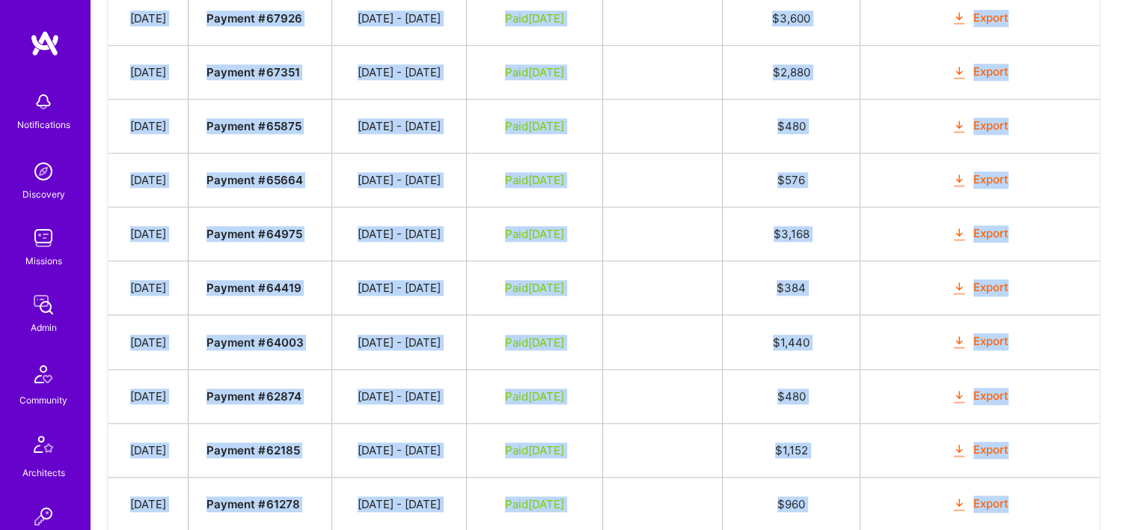
scroll to position [1690, 0]
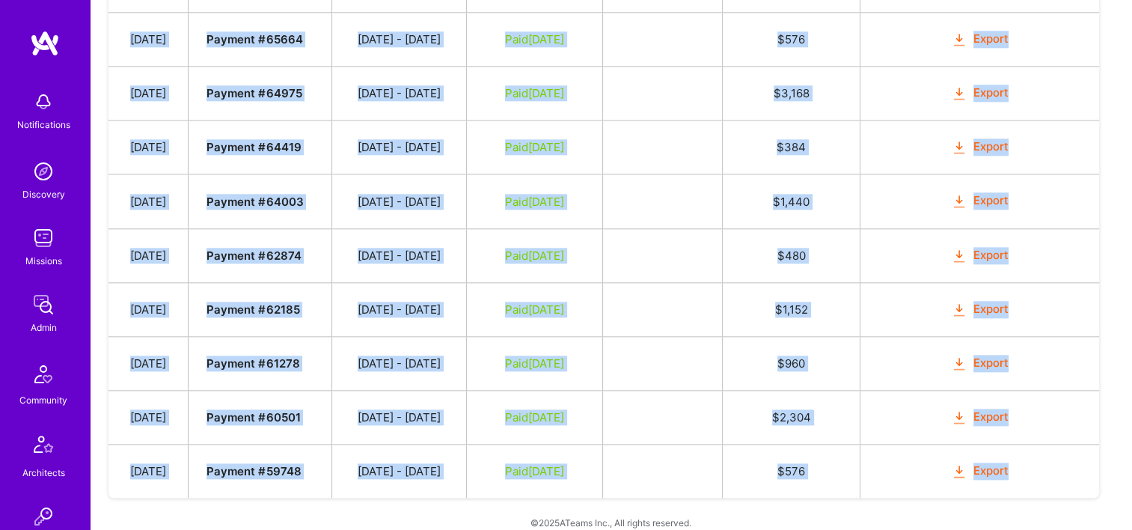
drag, startPoint x: 135, startPoint y: 135, endPoint x: 1036, endPoint y: 450, distance: 954.4
copy tbody "Oct 4, 2025 Payment # 78444 09/16 - 09/30/2025 Submitted $ 240 Mark as Paid Can…"
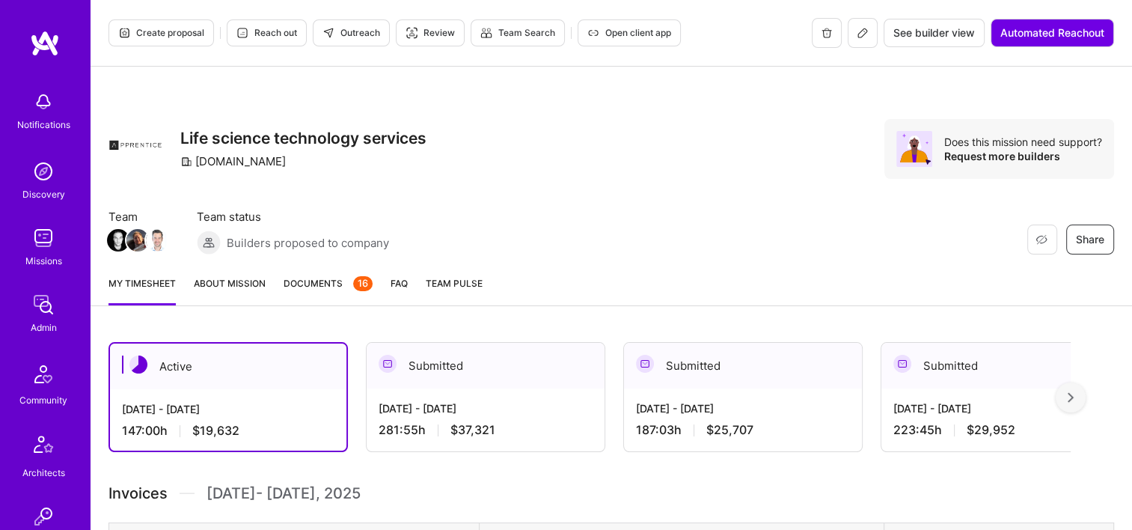
click at [293, 287] on span "Documents 16" at bounding box center [328, 283] width 89 height 16
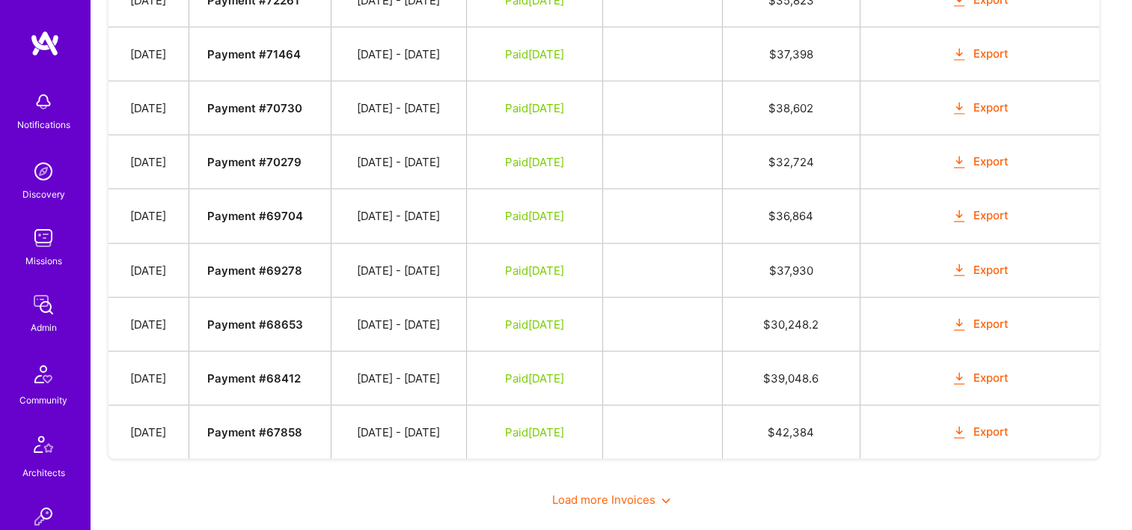
scroll to position [3399, 0]
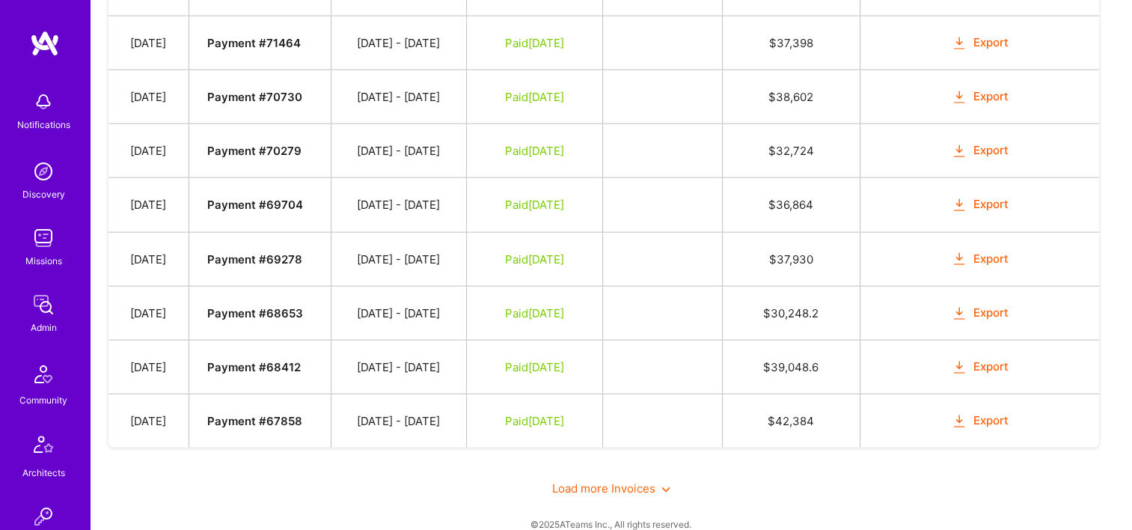
click at [605, 481] on span "Load more Invoices" at bounding box center [611, 488] width 118 height 14
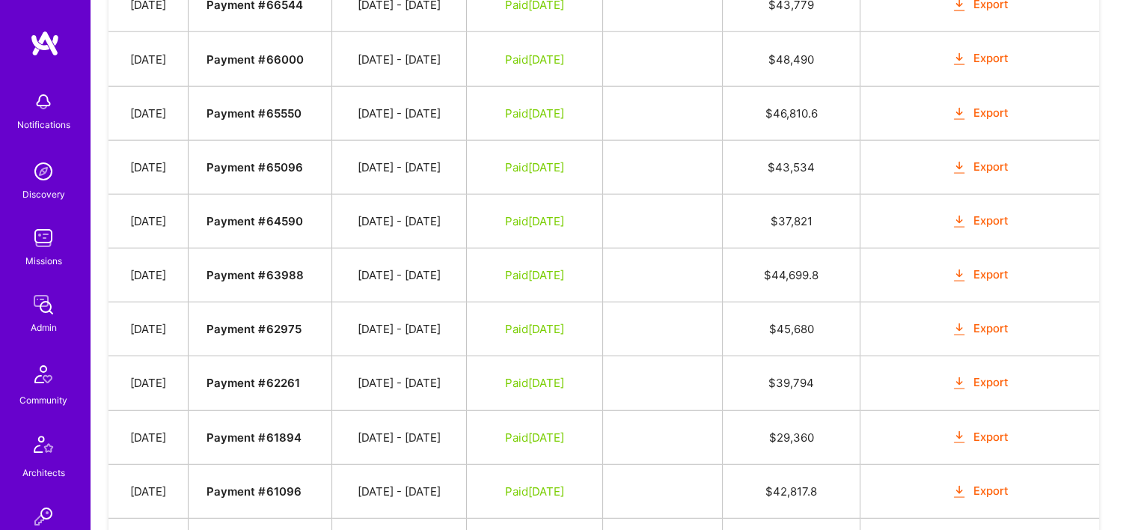
scroll to position [4465, 0]
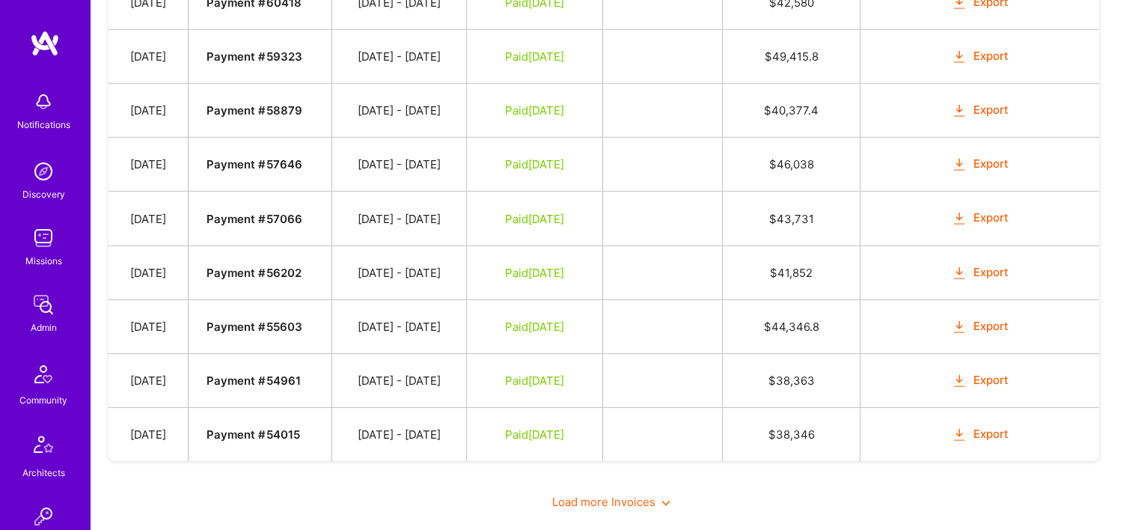
drag, startPoint x: 614, startPoint y: 468, endPoint x: 667, endPoint y: 302, distance: 174.2
click at [615, 495] on span "Load more Invoices" at bounding box center [611, 502] width 118 height 14
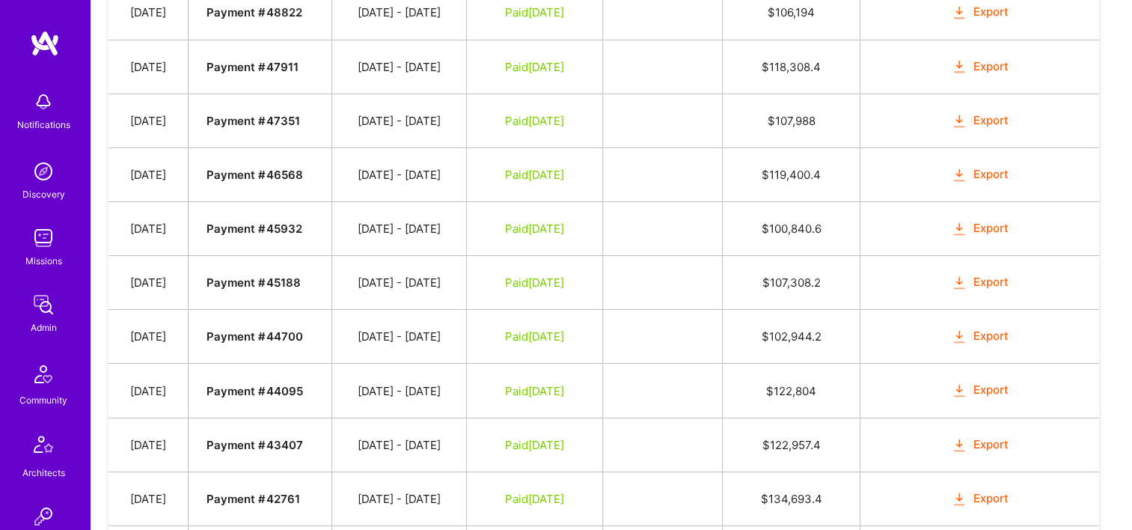
scroll to position [5533, 0]
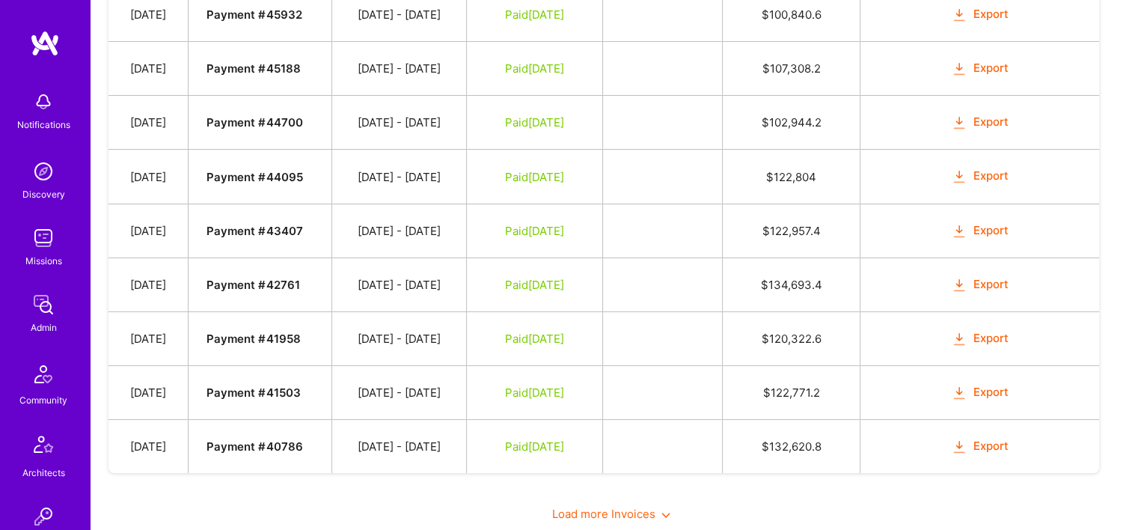
click at [614, 507] on span "Load more Invoices" at bounding box center [611, 514] width 118 height 14
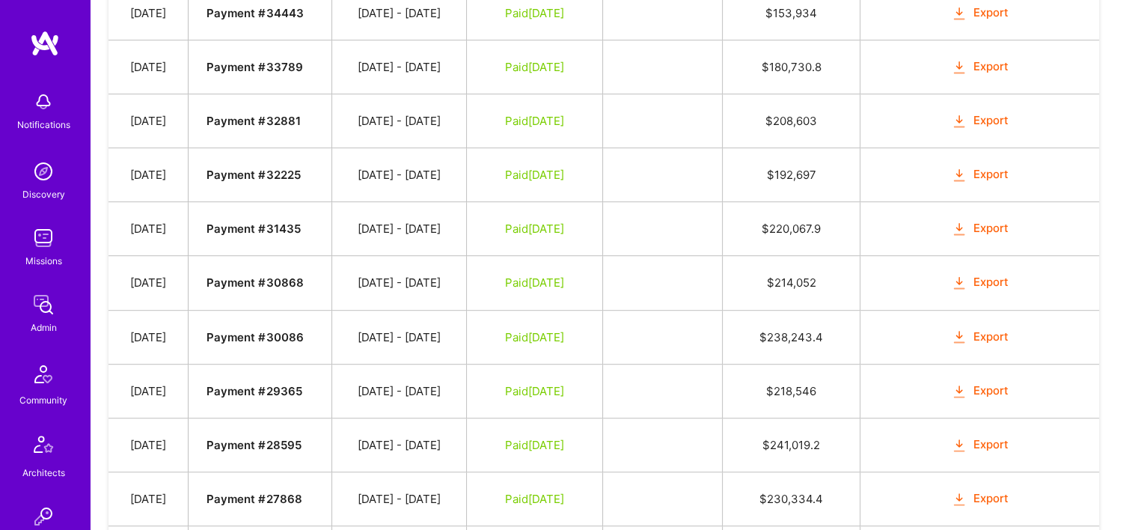
scroll to position [6599, 0]
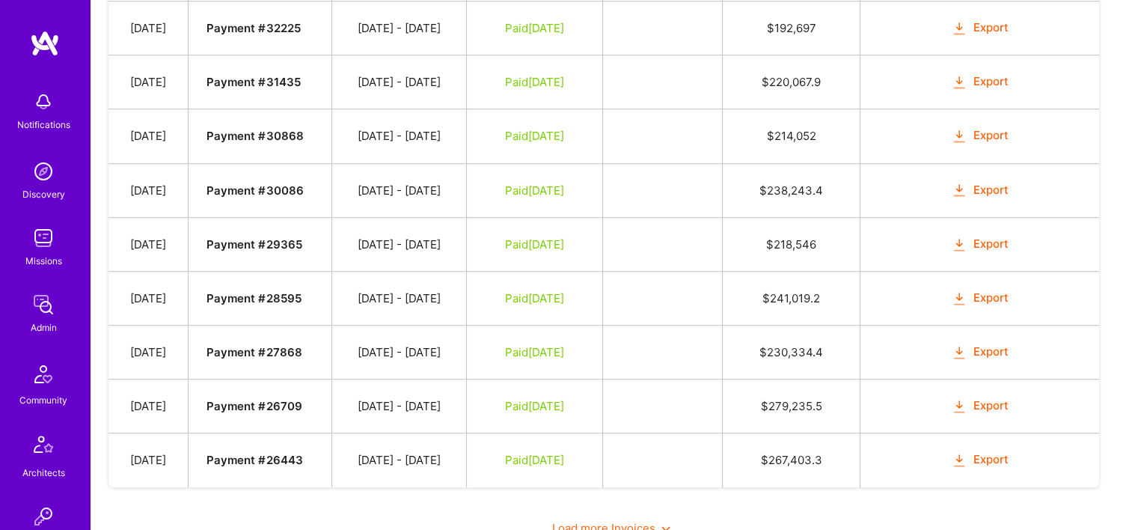
click at [620, 521] on span "Load more Invoices" at bounding box center [611, 528] width 118 height 14
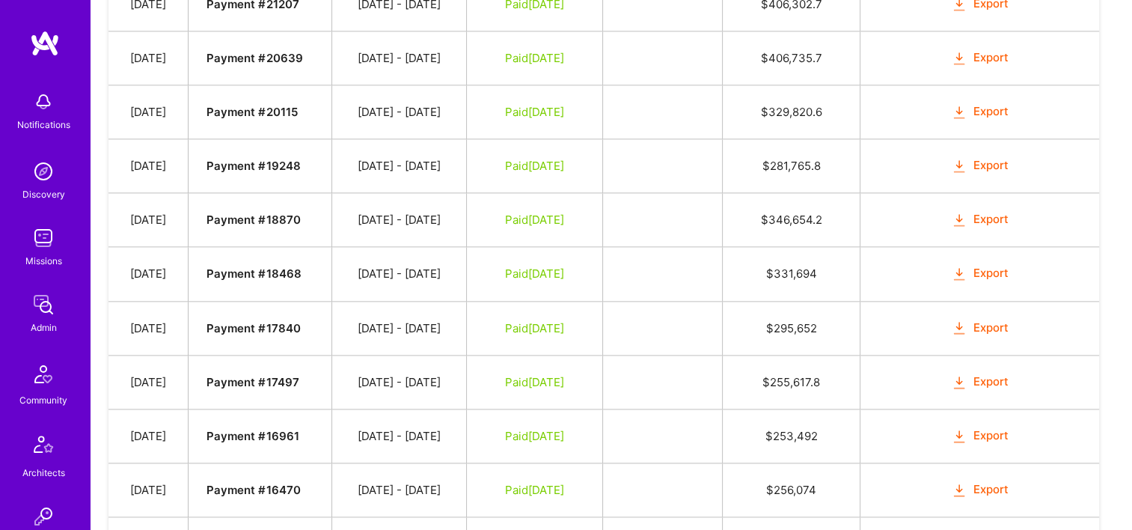
scroll to position [7667, 0]
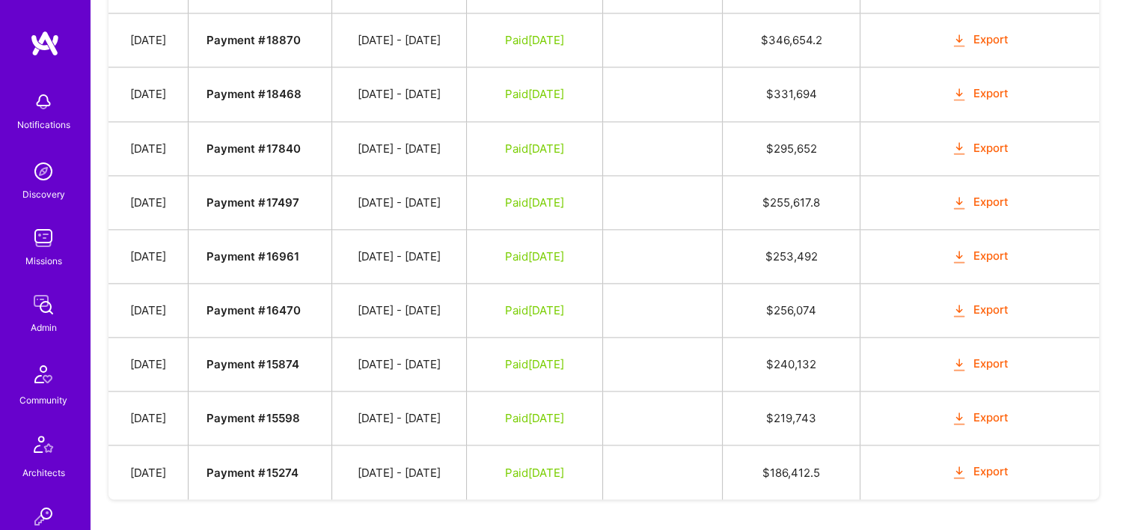
click at [635, 529] on span "Load more Invoices" at bounding box center [611, 540] width 118 height 14
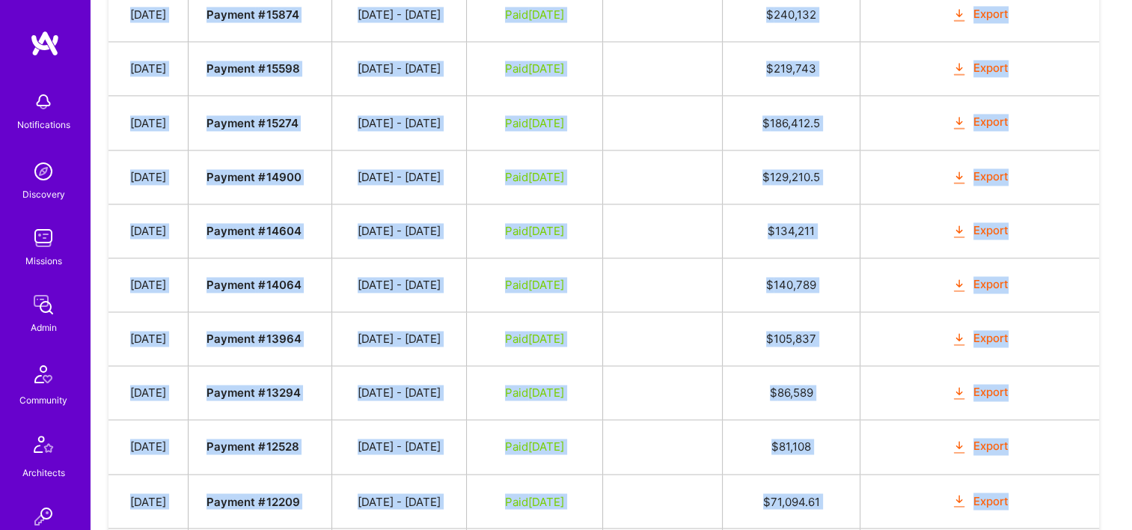
scroll to position [8042, 0]
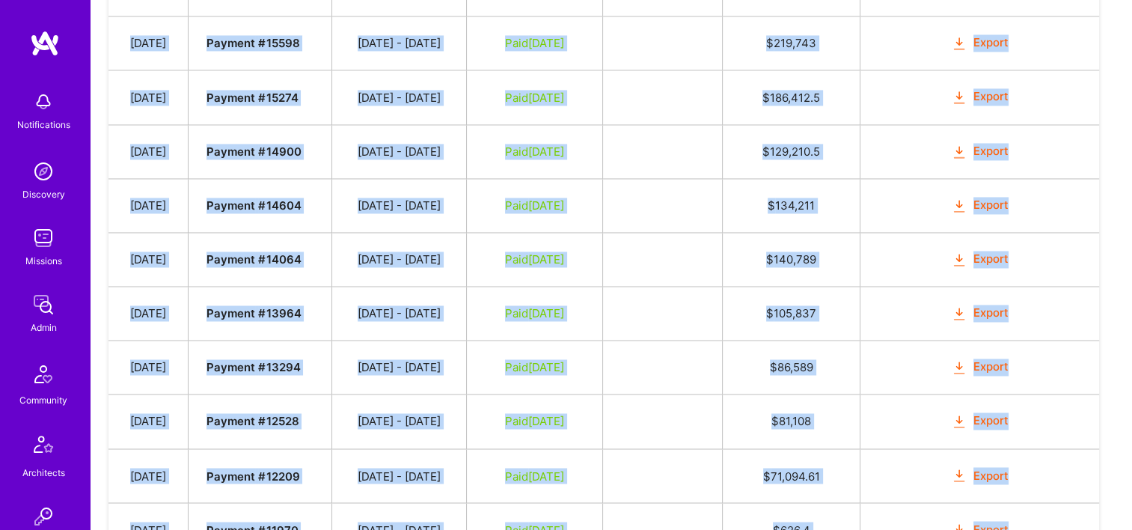
drag, startPoint x: 133, startPoint y: 129, endPoint x: 1042, endPoint y: 460, distance: 966.9
copy tbody "Oct 4, 2025 Payment # 78347 09/16 - 09/30/2025 Submitted $ 37,321 Mark as Paid …"
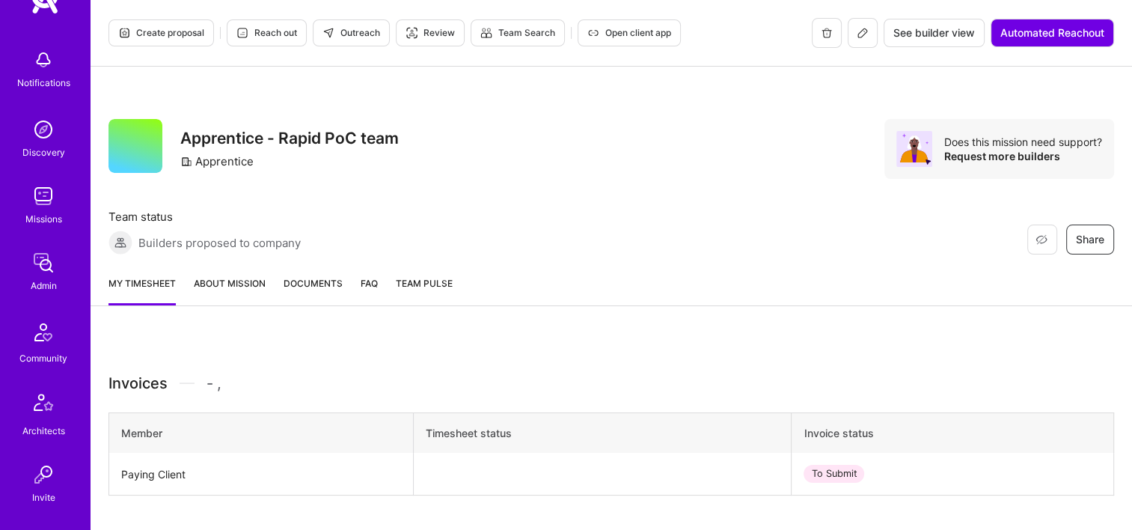
scroll to position [75, 0]
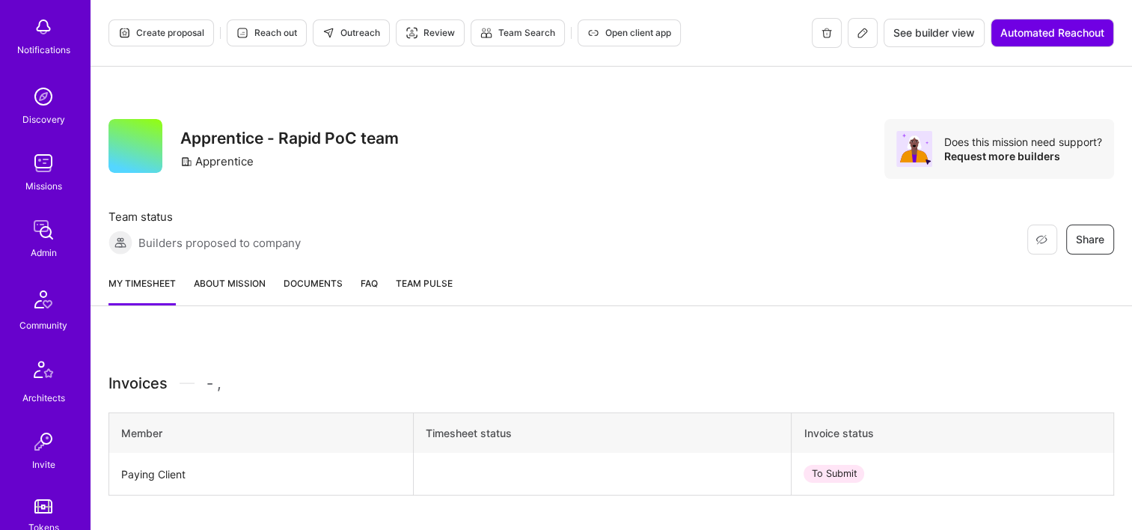
click at [54, 228] on link "Admin" at bounding box center [43, 238] width 93 height 46
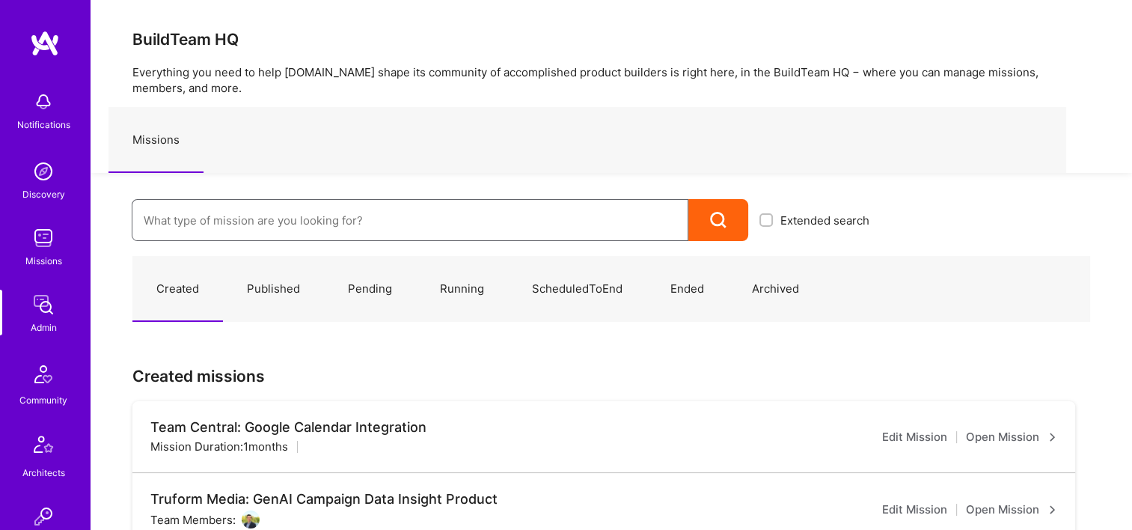
click at [338, 210] on input at bounding box center [410, 220] width 533 height 38
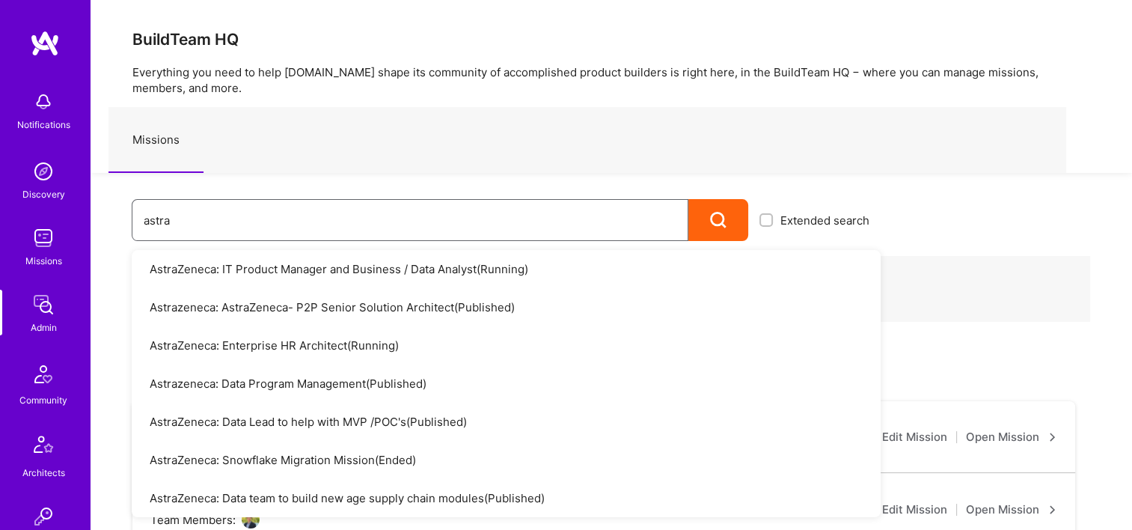
type input "astra"
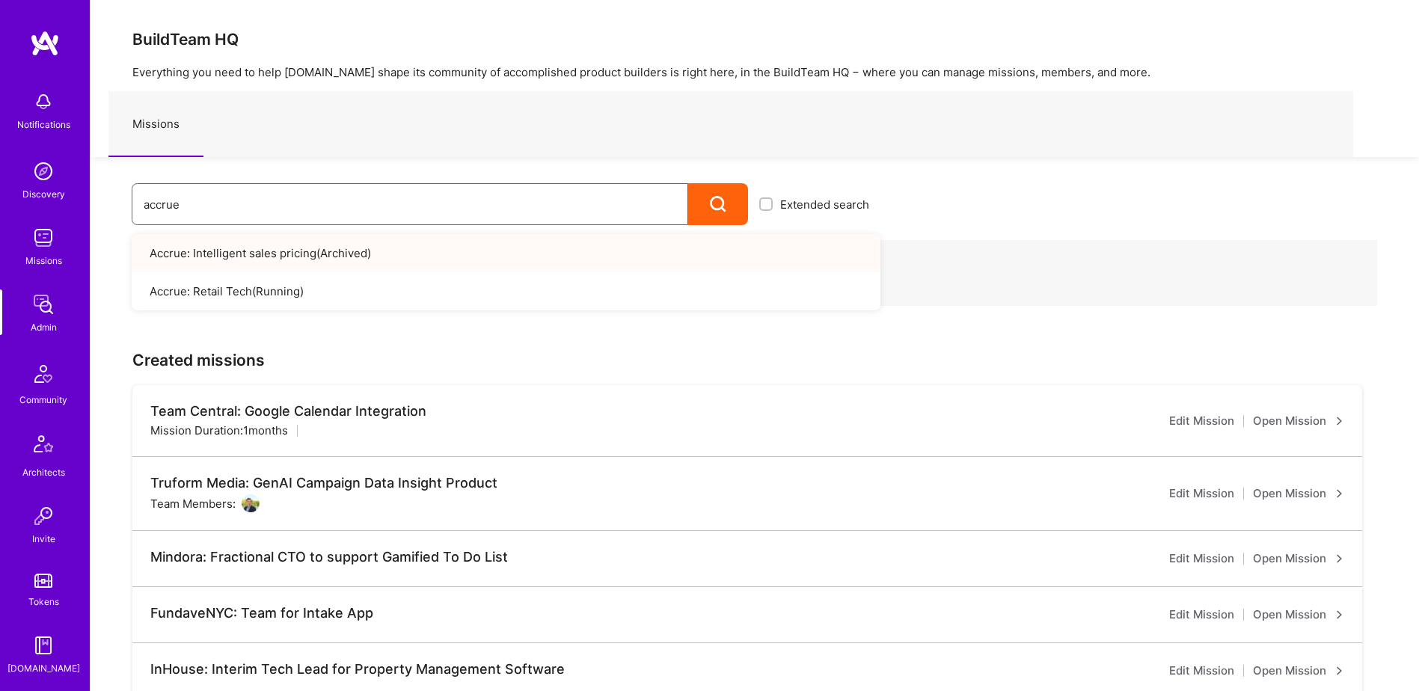
drag, startPoint x: 240, startPoint y: 195, endPoint x: 145, endPoint y: 212, distance: 96.6
click at [145, 214] on input "accrue" at bounding box center [410, 205] width 533 height 38
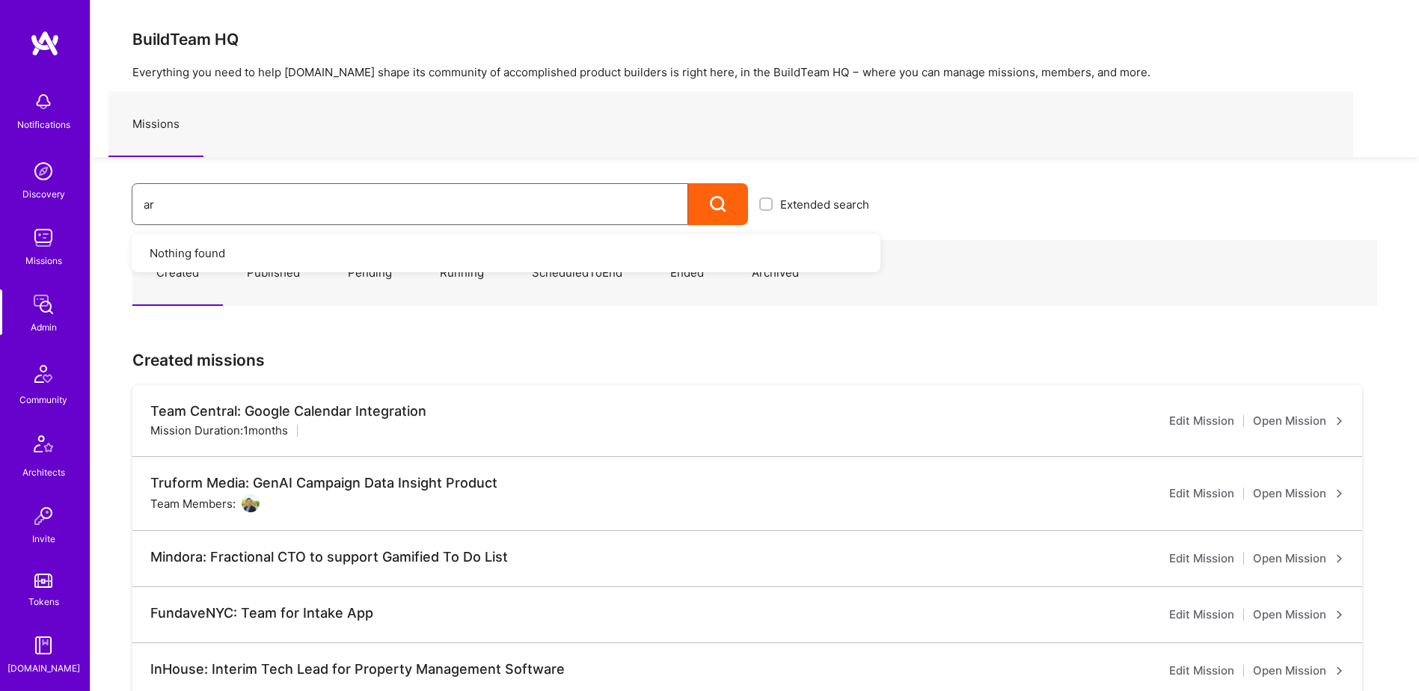
type input "a"
type input "j"
type input "i"
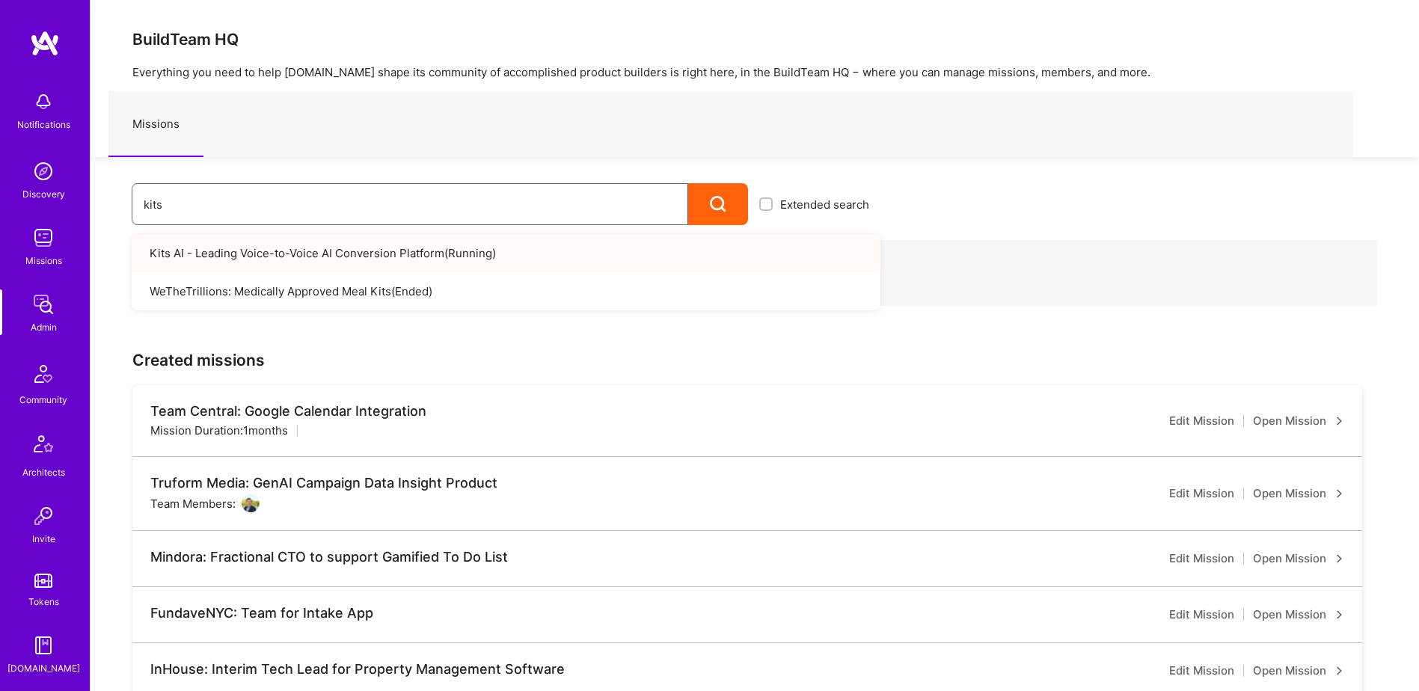
type input "kits"
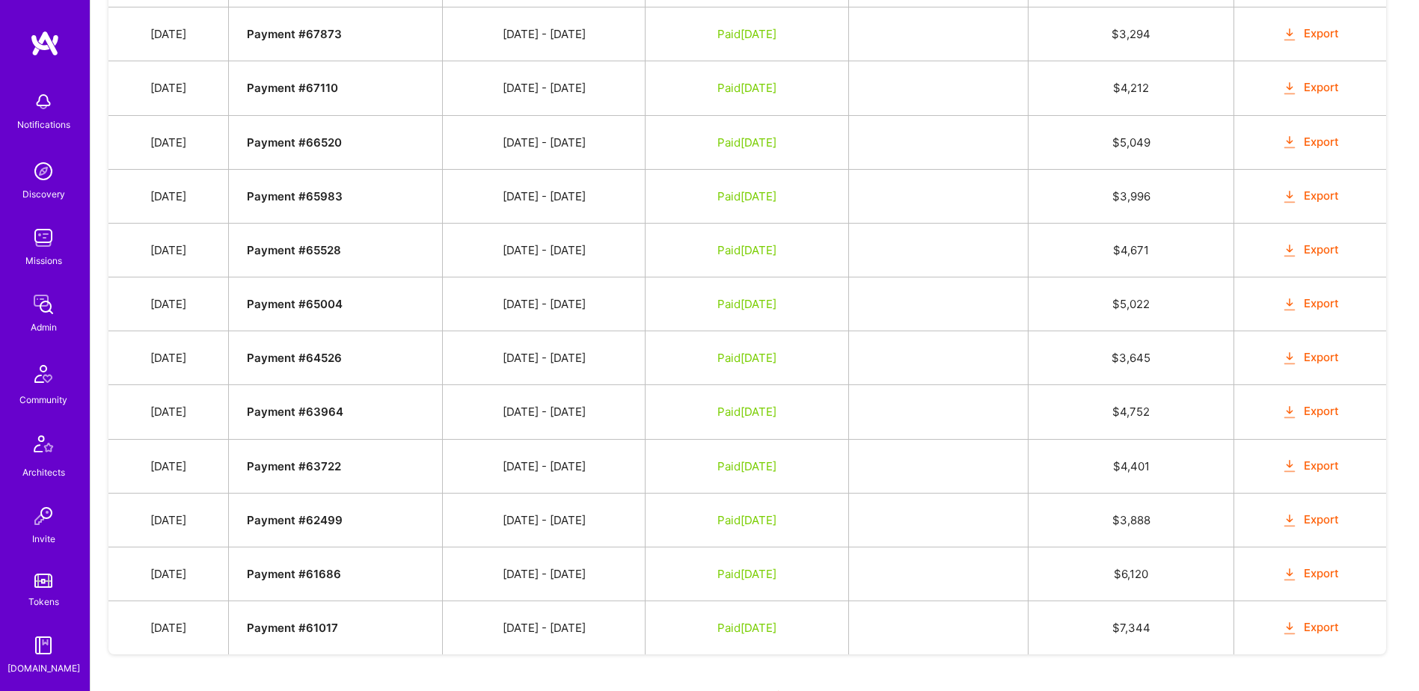
scroll to position [1410, 0]
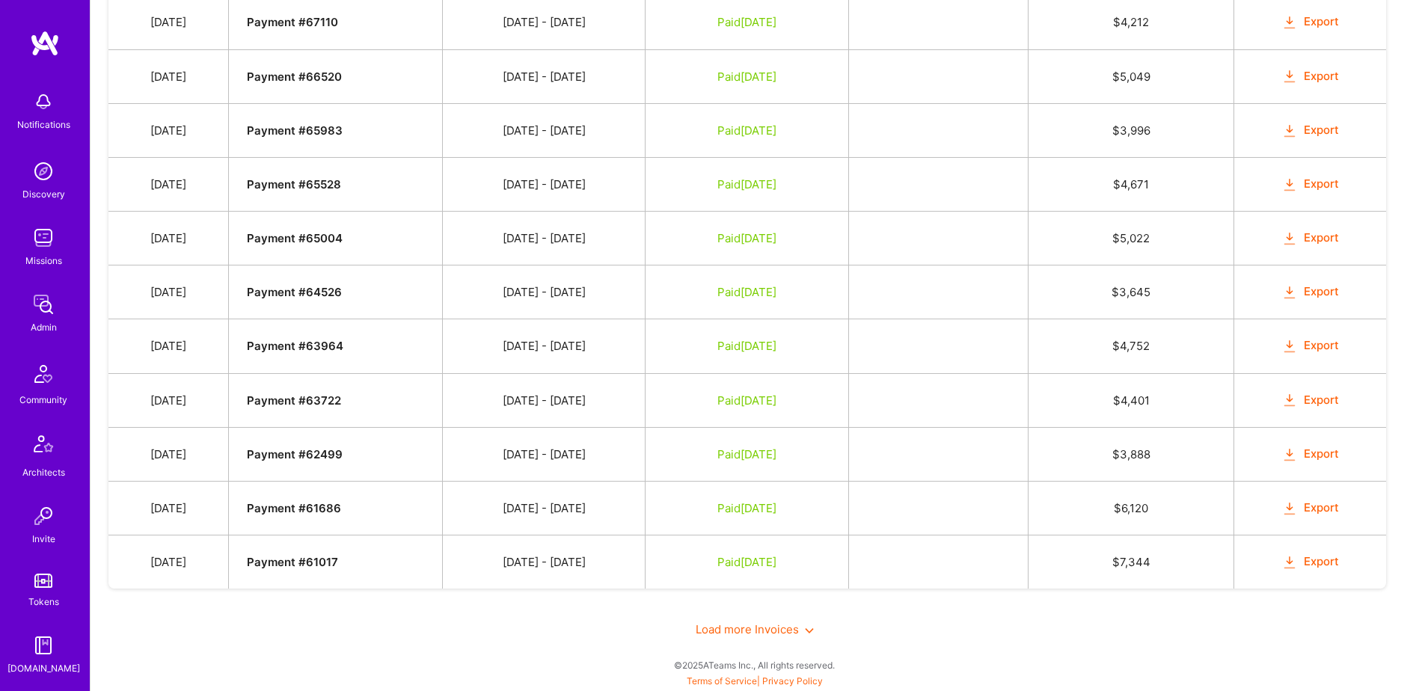
click at [738, 632] on span "Load more Invoices" at bounding box center [755, 630] width 118 height 14
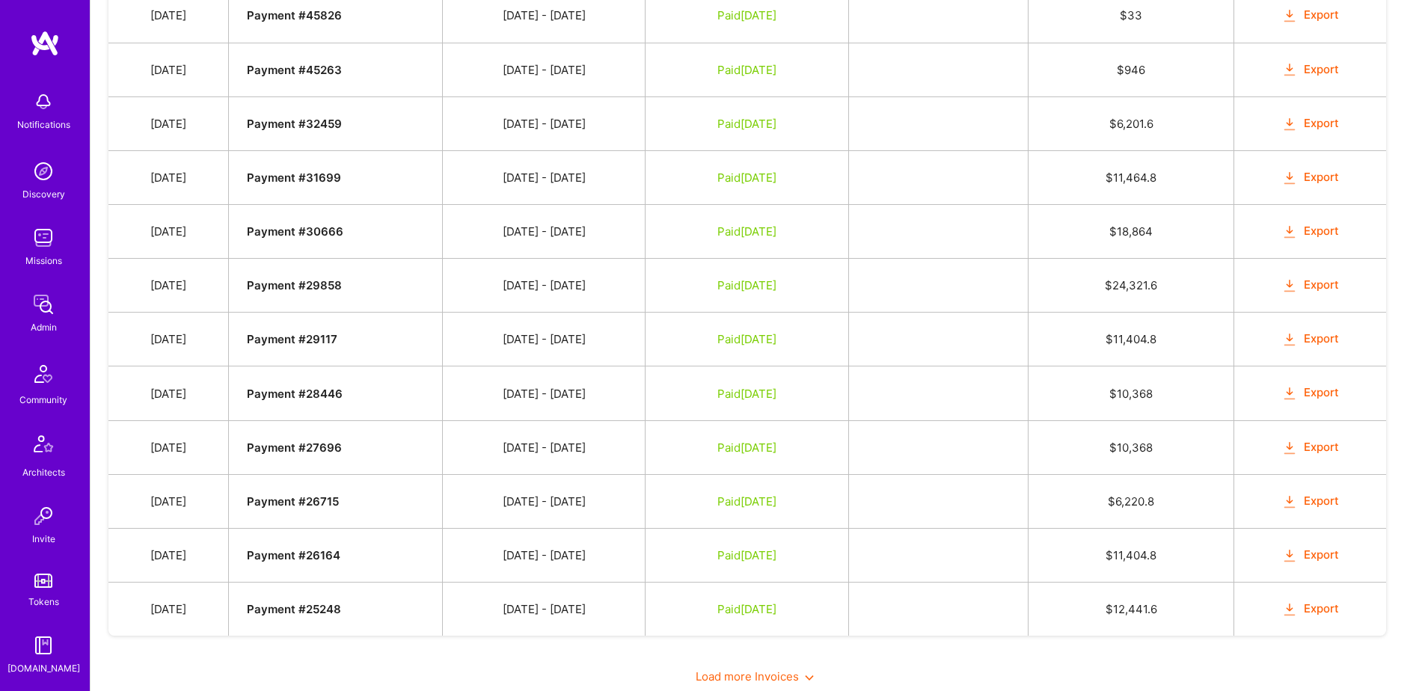
scroll to position [2489, 0]
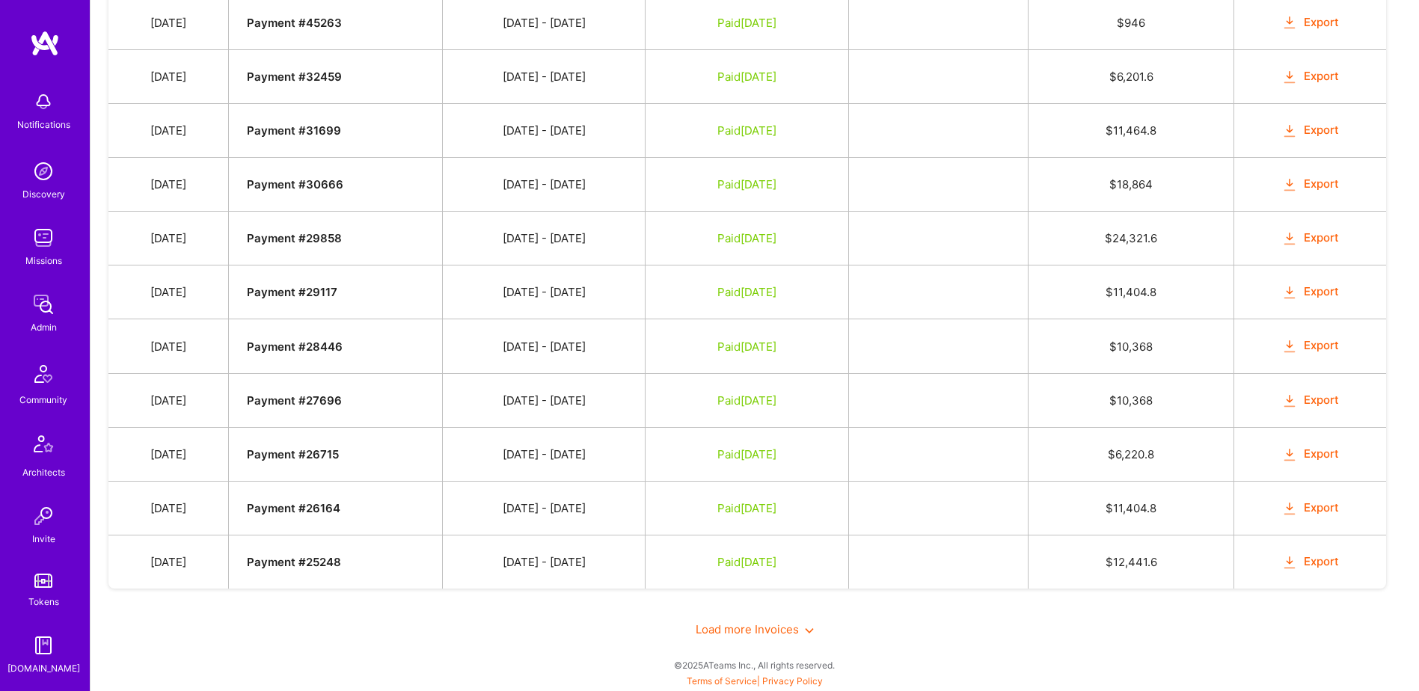
click at [735, 622] on div "Load more Invoices" at bounding box center [754, 630] width 1293 height 52
click at [725, 629] on span "Load more Invoices" at bounding box center [755, 630] width 118 height 14
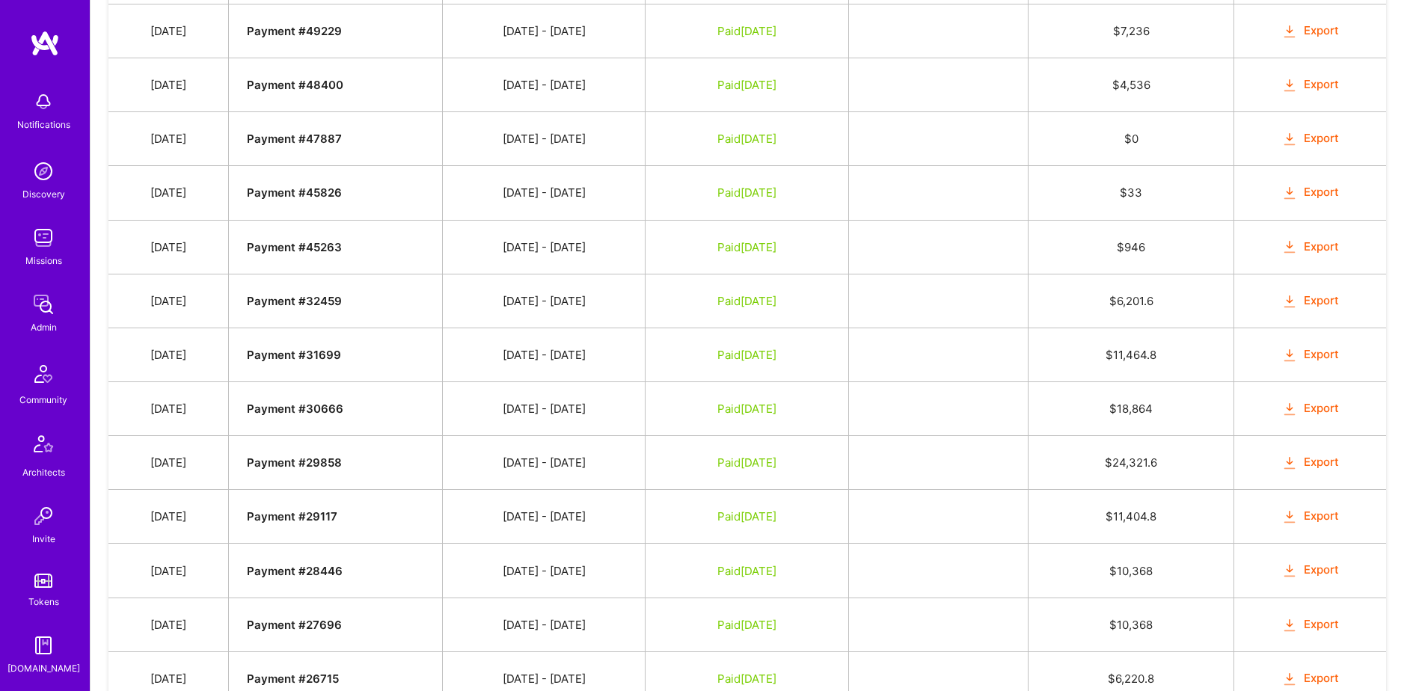
scroll to position [2492, 0]
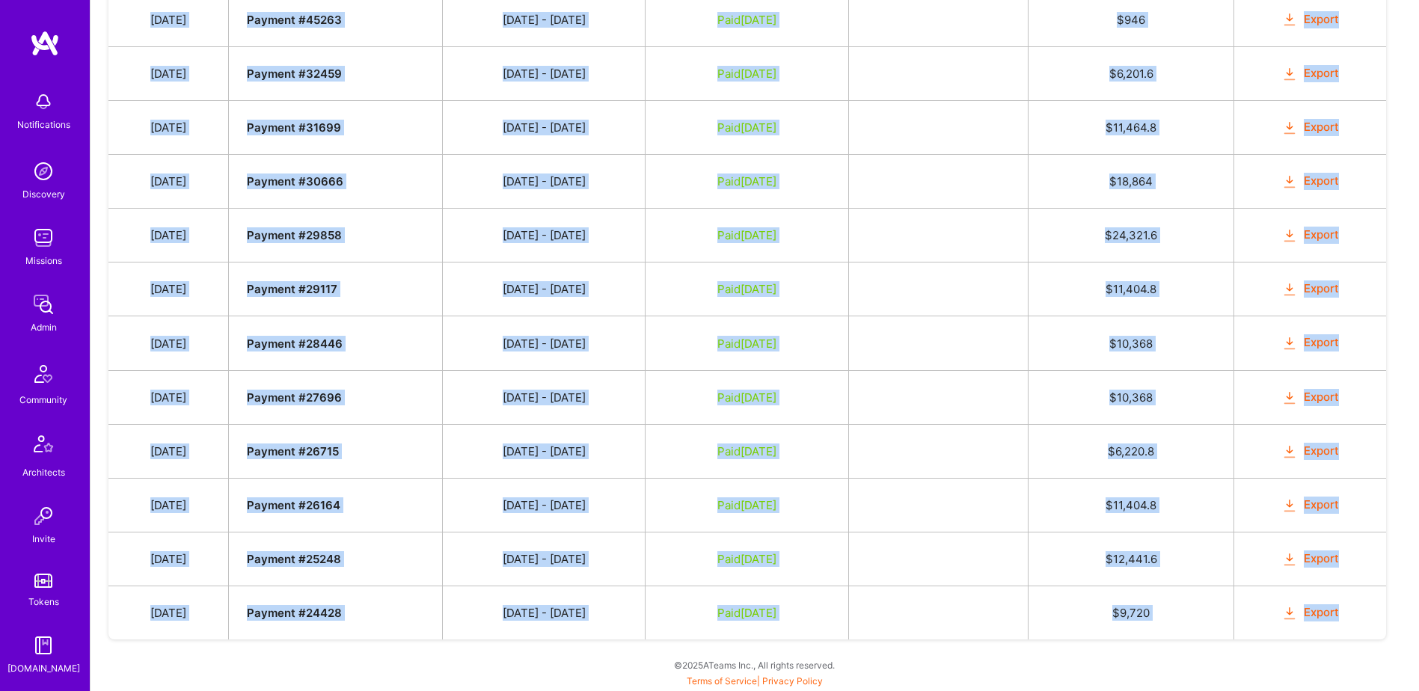
drag, startPoint x: 156, startPoint y: 473, endPoint x: 1351, endPoint y: 632, distance: 1205.5
copy tbody "Apr 21, 2025 Payment # 72233 04/01 - 04/15/2025 Paid Jul 2, 2025 $ 216 Export A…"
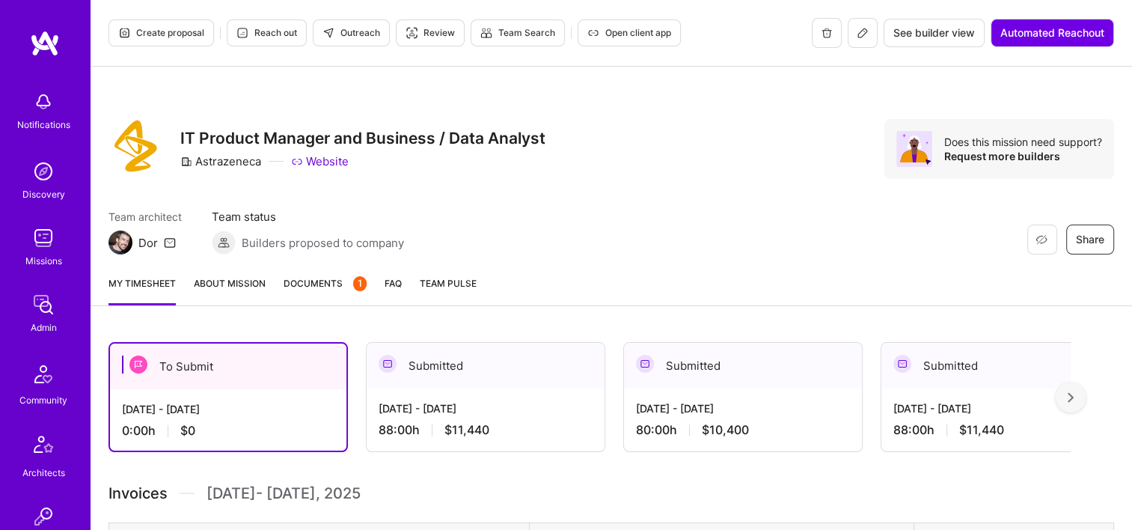
click at [335, 290] on span "Documents 1" at bounding box center [325, 283] width 83 height 16
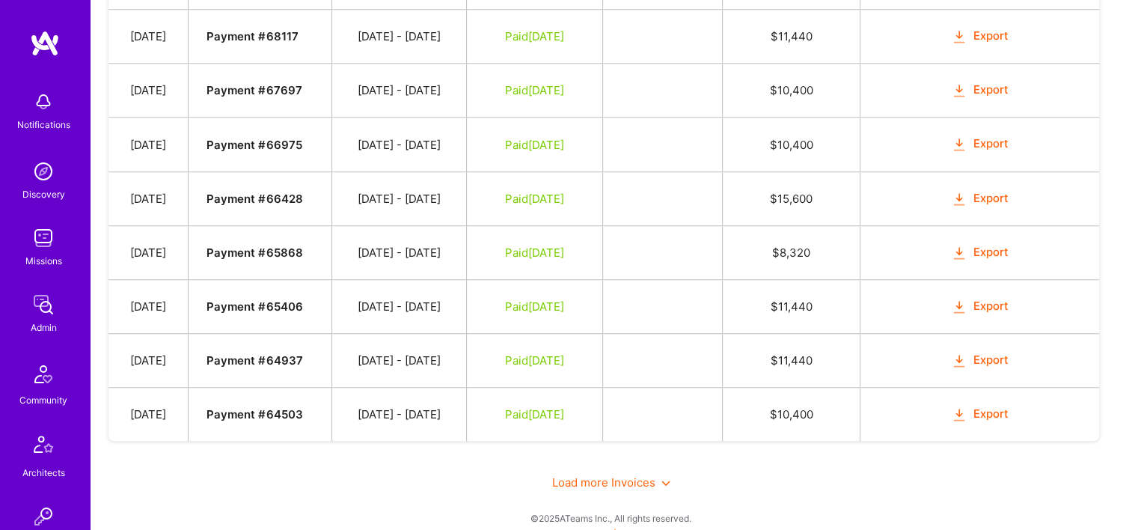
click at [605, 475] on span "Load more Invoices" at bounding box center [611, 482] width 118 height 14
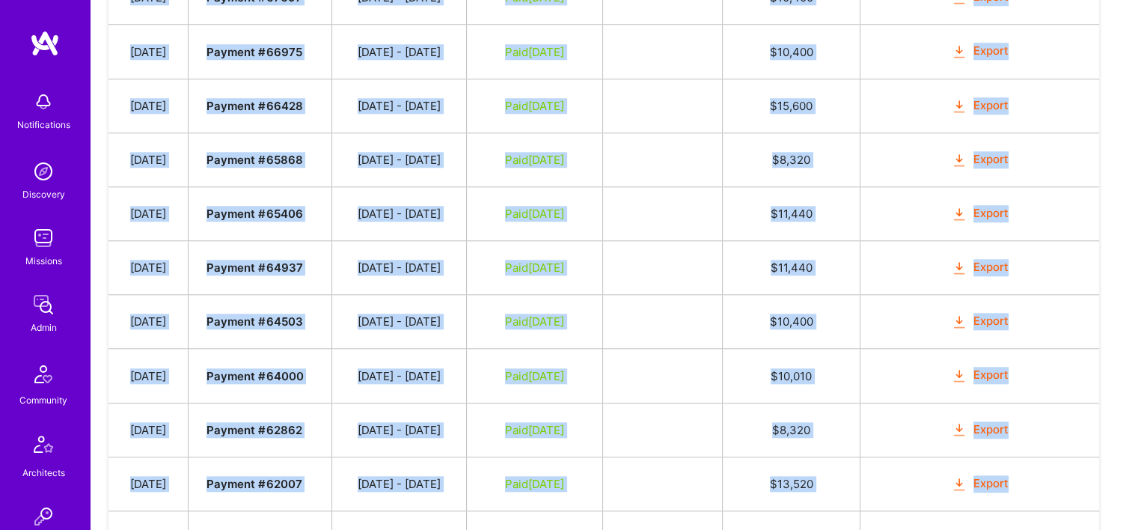
scroll to position [1511, 0]
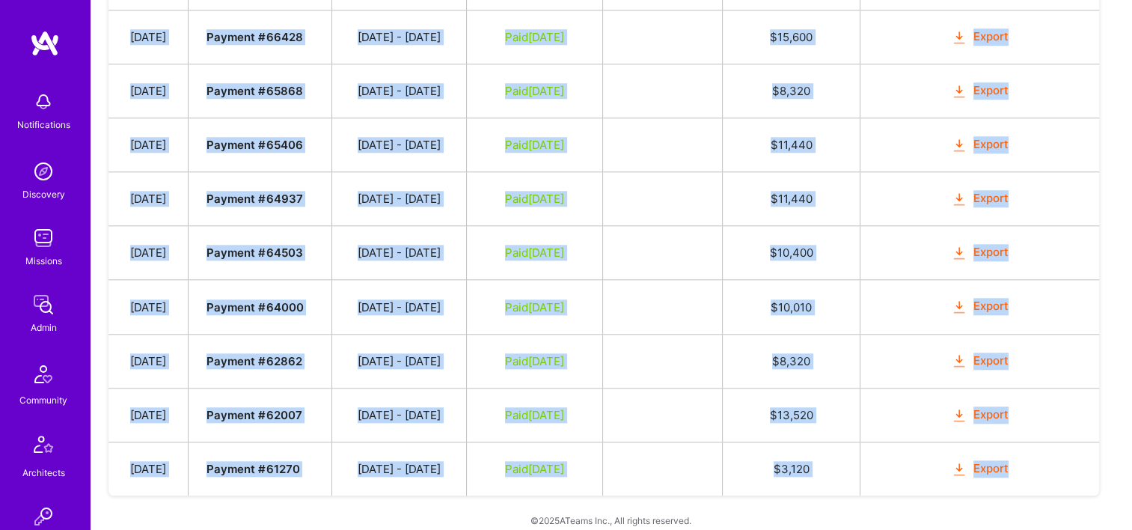
drag, startPoint x: 135, startPoint y: 271, endPoint x: 1058, endPoint y: 457, distance: 941.9
copy tbody "Jul 3, 2025 Payment # 74935 06/16 - 06/30/2025 Submitted $ 11,440 Mark as Paid …"
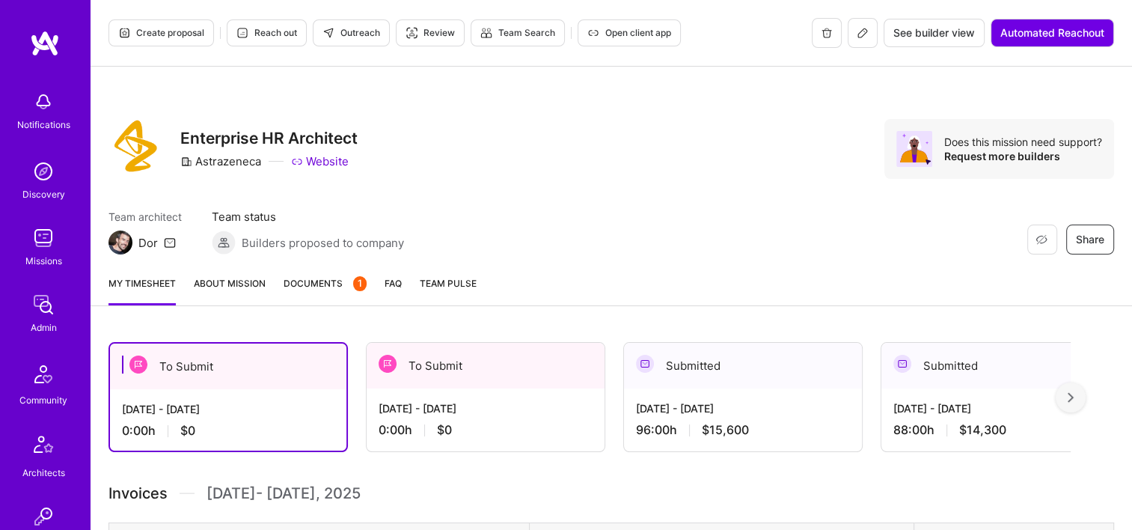
click at [331, 287] on span "Documents 1" at bounding box center [325, 283] width 83 height 16
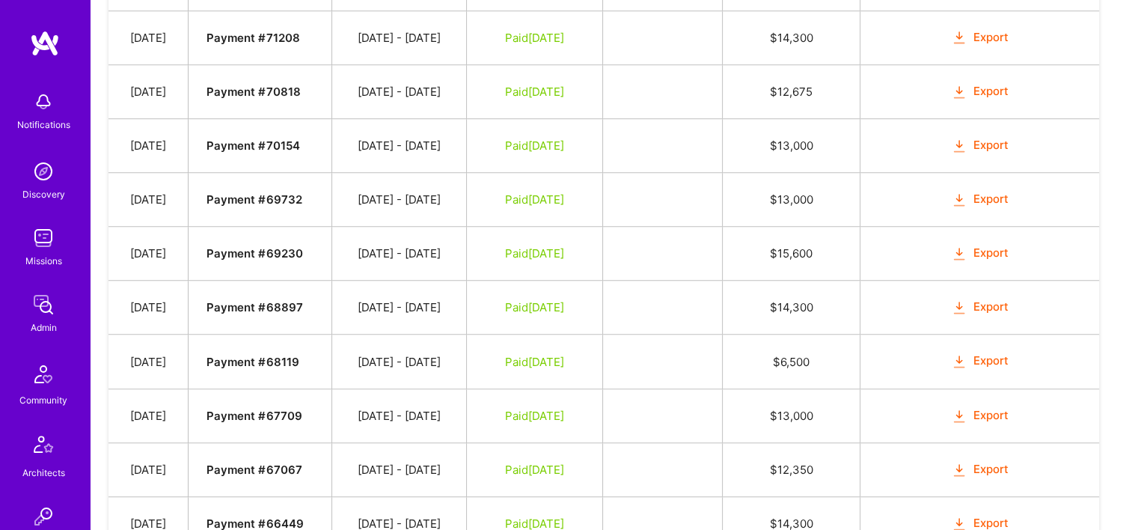
scroll to position [1350, 0]
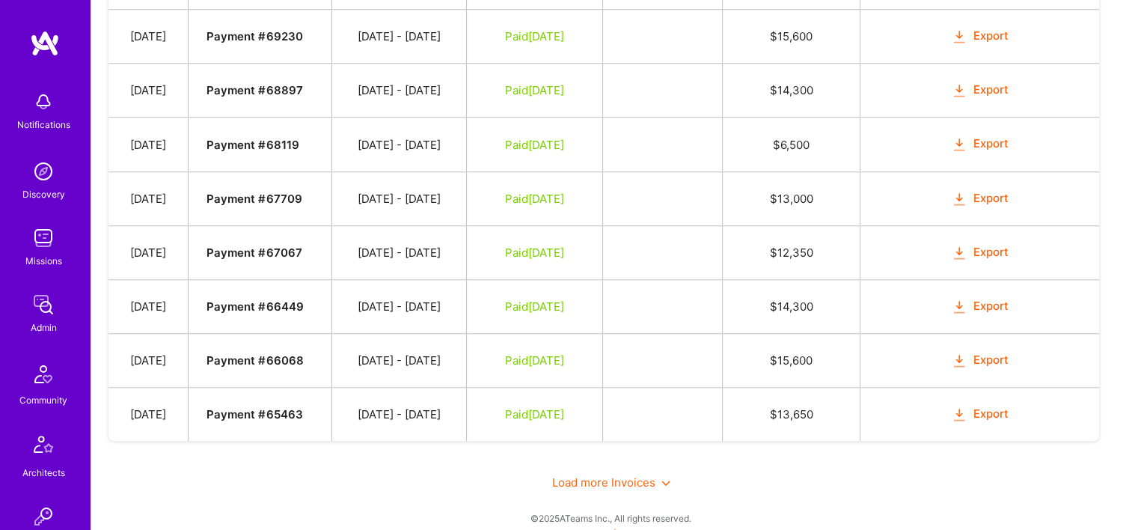
click at [609, 458] on div "Load more Invoices" at bounding box center [611, 482] width 1006 height 52
click at [621, 475] on span "Load more Invoices" at bounding box center [611, 482] width 118 height 14
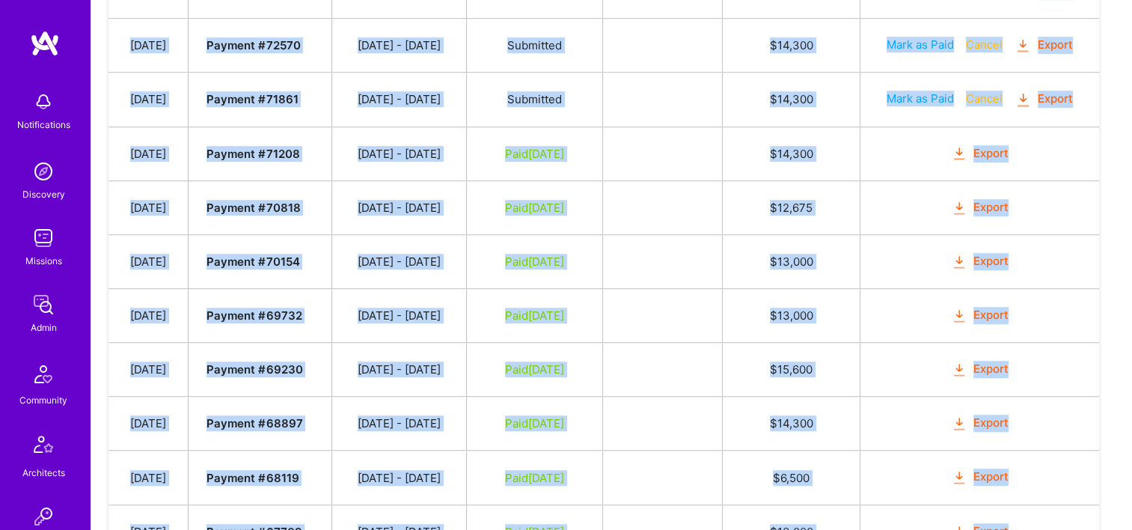
scroll to position [1618, 0]
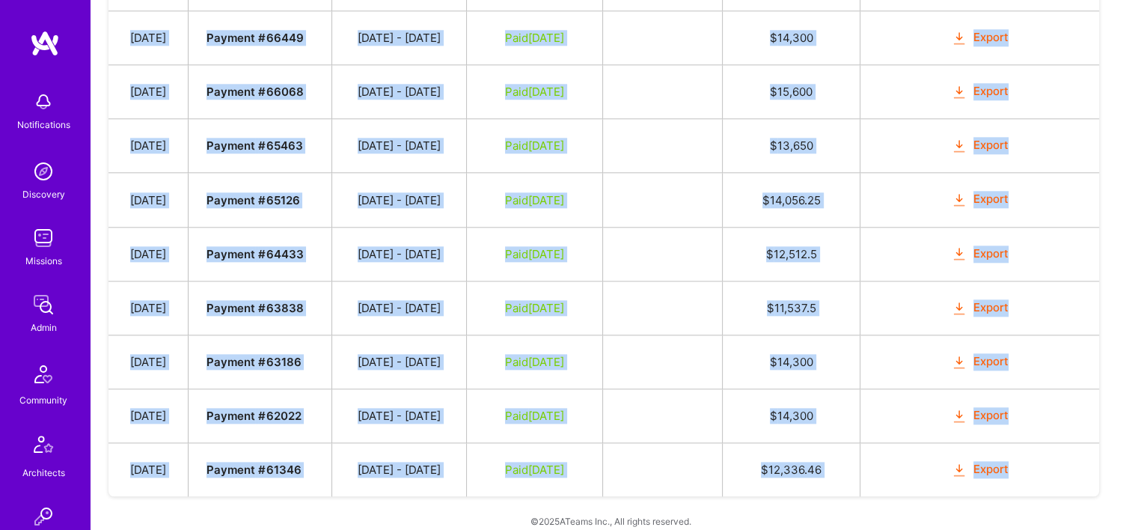
drag, startPoint x: 133, startPoint y: 388, endPoint x: 1052, endPoint y: 463, distance: 921.9
copy tbody "[DATE] Payment # 76010 [DATE] - [DATE] Submitted $ 15,600 Mark as Paid Cancel E…"
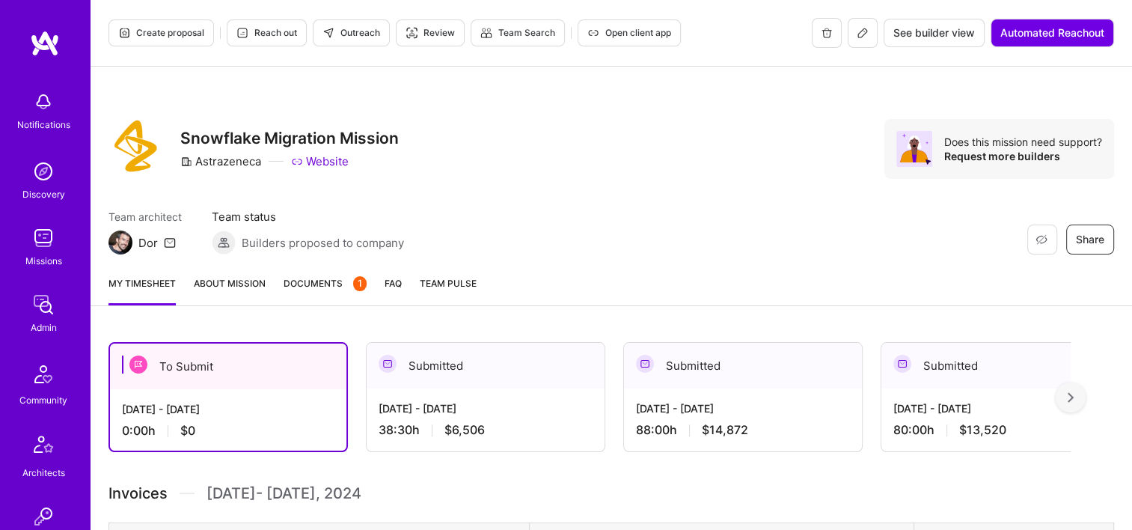
click at [341, 281] on span "Documents 1" at bounding box center [325, 283] width 83 height 16
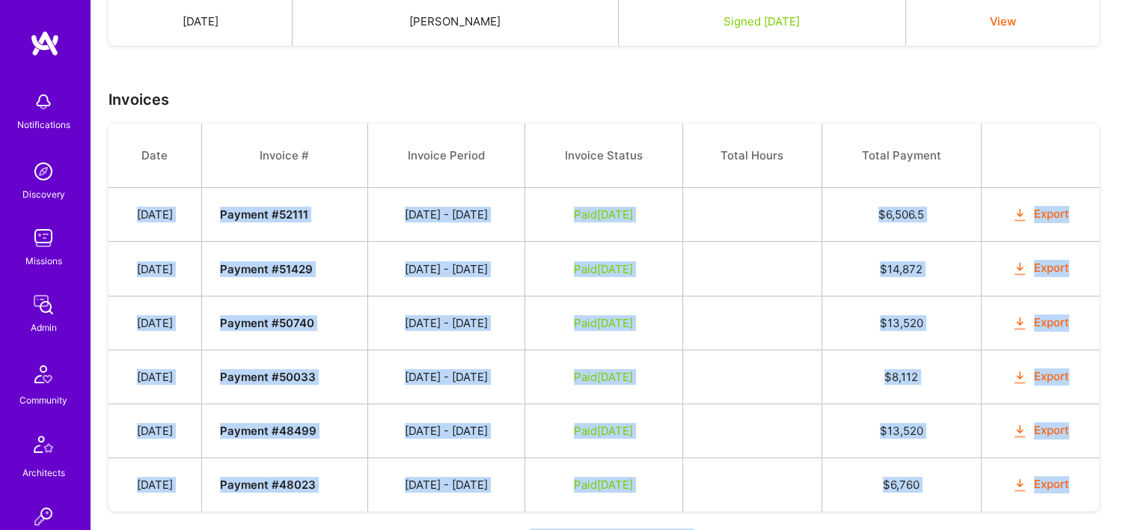
scroll to position [551, 0]
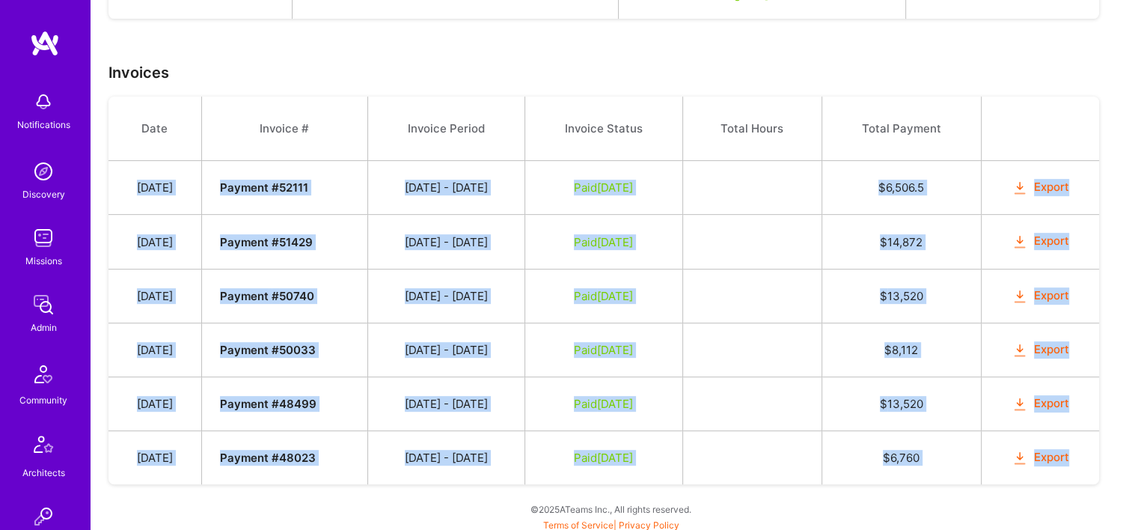
drag, startPoint x: 136, startPoint y: 215, endPoint x: 1081, endPoint y: 453, distance: 974.3
click at [1081, 453] on tbody "Date Invoice # Invoice Period Invoice Status Total Hours Total Payment [DATE] P…" at bounding box center [603, 291] width 991 height 388
copy tbody "[DATE] Payment # 52111 [DATE] - [DATE] Paid [DATE] $ 6,506.5 Export [DATE] Paym…"
